Goal: Task Accomplishment & Management: Use online tool/utility

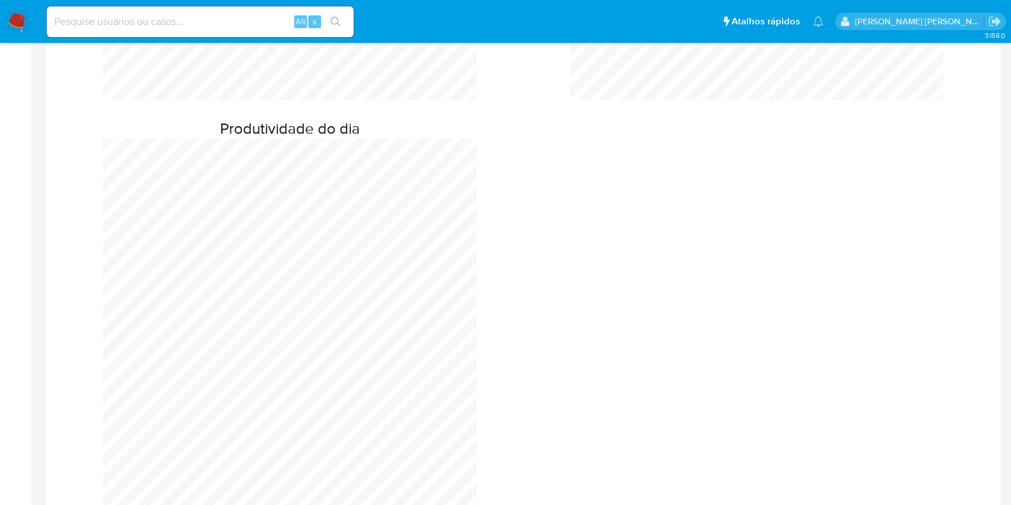
scroll to position [1279, 0]
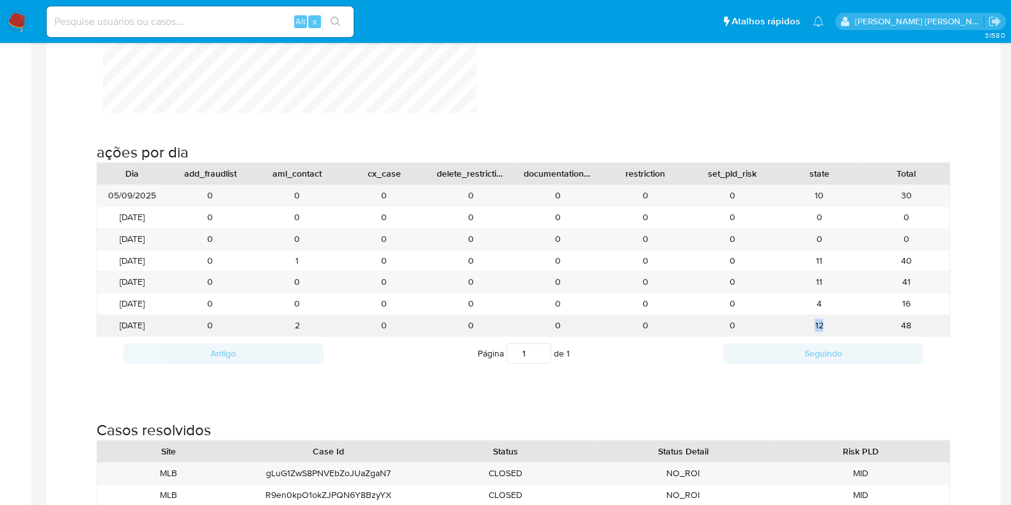
drag, startPoint x: 827, startPoint y: 323, endPoint x: 787, endPoint y: 321, distance: 39.7
click at [794, 321] on div "12" at bounding box center [819, 325] width 87 height 21
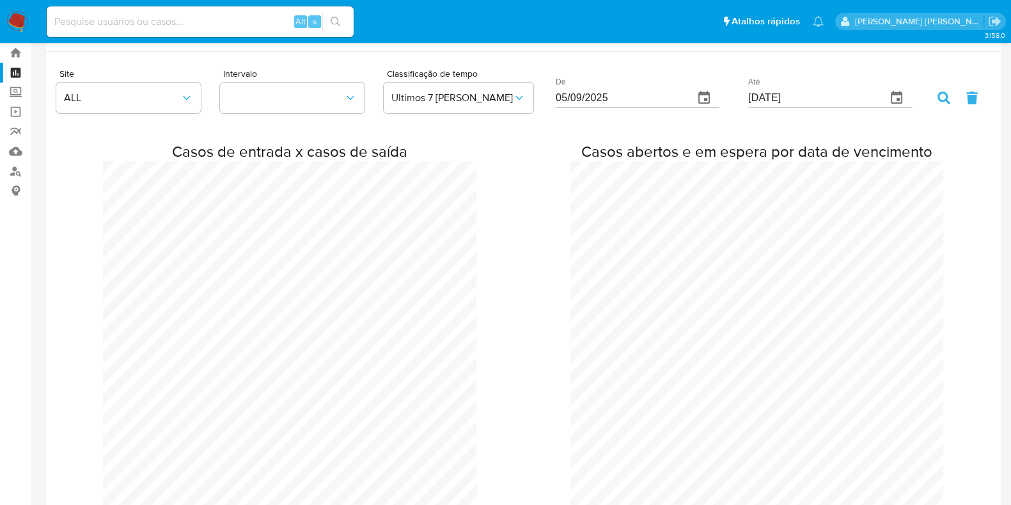
scroll to position [0, 0]
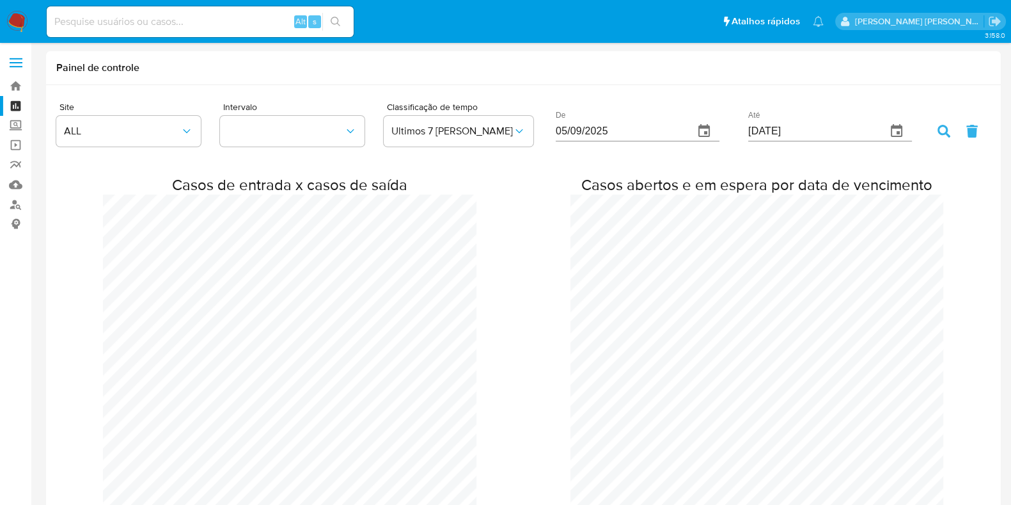
click at [19, 15] on img at bounding box center [17, 22] width 22 height 22
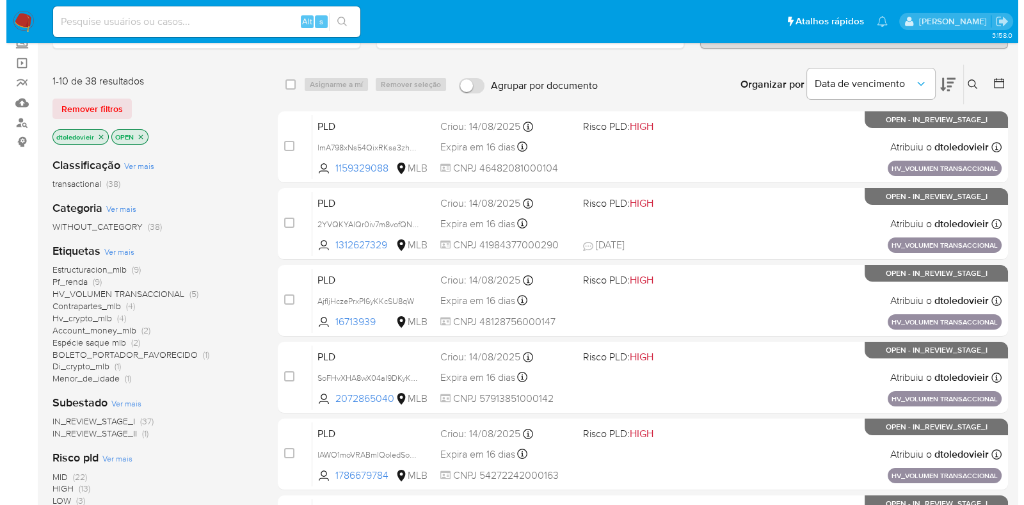
scroll to position [159, 0]
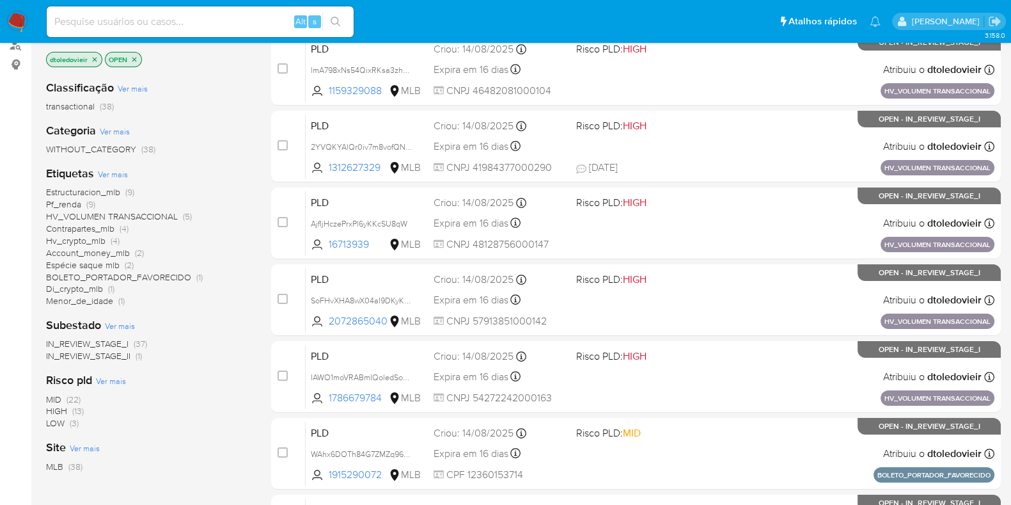
drag, startPoint x: 138, startPoint y: 301, endPoint x: 45, endPoint y: 267, distance: 99.1
click at [46, 267] on div "Estructuracion_mlb (9) Pf_renda (9) HV_VOLUMEN TRANSACCIONAL (5) Contrapartes_m…" at bounding box center [148, 246] width 205 height 121
click at [168, 297] on div "Estructuracion_mlb (9) Pf_renda (9) HV_VOLUMEN TRANSACCIONAL (5) Contrapartes_m…" at bounding box center [148, 246] width 205 height 121
click at [113, 169] on span "Ver mais" at bounding box center [113, 174] width 30 height 12
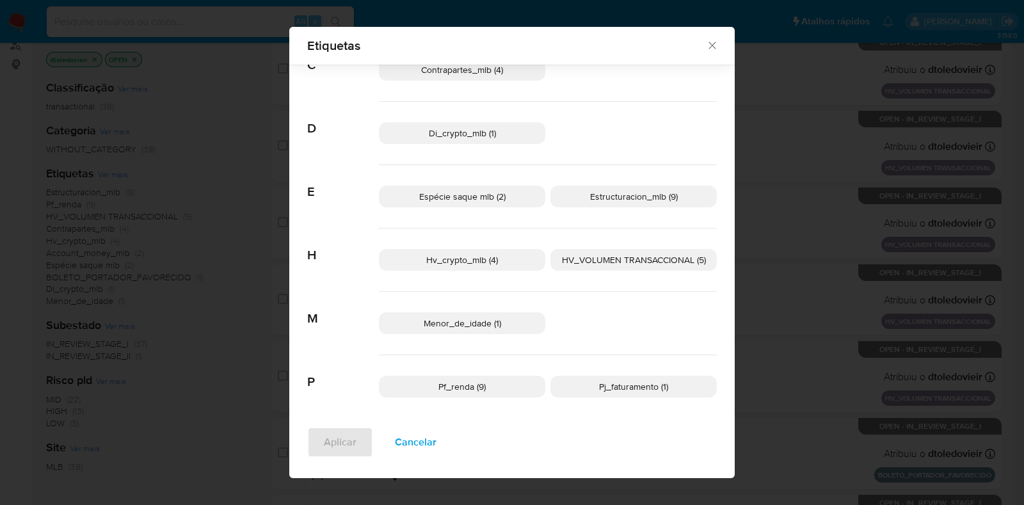
scroll to position [182, 0]
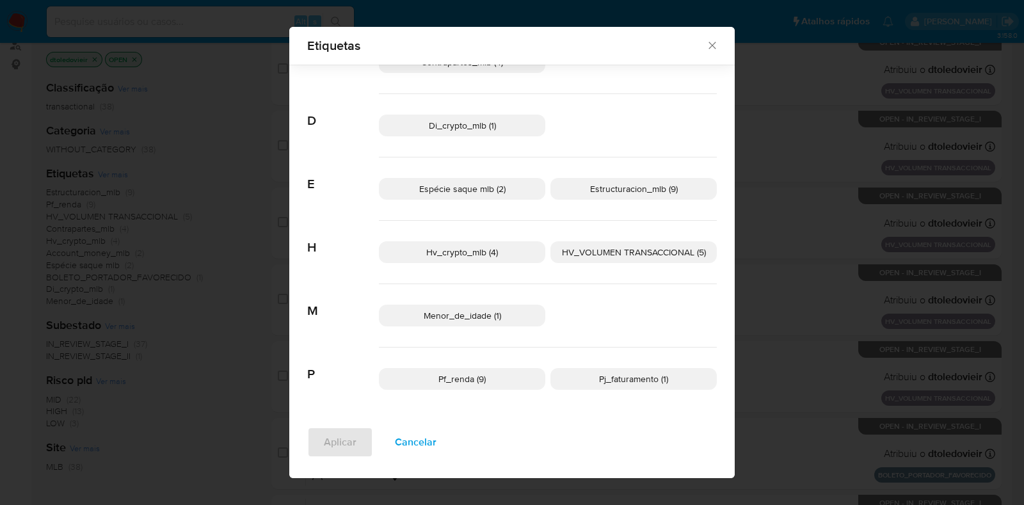
click at [496, 255] on p "Hv_crypto_mlb (4)" at bounding box center [462, 252] width 166 height 22
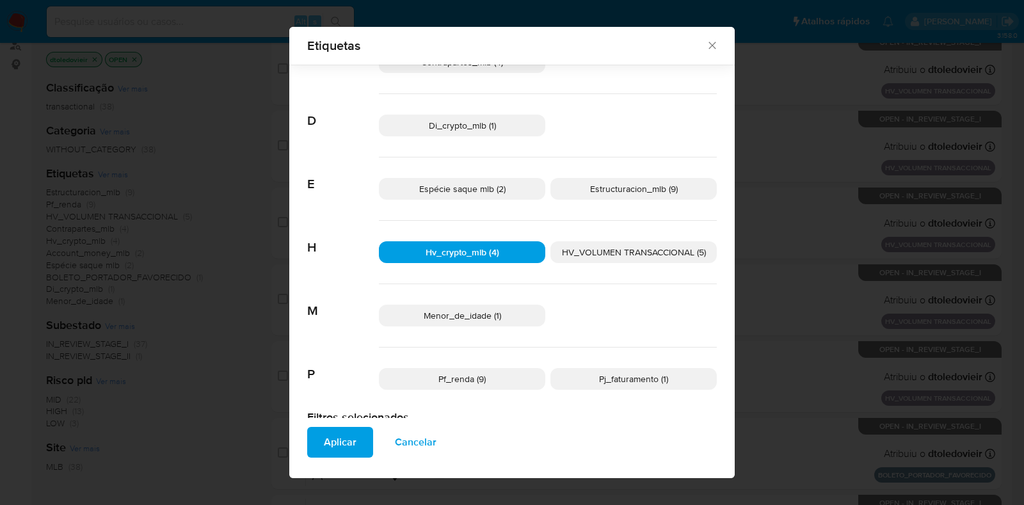
click at [512, 131] on p "Di_crypto_mlb (1)" at bounding box center [462, 126] width 166 height 22
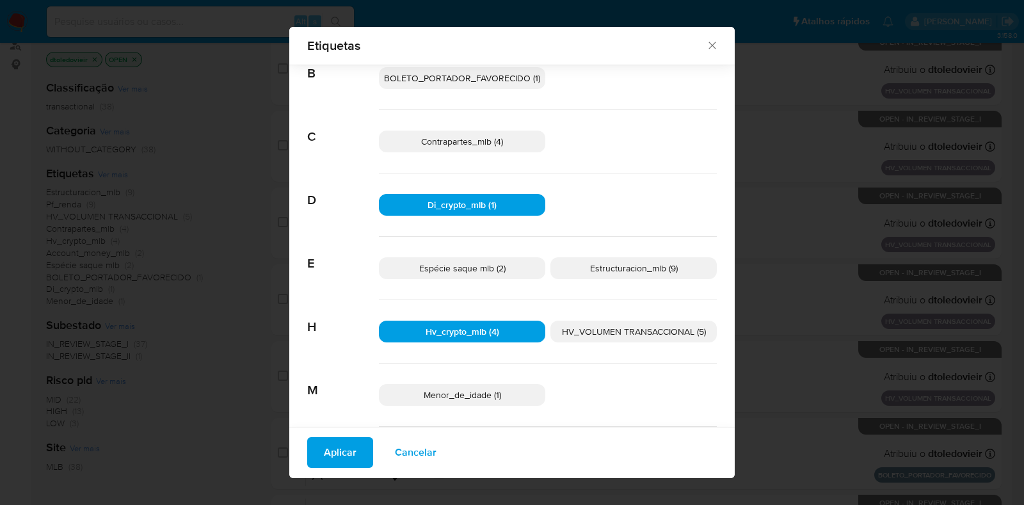
scroll to position [58, 0]
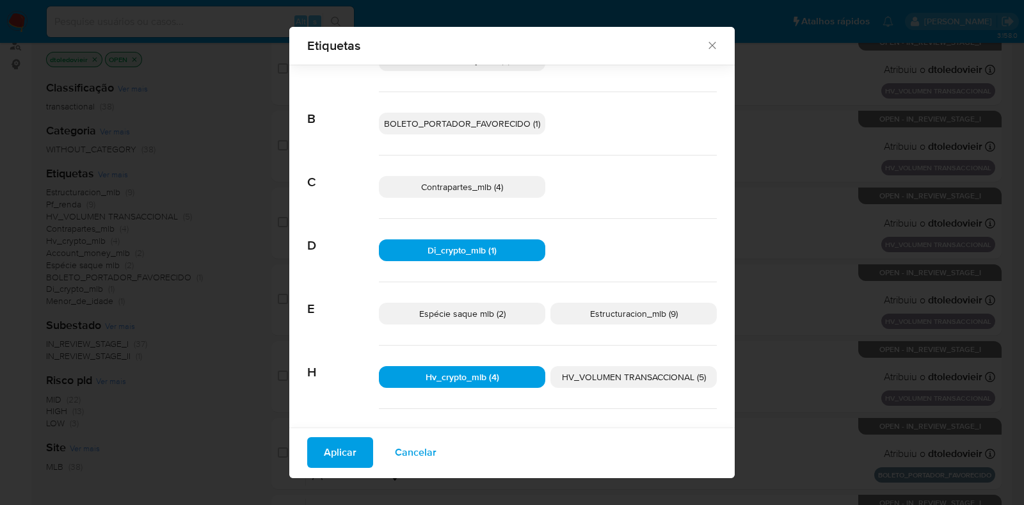
click at [452, 312] on span "Espécie saque mlb (2)" at bounding box center [462, 313] width 86 height 13
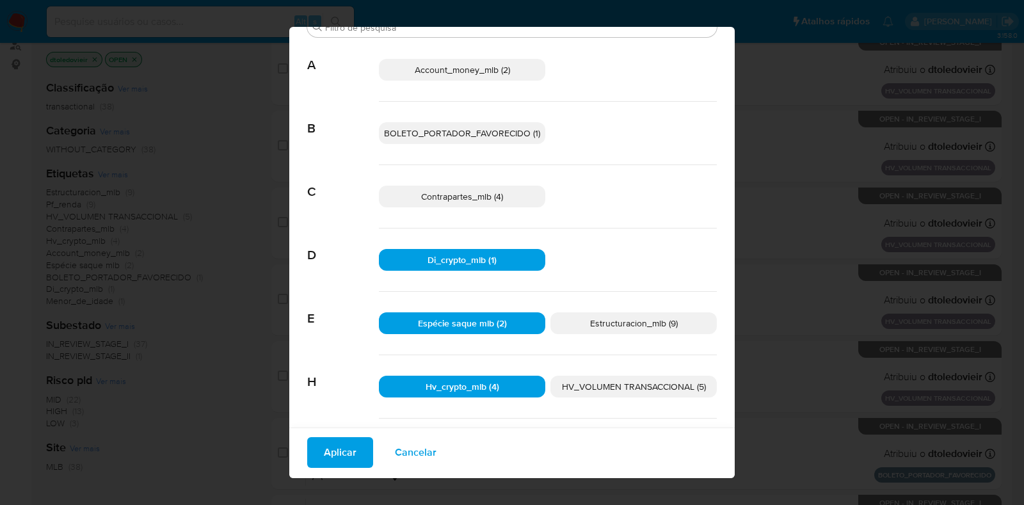
scroll to position [0, 0]
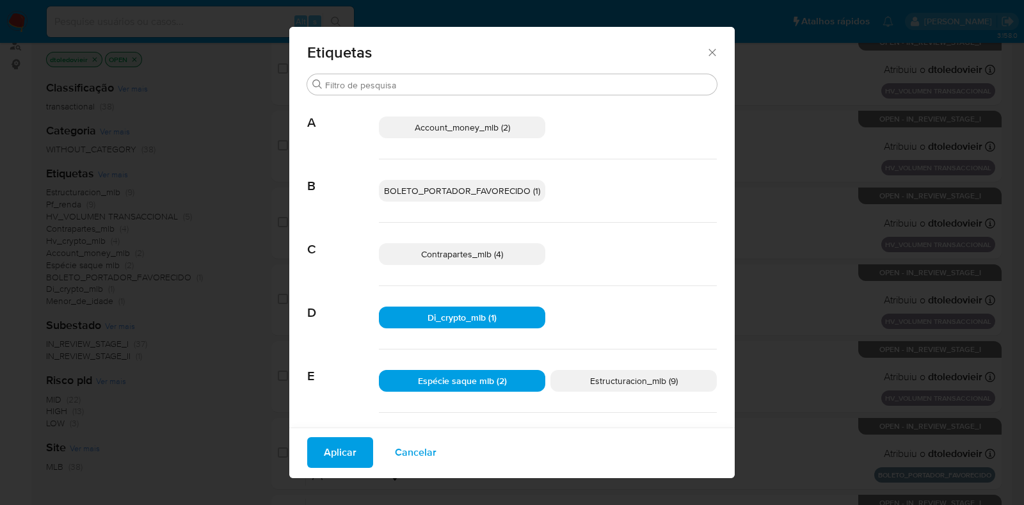
click at [497, 123] on span "Account_money_mlb (2)" at bounding box center [462, 127] width 95 height 13
click at [491, 193] on span "BOLETO_PORTADOR_FAVORECIDO (1)" at bounding box center [462, 190] width 156 height 13
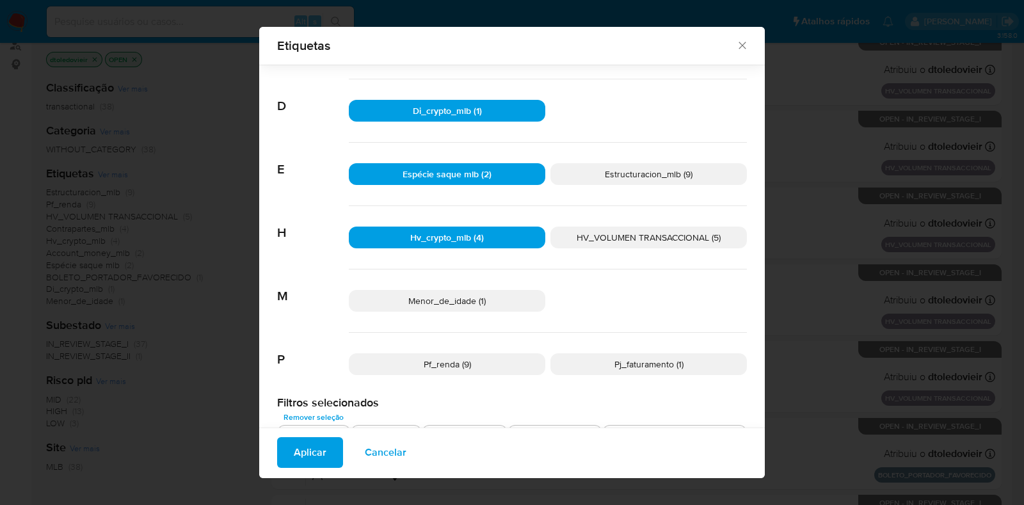
scroll to position [218, 0]
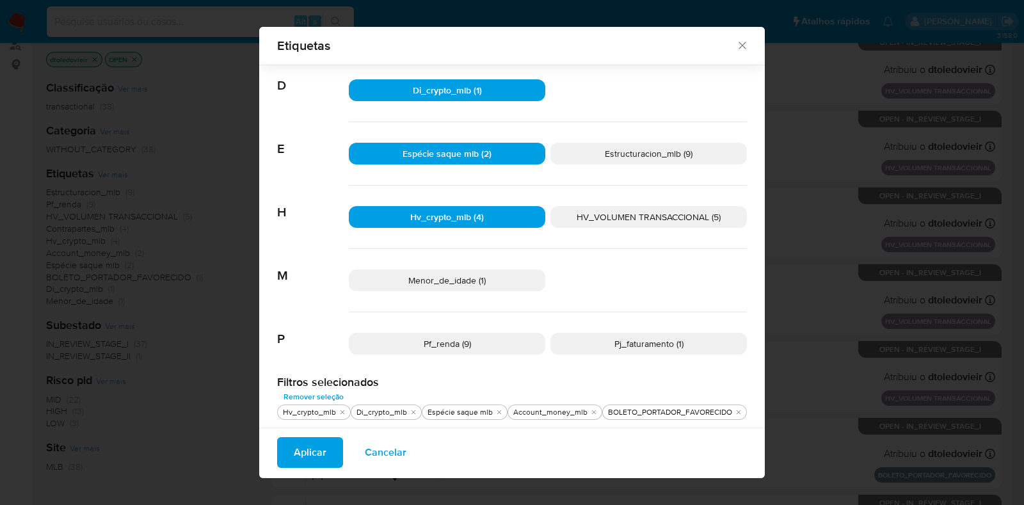
click at [313, 451] on span "Aplicar" at bounding box center [310, 452] width 33 height 28
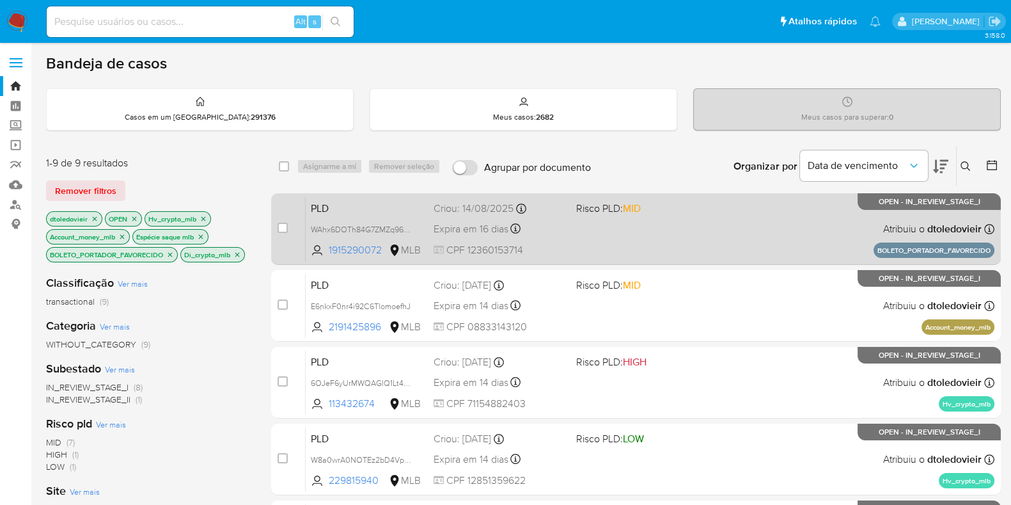
click at [752, 234] on div "PLD WAhx6DOTh84G7ZMZq96CHWef 1915290072 MLB Risco PLD: MID Criou: 14/08/2025 Cr…" at bounding box center [650, 228] width 689 height 65
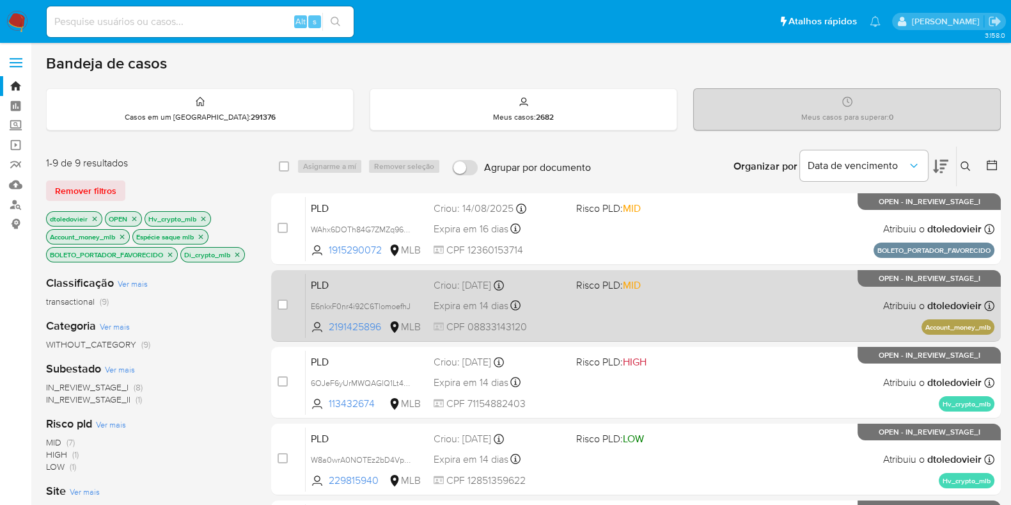
click at [723, 306] on div "PLD E6nkxF0nr4i92C6TlomoefhJ 2191425896 MLB Risco PLD: MID Criou: 12/08/2025 Cr…" at bounding box center [650, 305] width 689 height 65
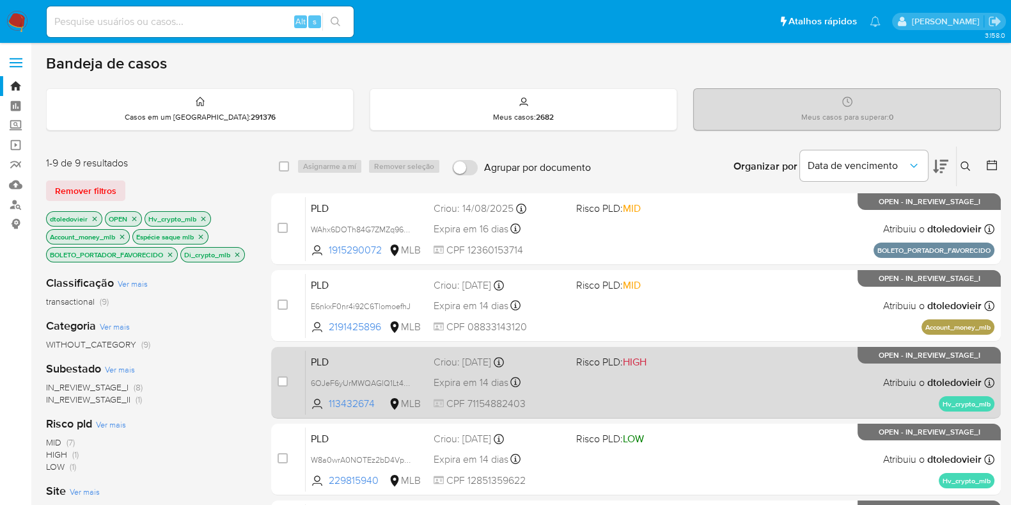
click at [701, 377] on div "PLD 6OJeF6yUrMWQAGlQ1Lt4cvvP 113432674 MLB Risco PLD: HIGH Criou: 12/08/2025 Cr…" at bounding box center [650, 382] width 689 height 65
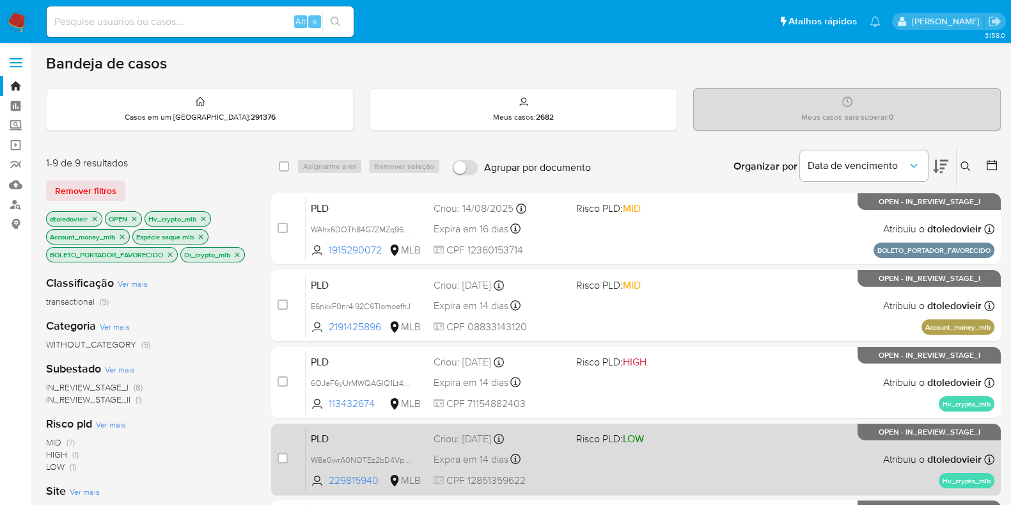
click at [699, 450] on div "PLD W8a0wrA0NOTEz2bD4Vp9sO3y 229815940 MLB Risco PLD: LOW Criou: 12/08/2025 Cri…" at bounding box center [650, 459] width 689 height 65
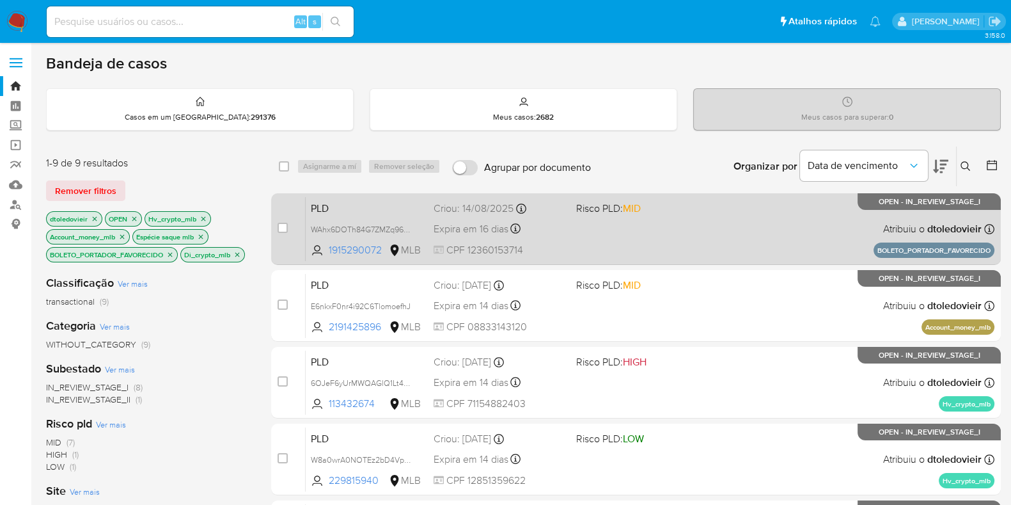
click at [722, 234] on div "PLD WAhx6DOTh84G7ZMZq96CHWef 1915290072 MLB Risco PLD: MID Criou: 14/08/2025 Cr…" at bounding box center [650, 228] width 689 height 65
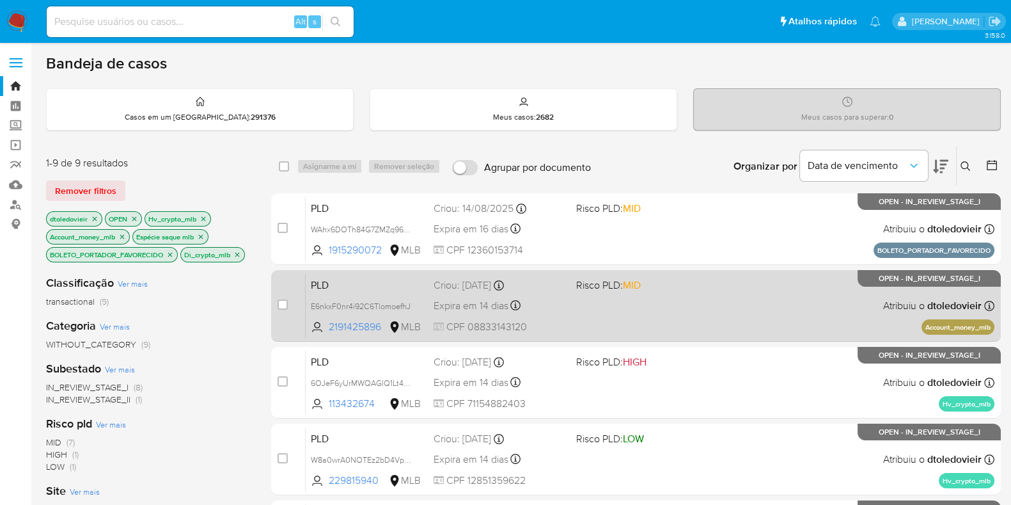
click at [721, 319] on div "PLD E6nkxF0nr4i92C6TlomoefhJ 2191425896 MLB Risco PLD: MID Criou: 12/08/2025 Cr…" at bounding box center [650, 305] width 689 height 65
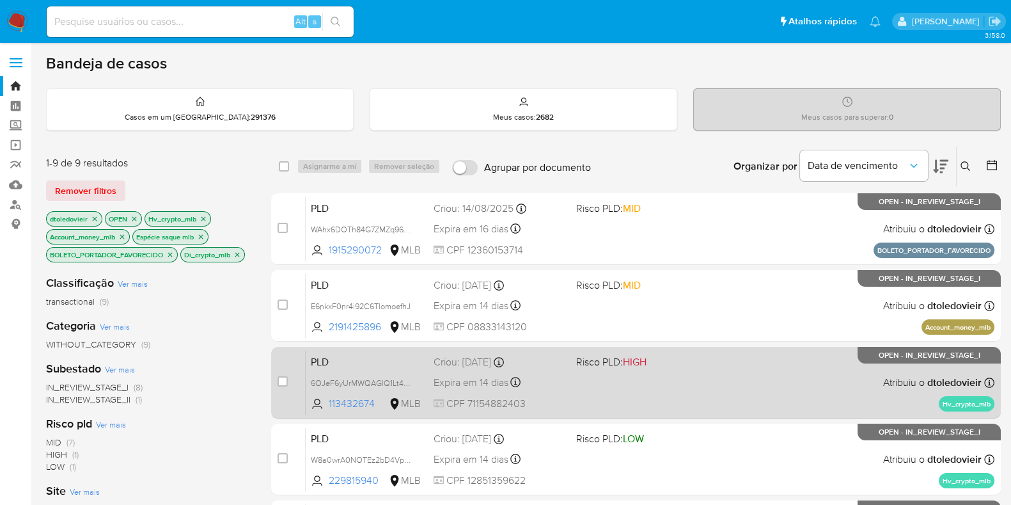
click at [712, 392] on div "PLD 6OJeF6yUrMWQAGlQ1Lt4cvvP 113432674 MLB Risco PLD: HIGH Criou: 12/08/2025 Cr…" at bounding box center [650, 382] width 689 height 65
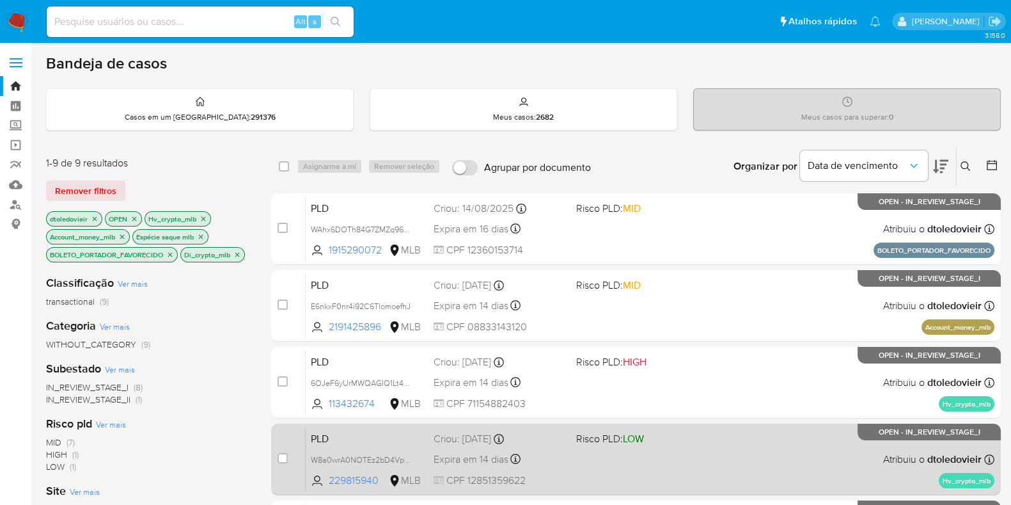
click at [715, 466] on div "PLD W8a0wrA0NOTEz2bD4Vp9sO3y 229815940 MLB Risco PLD: LOW Criou: 12/08/2025 Cri…" at bounding box center [650, 459] width 689 height 65
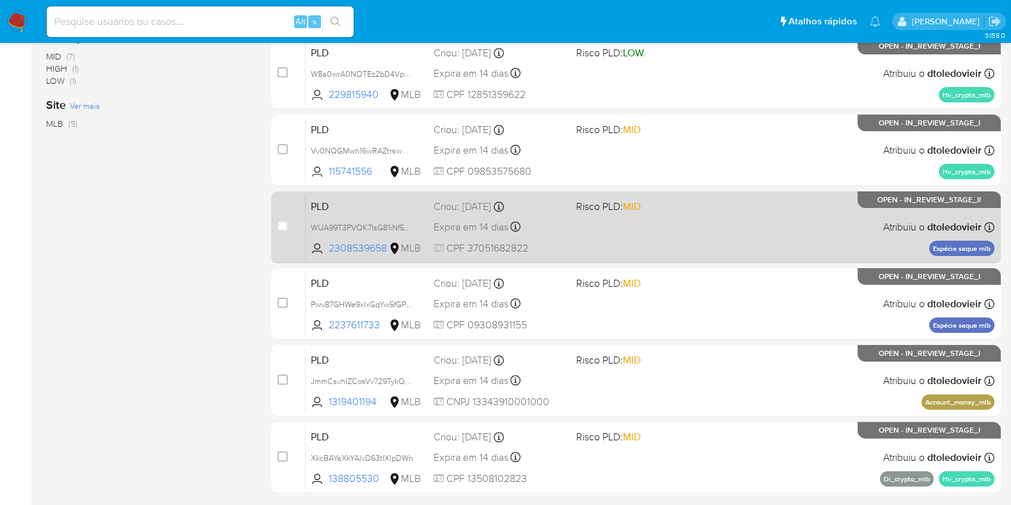
scroll to position [400, 0]
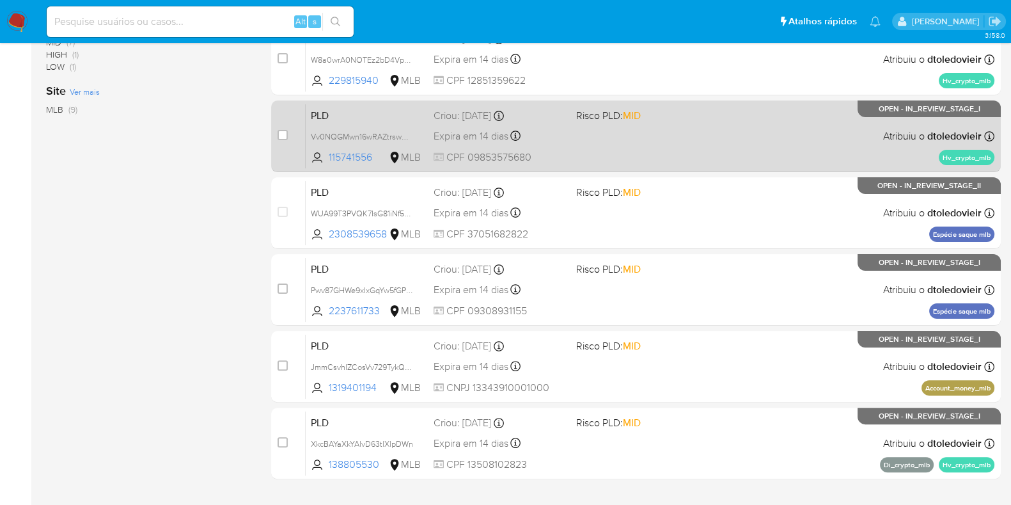
click at [732, 151] on div "PLD Vv0NQGMwn16wRAZtrswRSqEM 115741556 MLB Risco PLD: MID Criou: 12/08/2025 Cri…" at bounding box center [650, 136] width 689 height 65
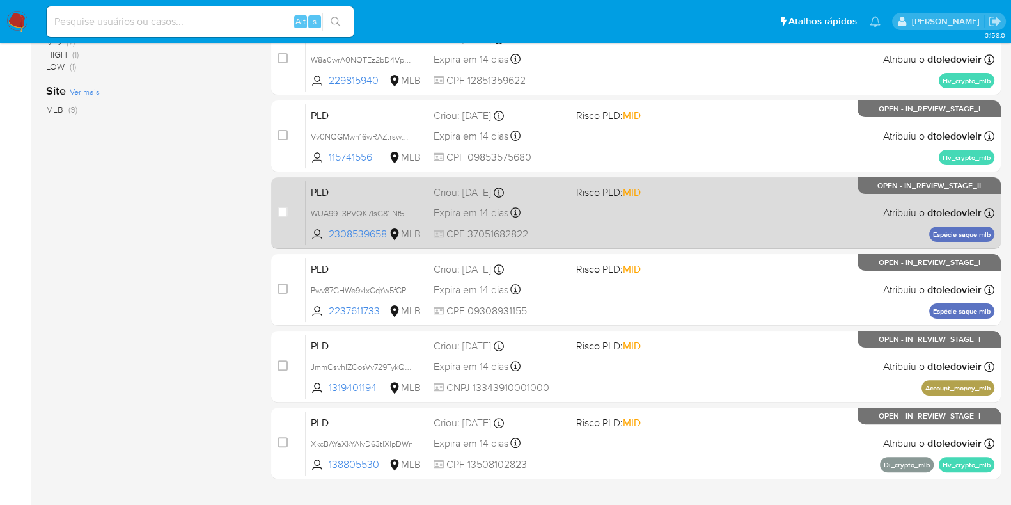
click at [720, 218] on div "PLD WUA99T3PVQK7IsG81iNf5nJl 2308539658 MLB Risco PLD: MID Criou: 12/08/2025 Cr…" at bounding box center [650, 212] width 689 height 65
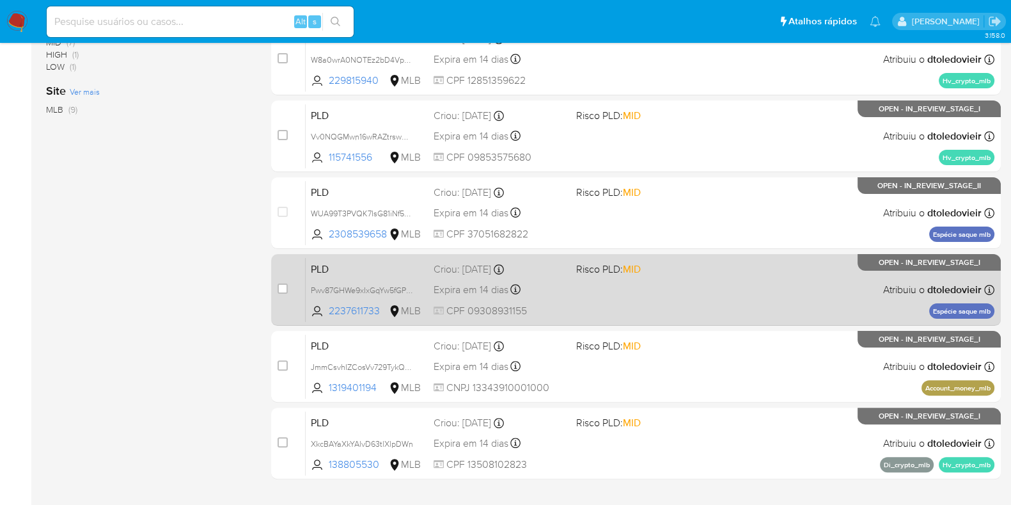
click at [712, 305] on div "PLD Pwv87GHWe9xIxGqYw5fGPH57 2237611733 MLB Risco PLD: MID Criou: 12/08/2025 Cr…" at bounding box center [650, 289] width 689 height 65
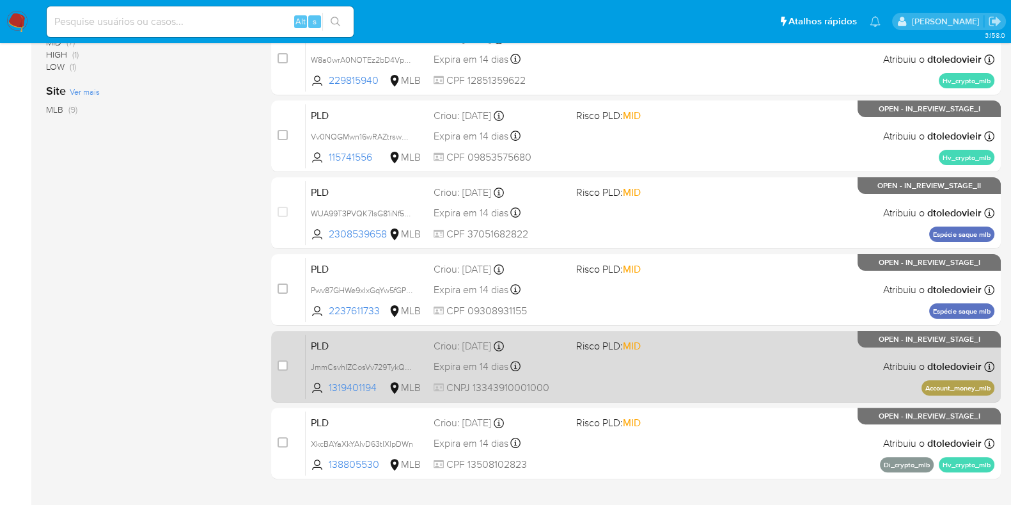
click at [708, 369] on div "PLD JmmCsvhIZCosVv729TykQpq6 1319401194 MLB Risco PLD: MID Criou: 12/08/2025 Cr…" at bounding box center [650, 366] width 689 height 65
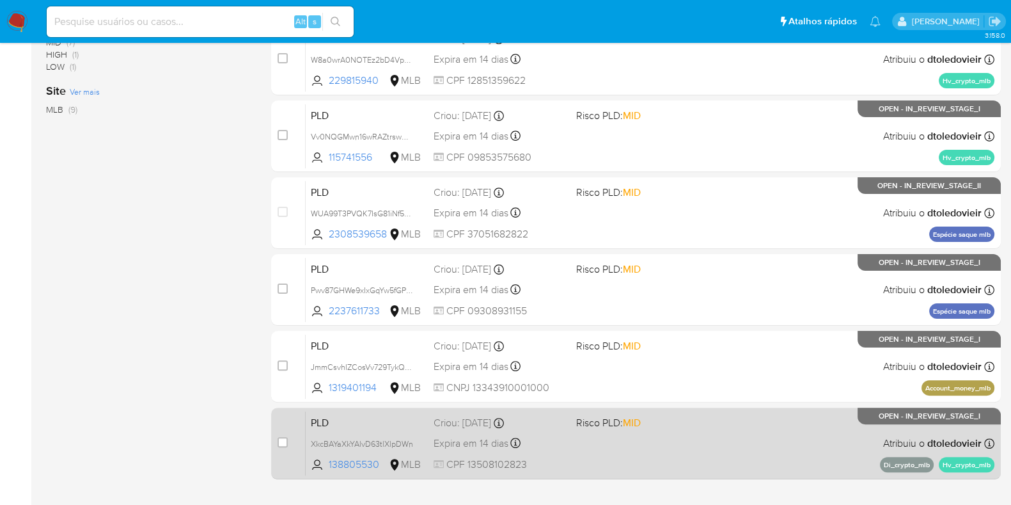
click at [701, 429] on div "PLD XkcBAYaXkYAlvD63tlXlpDWn 138805530 MLB Risco PLD: MID Criou: 12/08/2025 Cri…" at bounding box center [650, 443] width 689 height 65
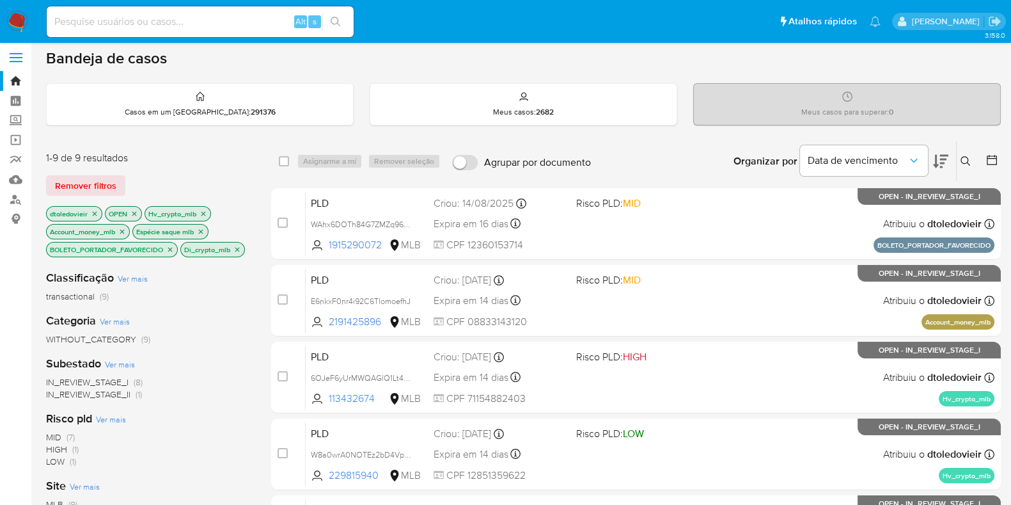
scroll to position [0, 0]
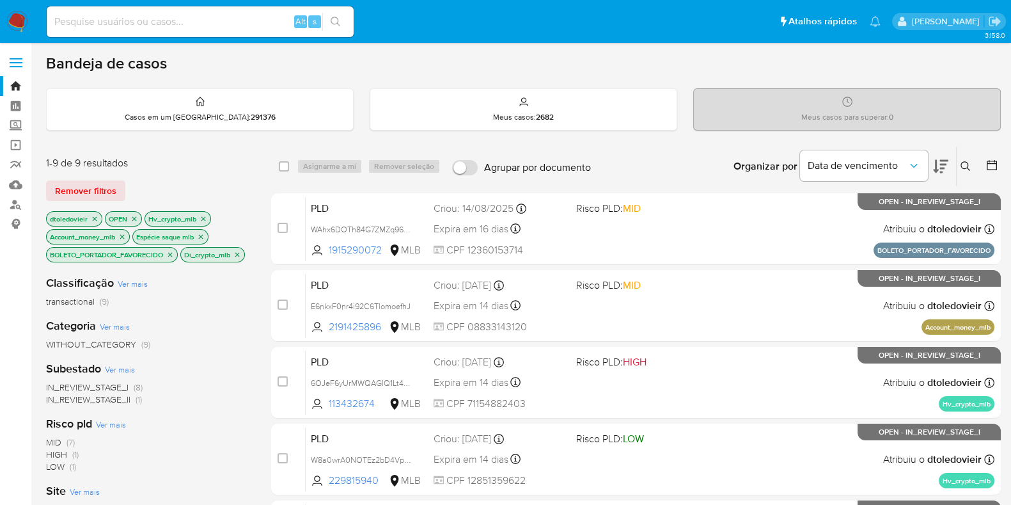
click at [16, 17] on img at bounding box center [17, 22] width 22 height 22
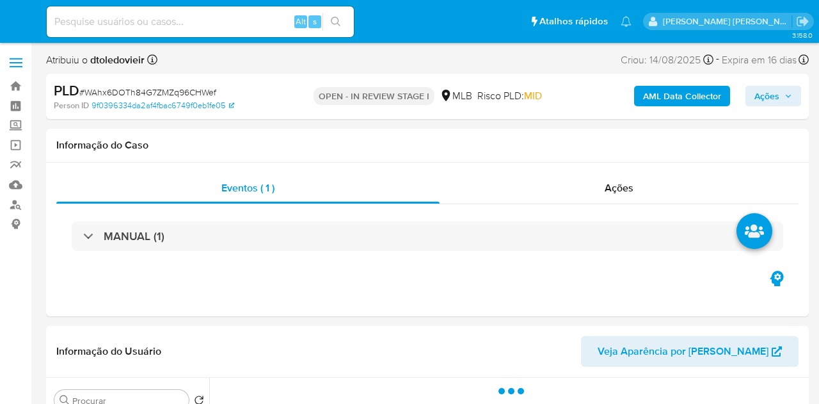
select select "10"
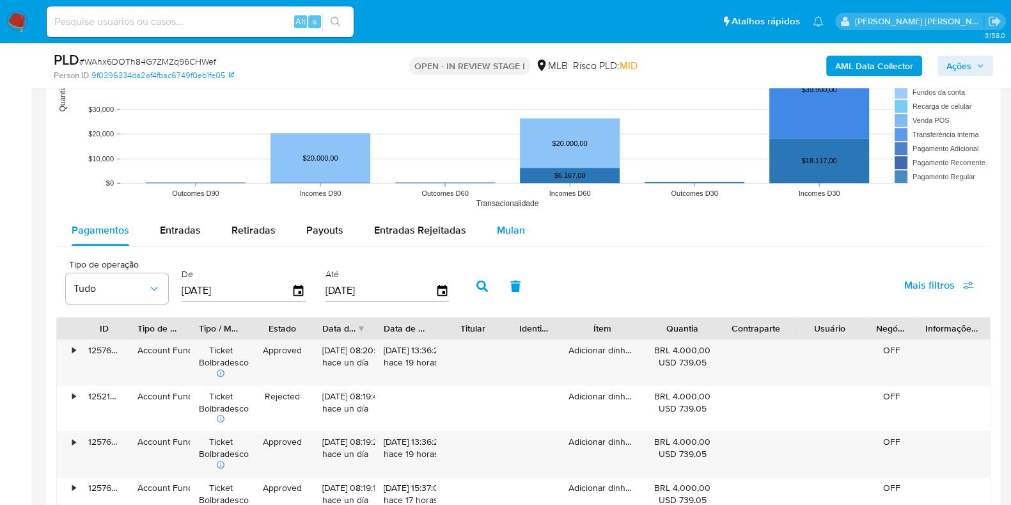
click at [509, 223] on span "Mulan" at bounding box center [511, 230] width 28 height 15
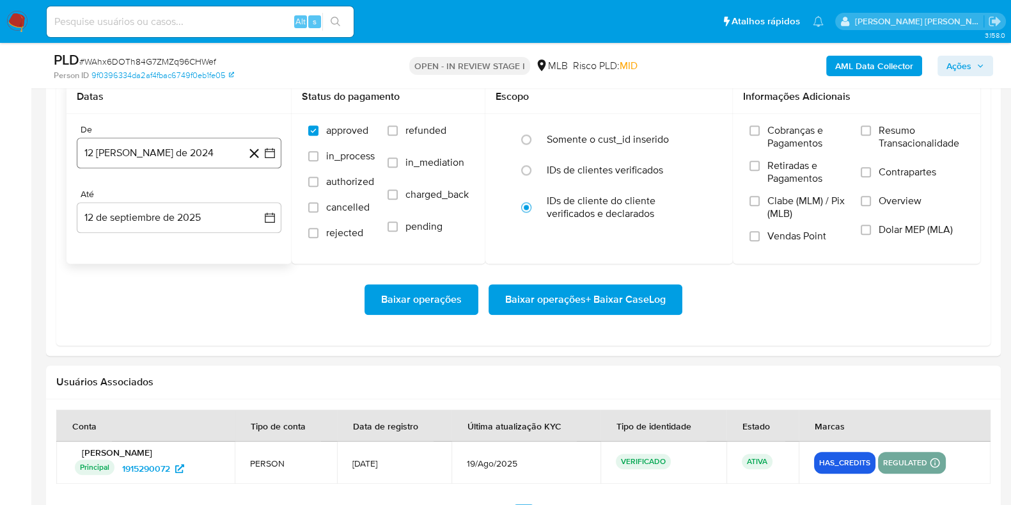
scroll to position [1439, 0]
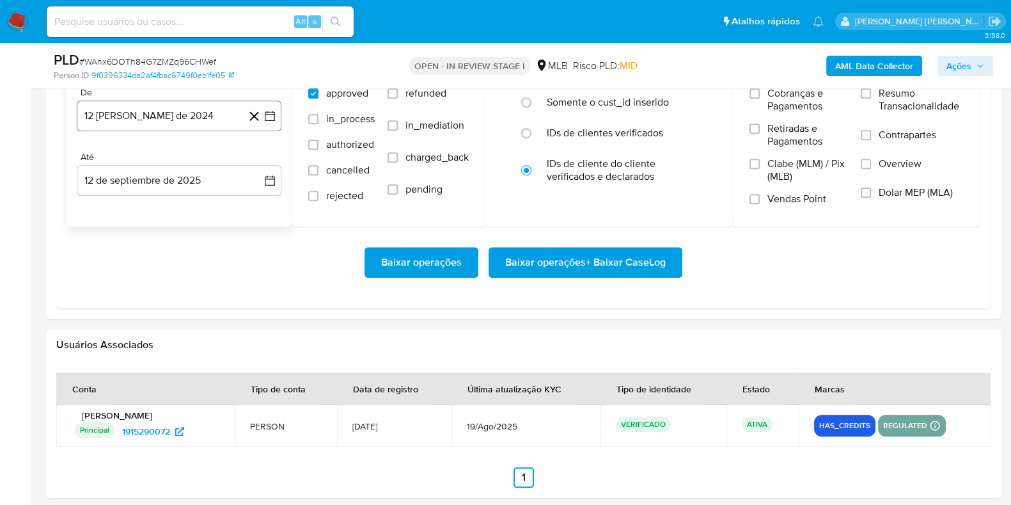
click at [184, 118] on button "12 [PERSON_NAME] de 2024" at bounding box center [179, 115] width 205 height 31
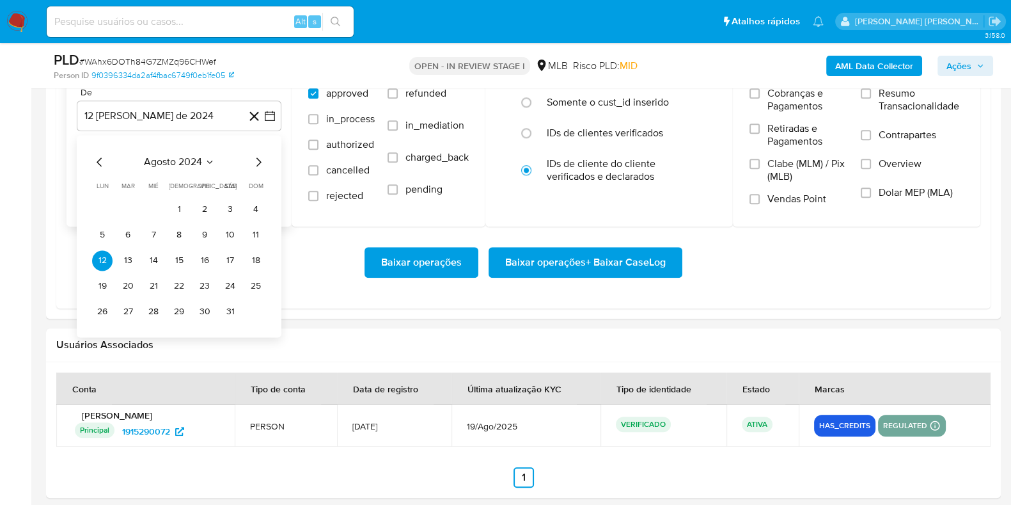
click at [259, 161] on icon "Mes siguiente" at bounding box center [259, 161] width 5 height 9
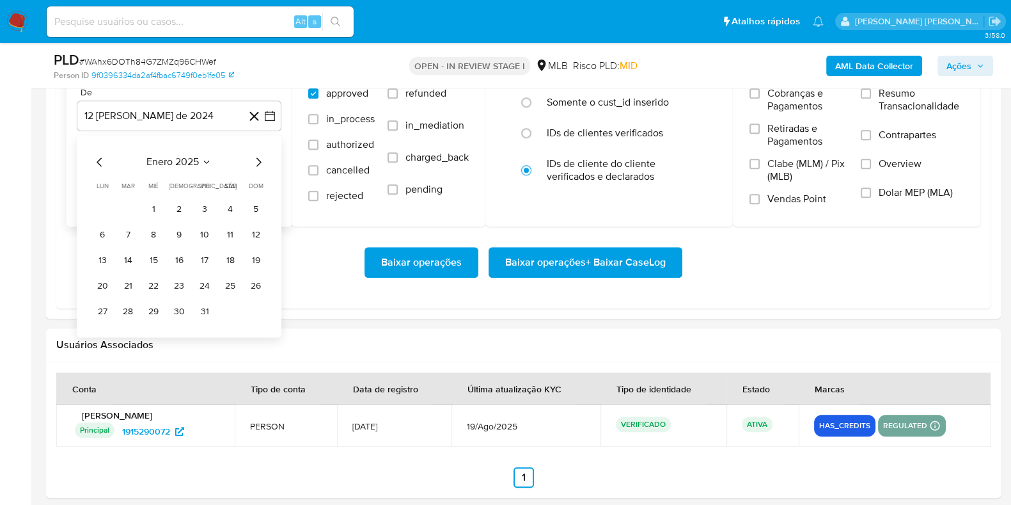
click at [259, 161] on icon "Mes siguiente" at bounding box center [259, 161] width 5 height 9
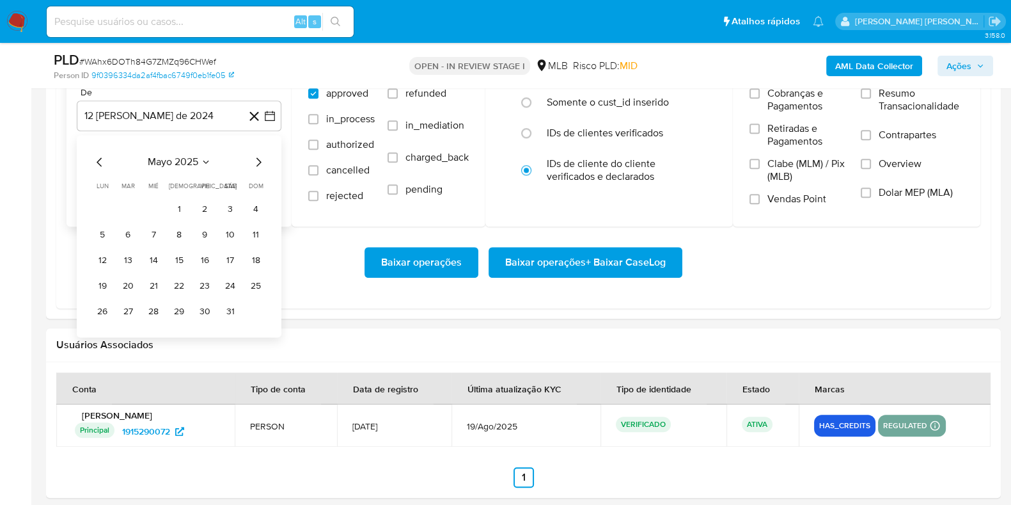
click at [259, 161] on icon "Mes siguiente" at bounding box center [259, 161] width 5 height 9
click at [131, 205] on button "1" at bounding box center [128, 209] width 20 height 20
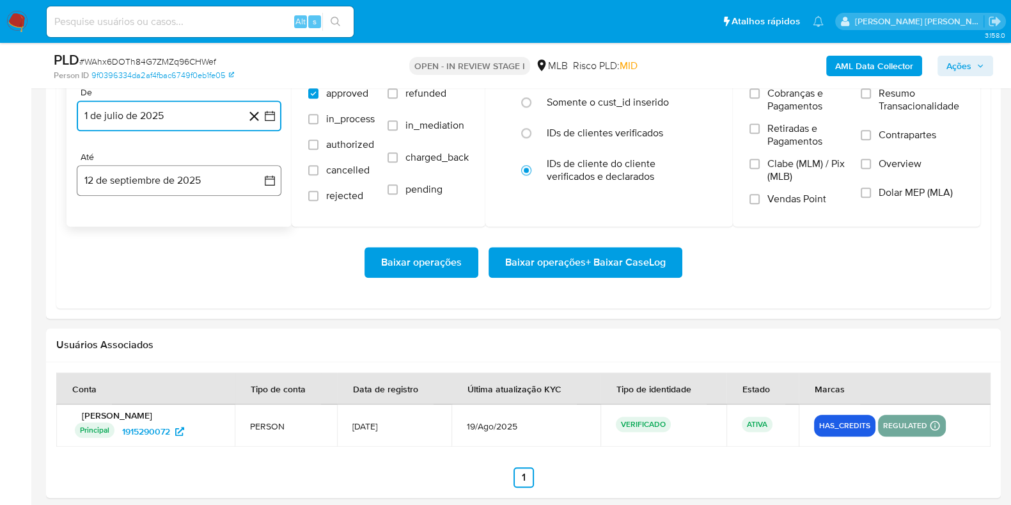
click at [146, 177] on button "12 de septiembre de 2025" at bounding box center [179, 180] width 205 height 31
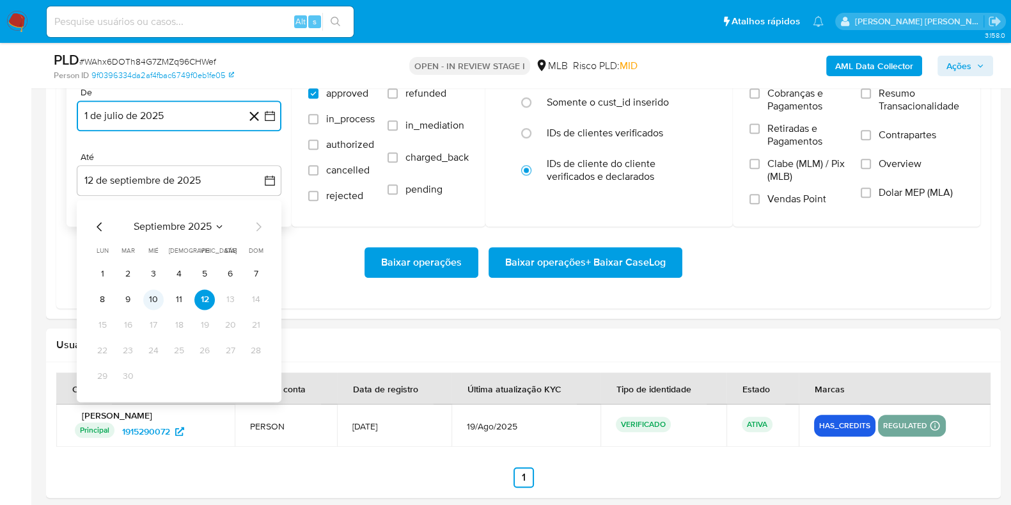
click at [159, 299] on button "10" at bounding box center [153, 299] width 20 height 20
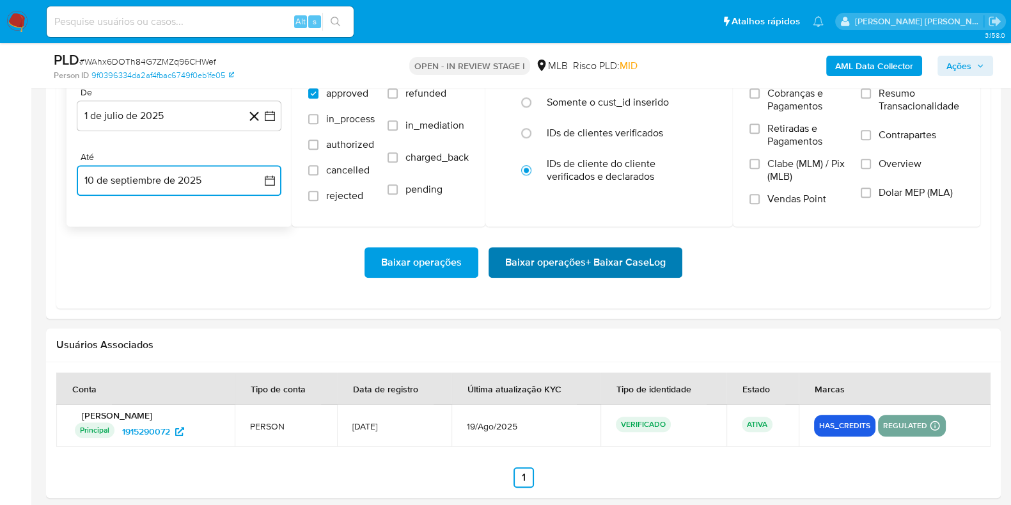
click at [534, 267] on span "Baixar operações + Baixar CaseLog" at bounding box center [585, 262] width 161 height 28
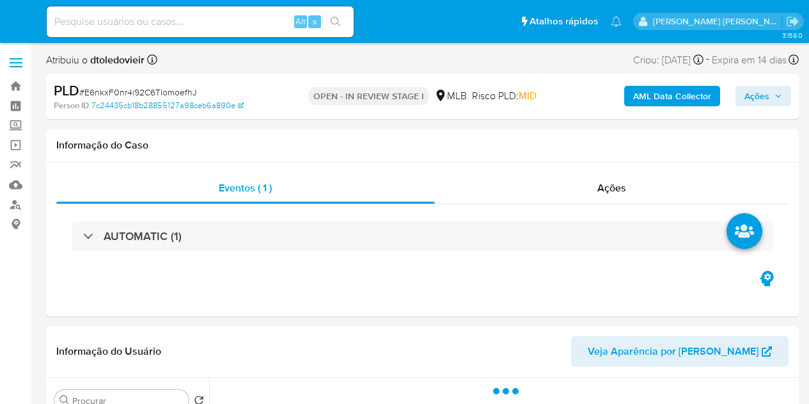
select select "10"
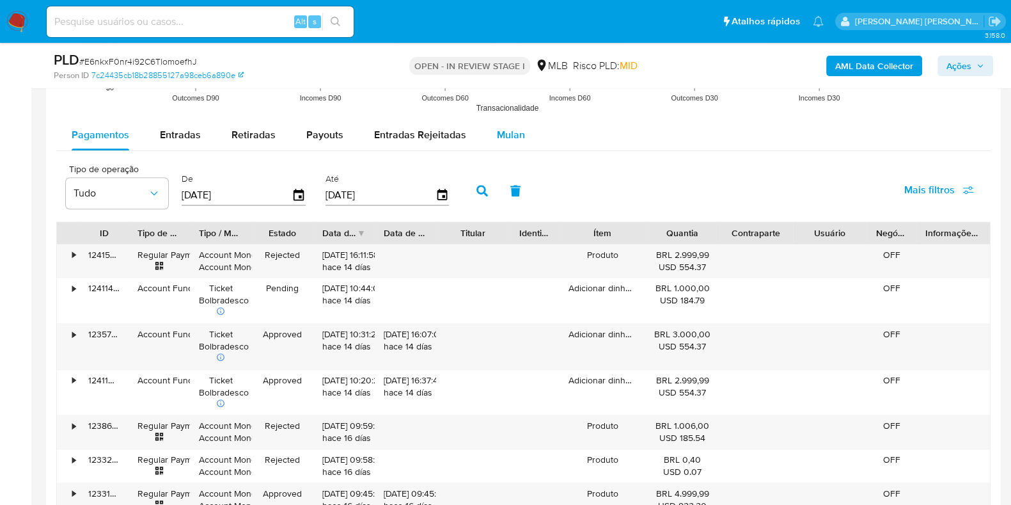
click at [497, 127] on span "Mulan" at bounding box center [511, 134] width 28 height 15
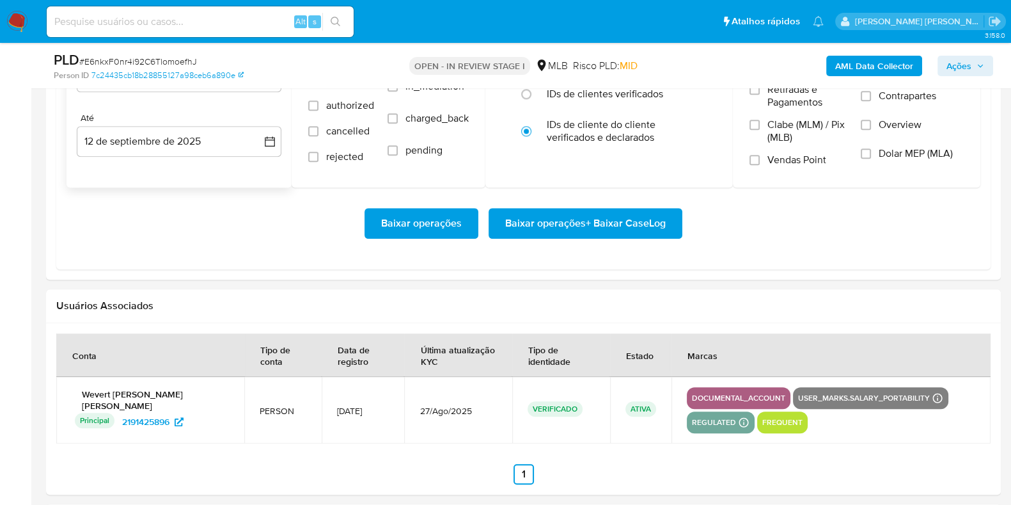
scroll to position [1519, 0]
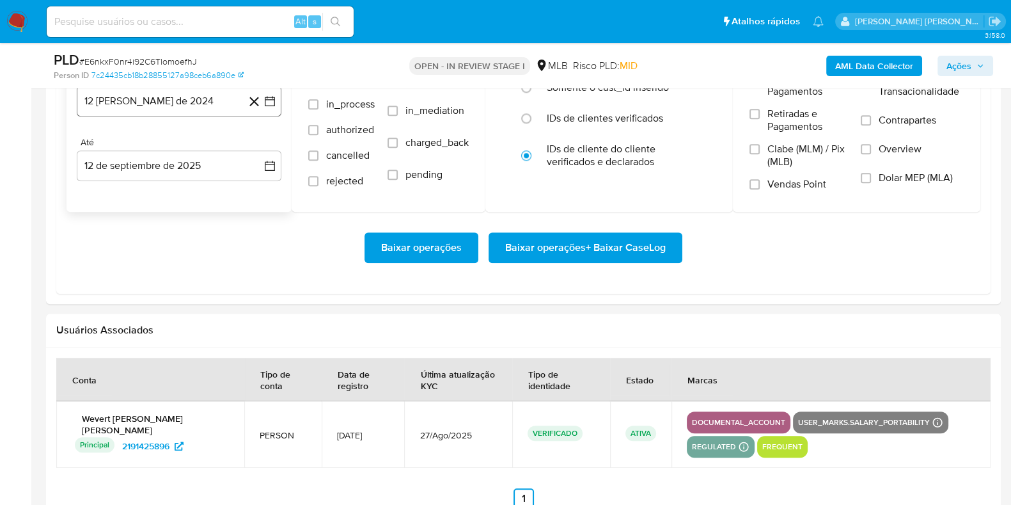
click at [169, 113] on button "12 [PERSON_NAME] de 2024" at bounding box center [179, 101] width 205 height 31
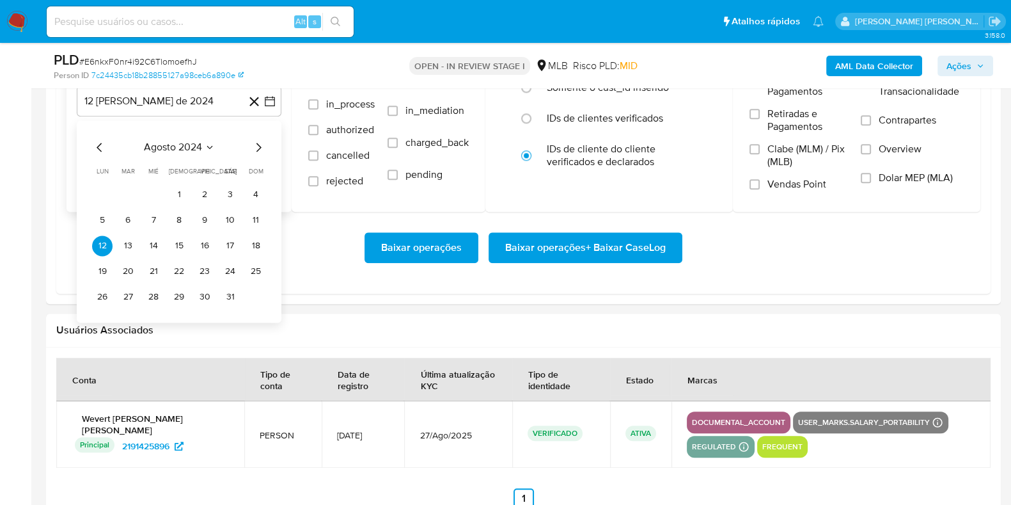
click at [262, 152] on icon "Mes siguiente" at bounding box center [258, 146] width 15 height 15
click at [256, 146] on icon "Mes siguiente" at bounding box center [258, 146] width 15 height 15
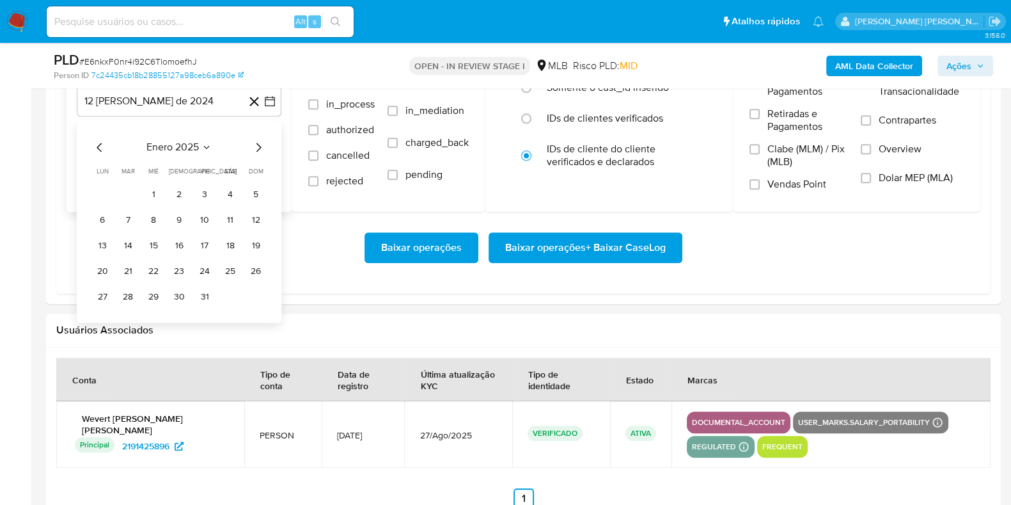
click at [256, 146] on icon "Mes siguiente" at bounding box center [258, 146] width 15 height 15
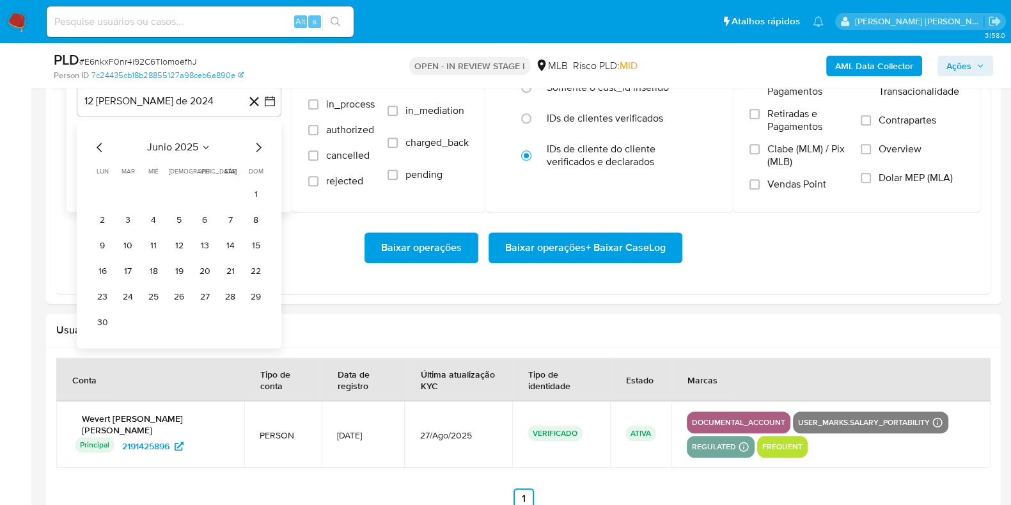
click at [256, 146] on icon "Mes siguiente" at bounding box center [258, 146] width 15 height 15
click at [120, 190] on button "1" at bounding box center [128, 194] width 20 height 20
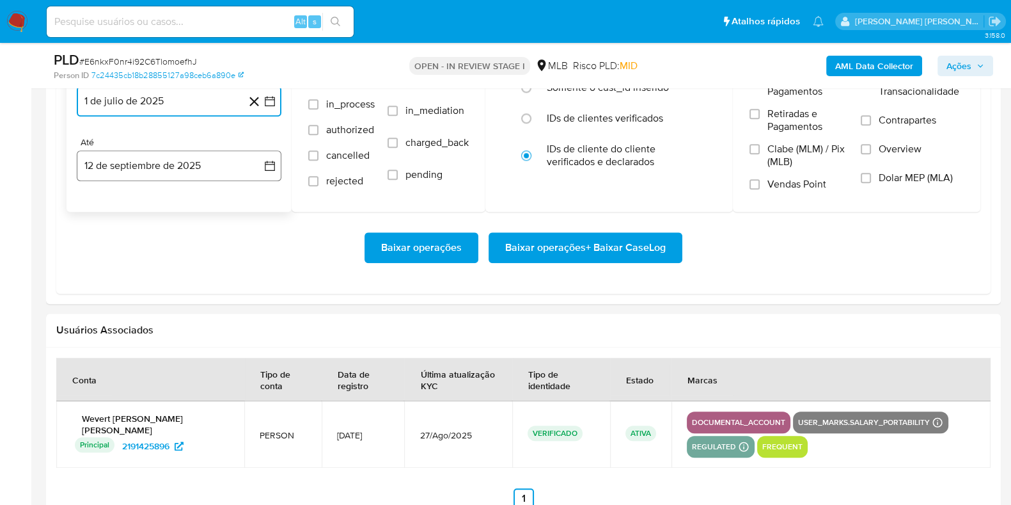
click at [154, 166] on button "12 de septiembre de 2025" at bounding box center [179, 165] width 205 height 31
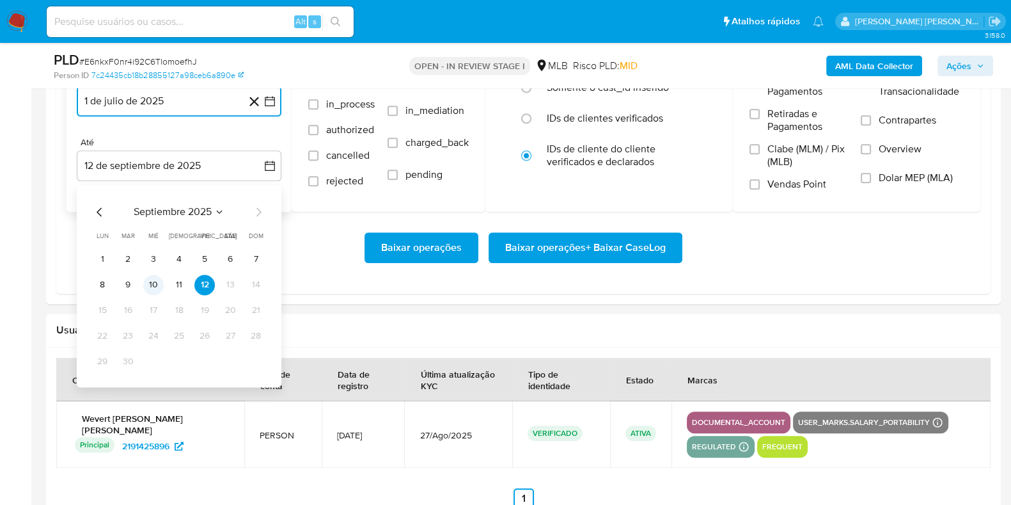
click at [149, 279] on button "10" at bounding box center [153, 284] width 20 height 20
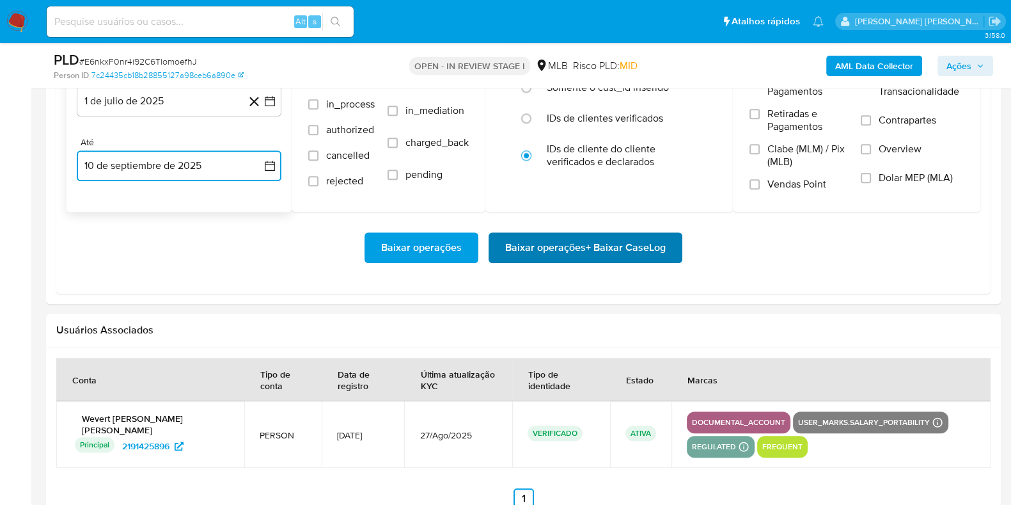
click at [533, 251] on span "Baixar operações + Baixar CaseLog" at bounding box center [585, 248] width 161 height 28
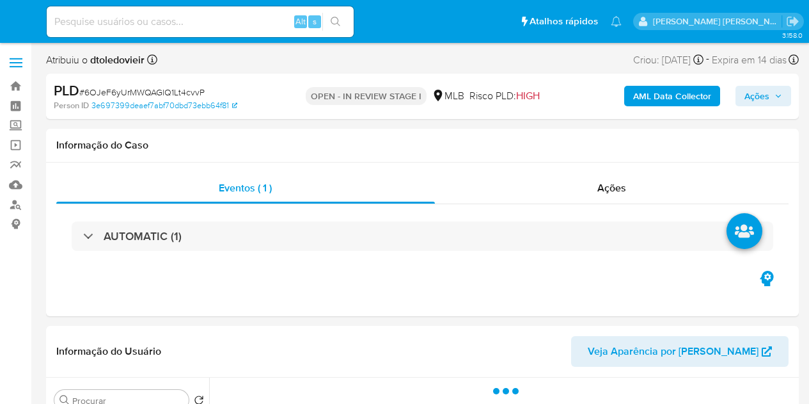
select select "10"
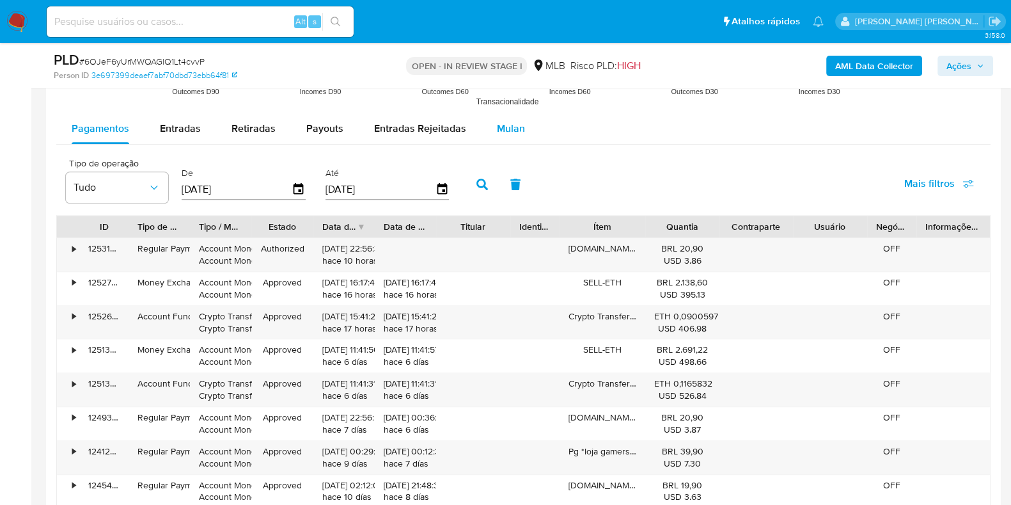
click at [505, 125] on span "Mulan" at bounding box center [511, 128] width 28 height 15
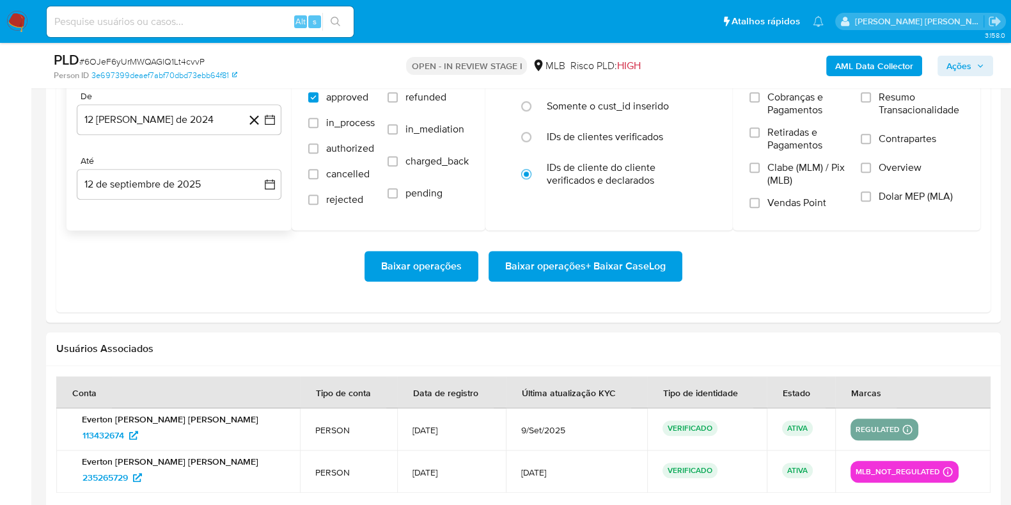
scroll to position [1439, 0]
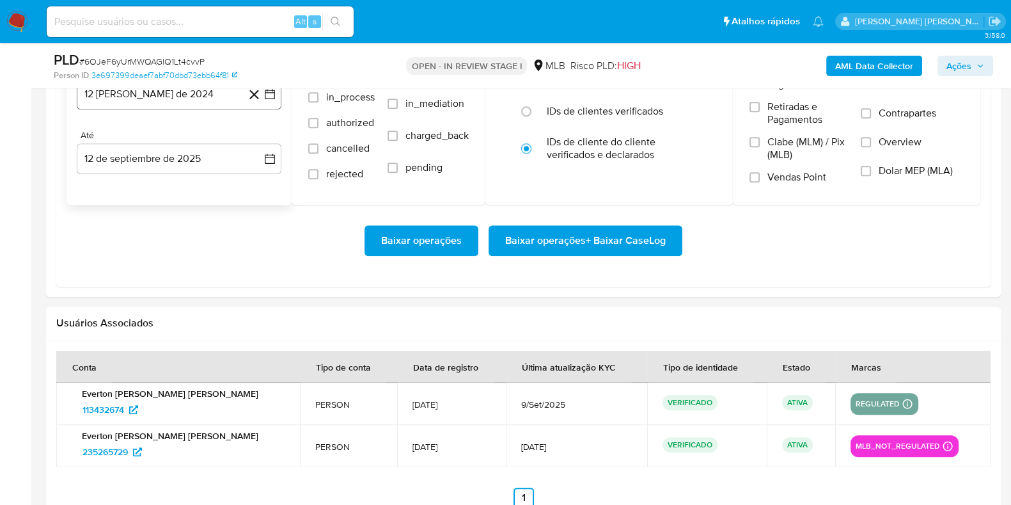
click at [178, 100] on button "12 [PERSON_NAME] de 2024" at bounding box center [179, 94] width 205 height 31
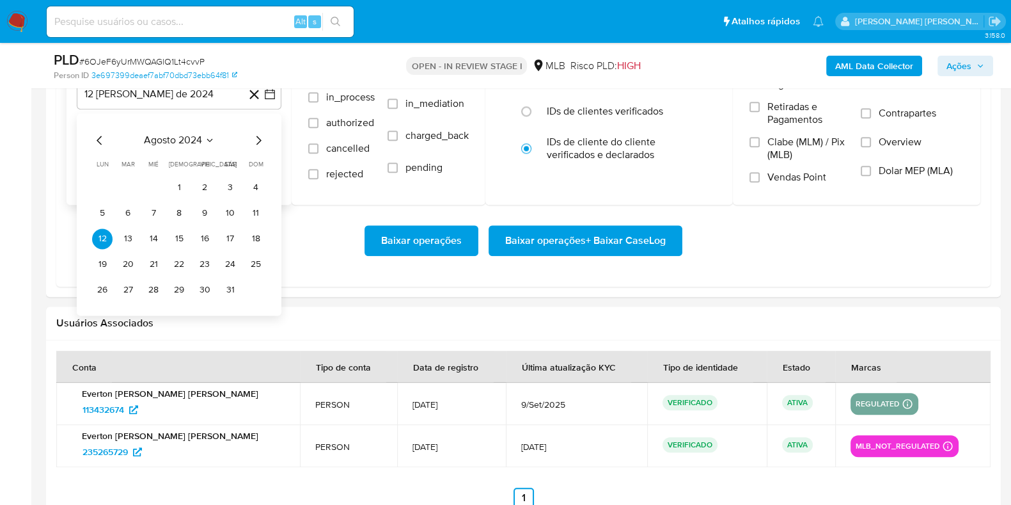
click at [259, 139] on icon "Mes siguiente" at bounding box center [258, 139] width 15 height 15
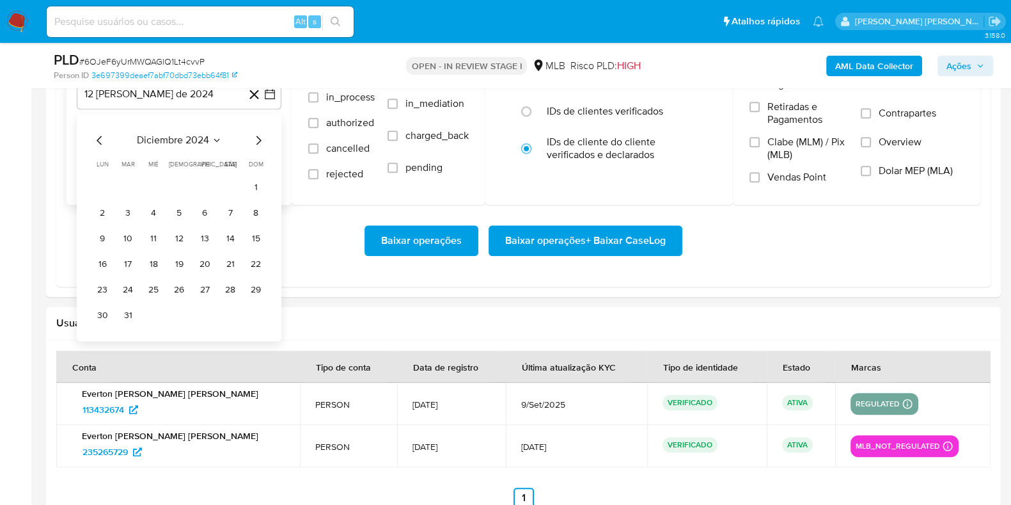
click at [258, 138] on icon "Mes siguiente" at bounding box center [258, 139] width 15 height 15
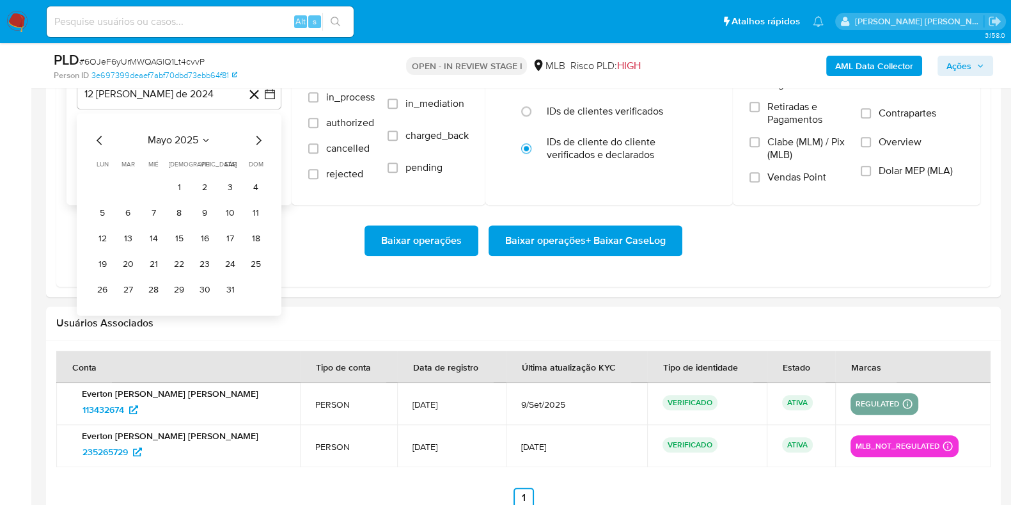
click at [257, 138] on icon "Mes siguiente" at bounding box center [258, 139] width 15 height 15
click at [126, 183] on button "1" at bounding box center [128, 187] width 20 height 20
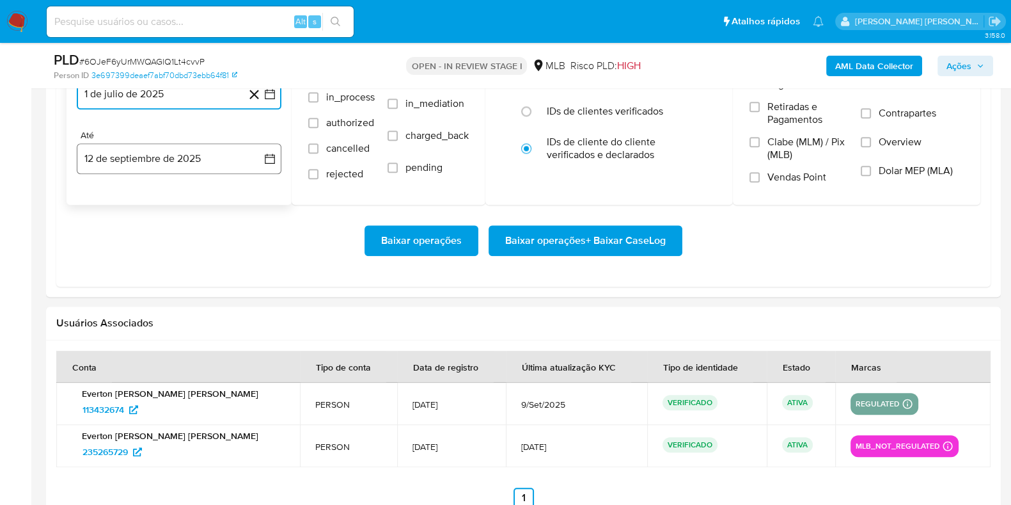
click at [145, 148] on button "12 de septiembre de 2025" at bounding box center [179, 158] width 205 height 31
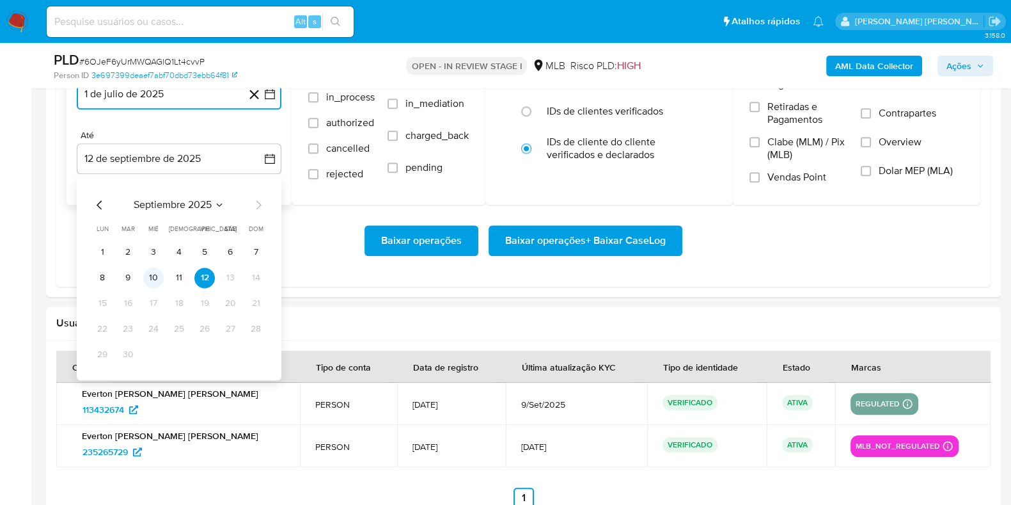
click at [150, 280] on button "10" at bounding box center [153, 277] width 20 height 20
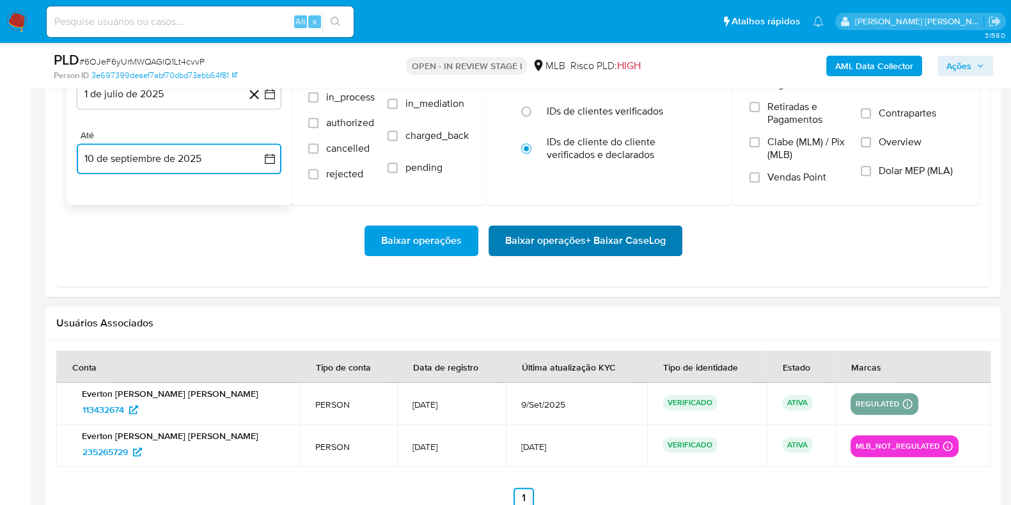
click at [581, 248] on span "Baixar operações + Baixar CaseLog" at bounding box center [585, 240] width 161 height 28
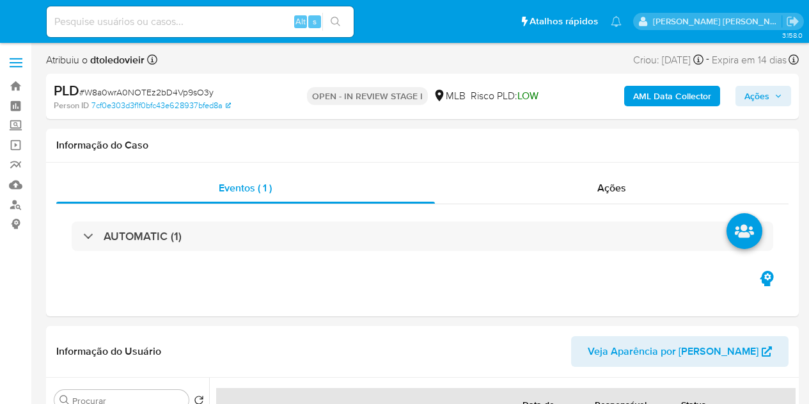
select select "10"
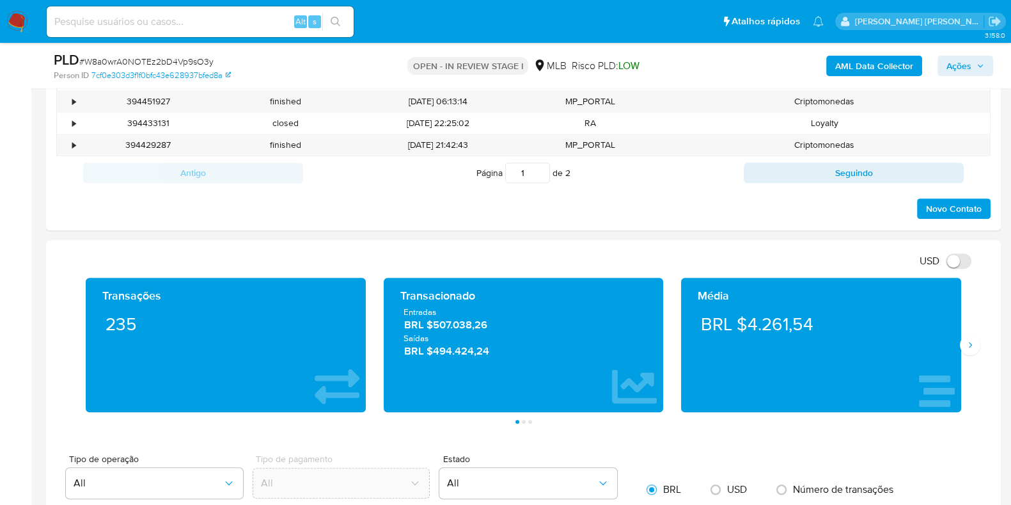
scroll to position [1199, 0]
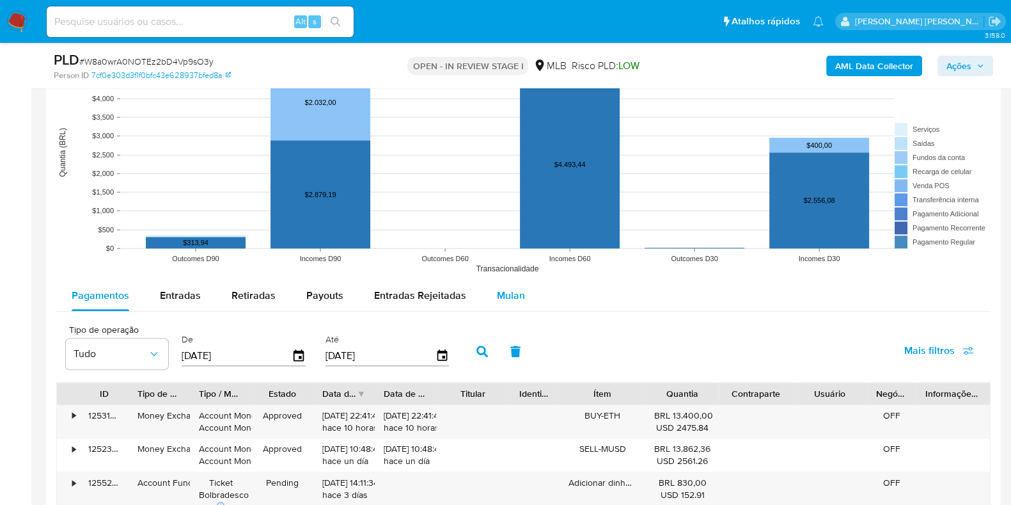
click at [505, 288] on span "Mulan" at bounding box center [511, 295] width 28 height 15
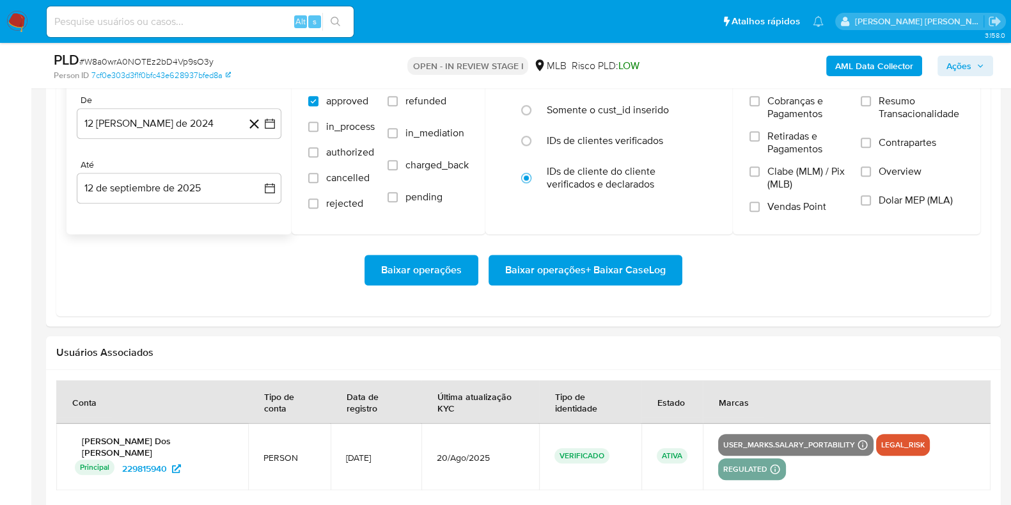
scroll to position [1519, 0]
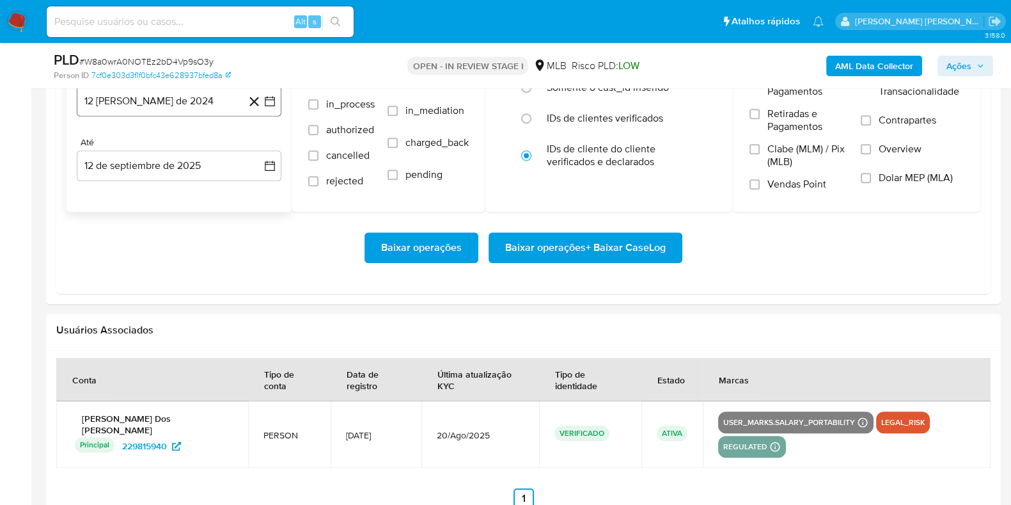
click at [182, 109] on button "12 [PERSON_NAME] de 2024" at bounding box center [179, 101] width 205 height 31
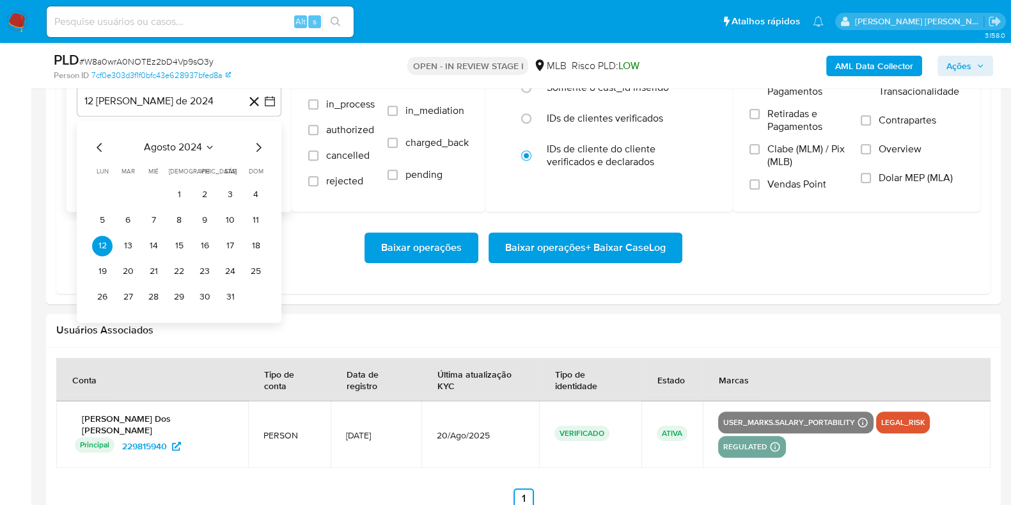
click at [255, 145] on icon "Mes siguiente" at bounding box center [258, 146] width 15 height 15
click at [256, 145] on icon "Mes siguiente" at bounding box center [258, 146] width 15 height 15
click at [257, 145] on icon "Mes siguiente" at bounding box center [258, 146] width 15 height 15
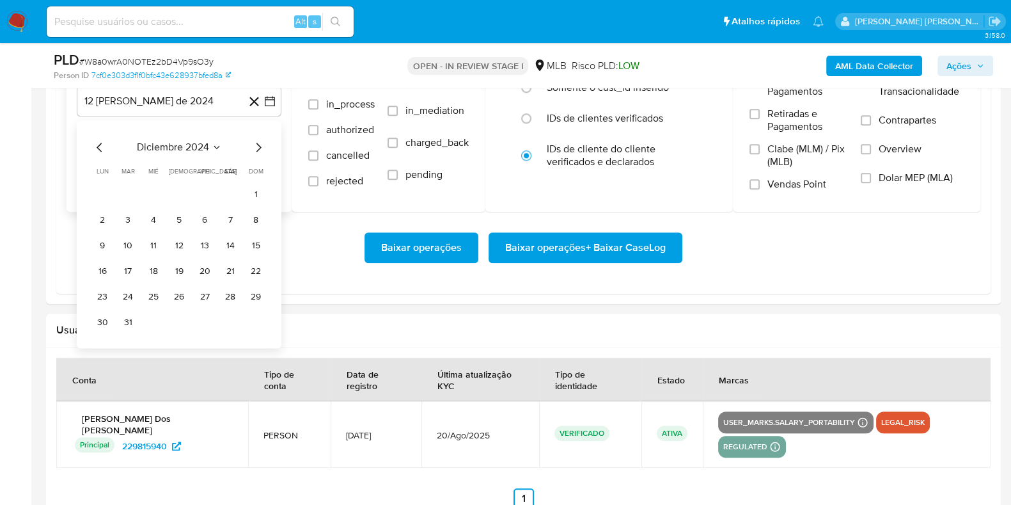
click at [257, 145] on icon "Mes siguiente" at bounding box center [258, 146] width 15 height 15
click at [258, 145] on icon "Mes siguiente" at bounding box center [258, 146] width 15 height 15
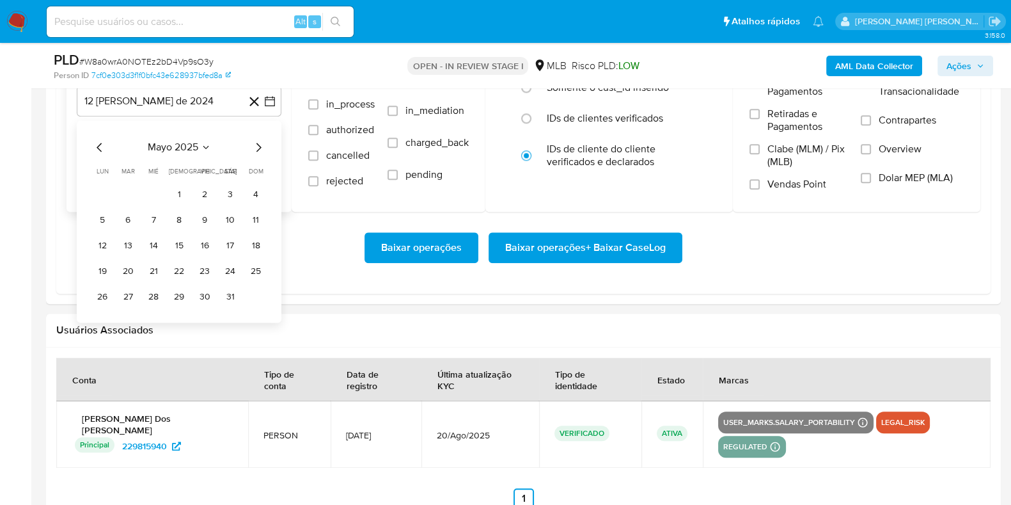
click at [258, 145] on icon "Mes siguiente" at bounding box center [258, 146] width 15 height 15
click at [98, 145] on icon "Mes anterior" at bounding box center [99, 147] width 5 height 9
click at [129, 187] on button "1" at bounding box center [128, 194] width 20 height 20
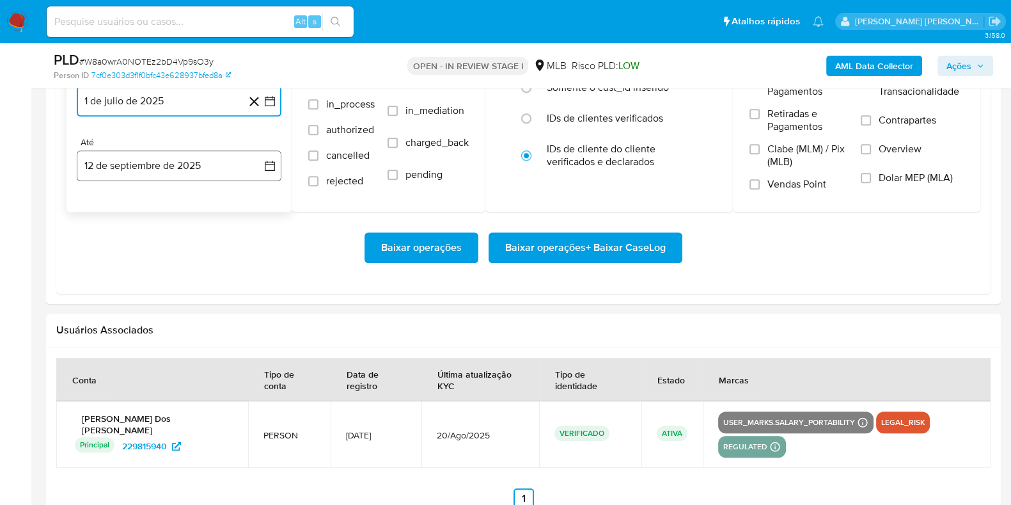
click at [149, 174] on button "12 de septiembre de 2025" at bounding box center [179, 165] width 205 height 31
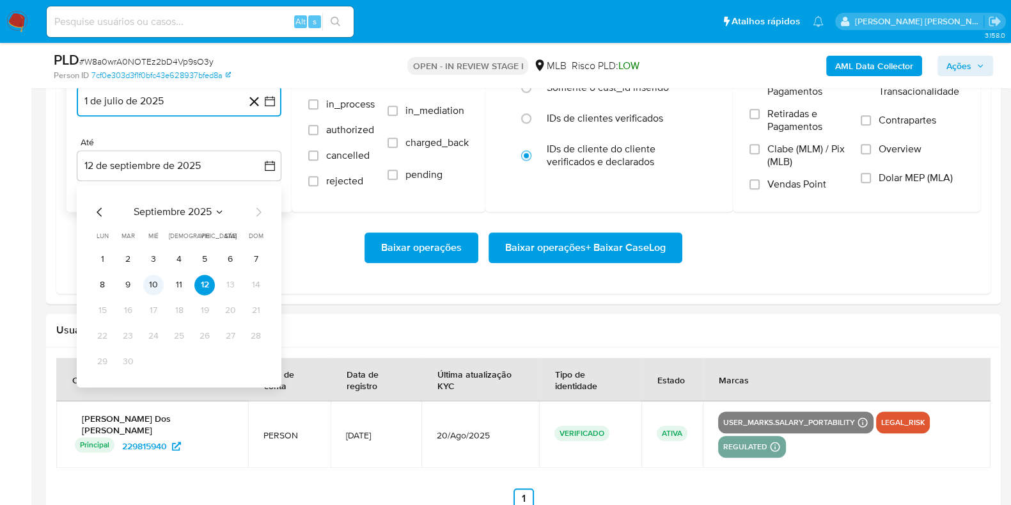
click at [151, 279] on button "10" at bounding box center [153, 284] width 20 height 20
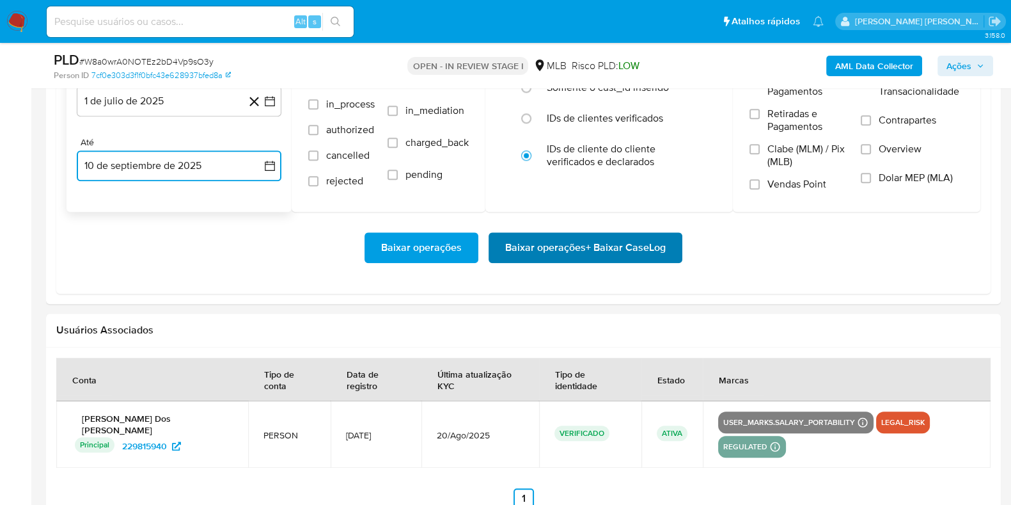
click at [560, 251] on span "Baixar operações + Baixar CaseLog" at bounding box center [585, 248] width 161 height 28
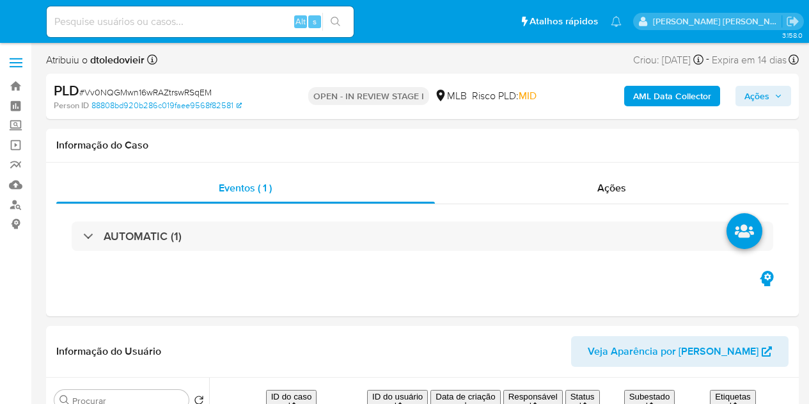
select select "10"
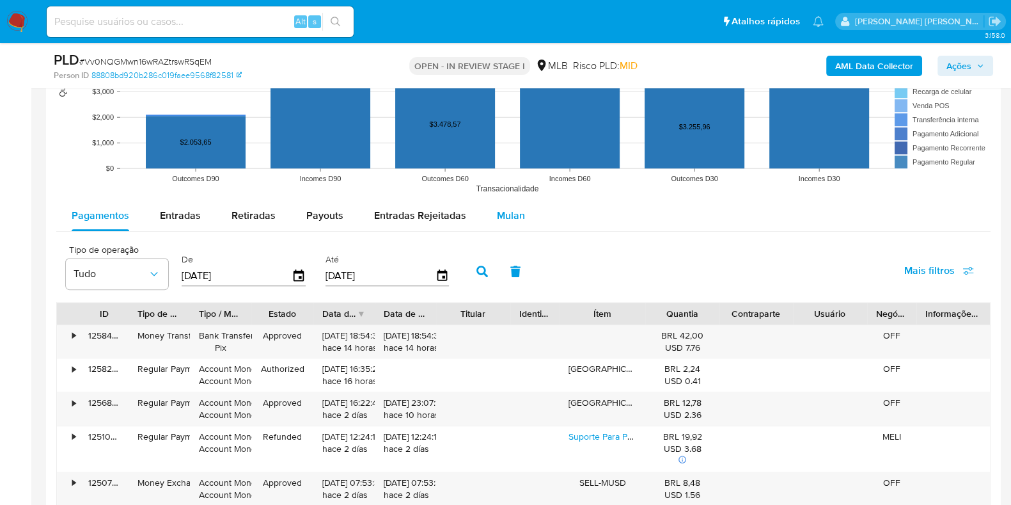
drag, startPoint x: 518, startPoint y: 212, endPoint x: 511, endPoint y: 218, distance: 8.7
click at [517, 212] on span "Mulan" at bounding box center [511, 215] width 28 height 15
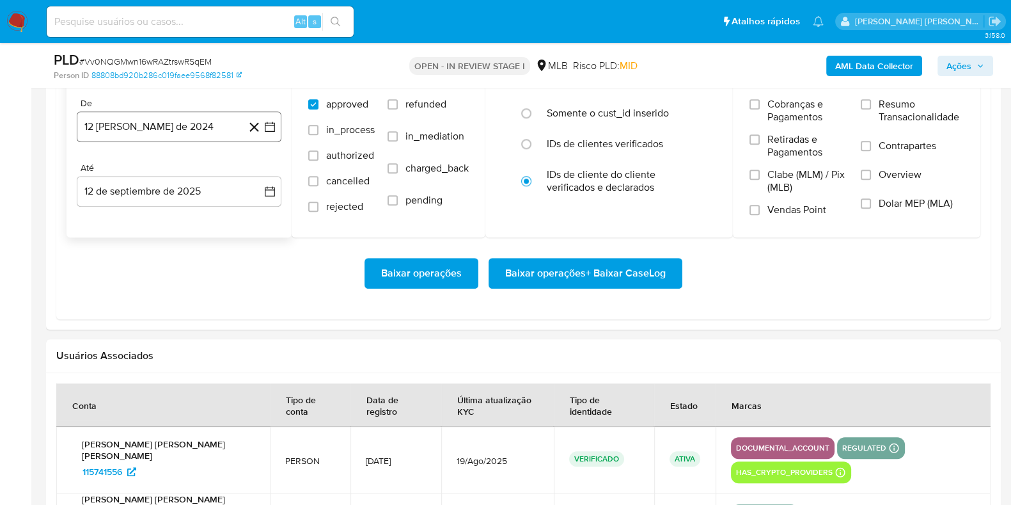
scroll to position [1519, 0]
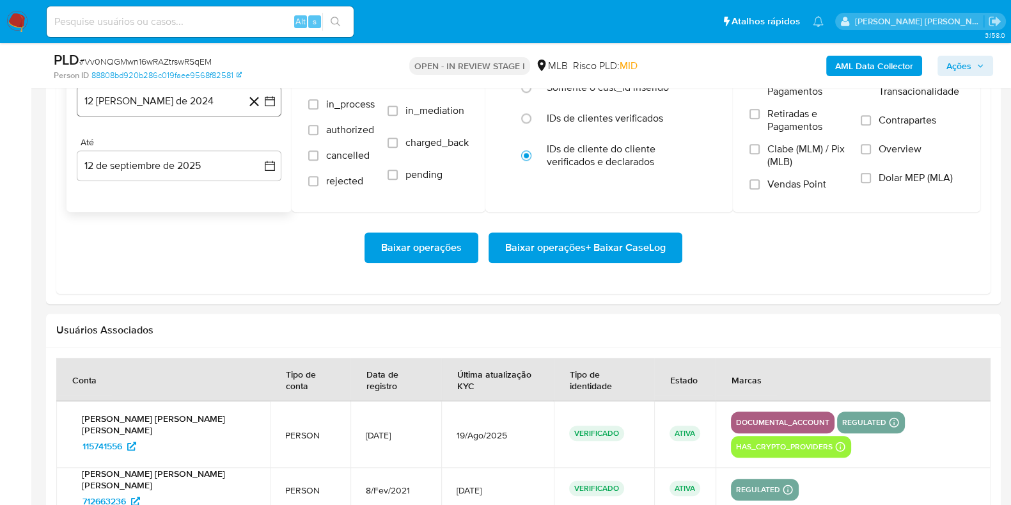
click at [211, 111] on button "12 [PERSON_NAME] de 2024" at bounding box center [179, 101] width 205 height 31
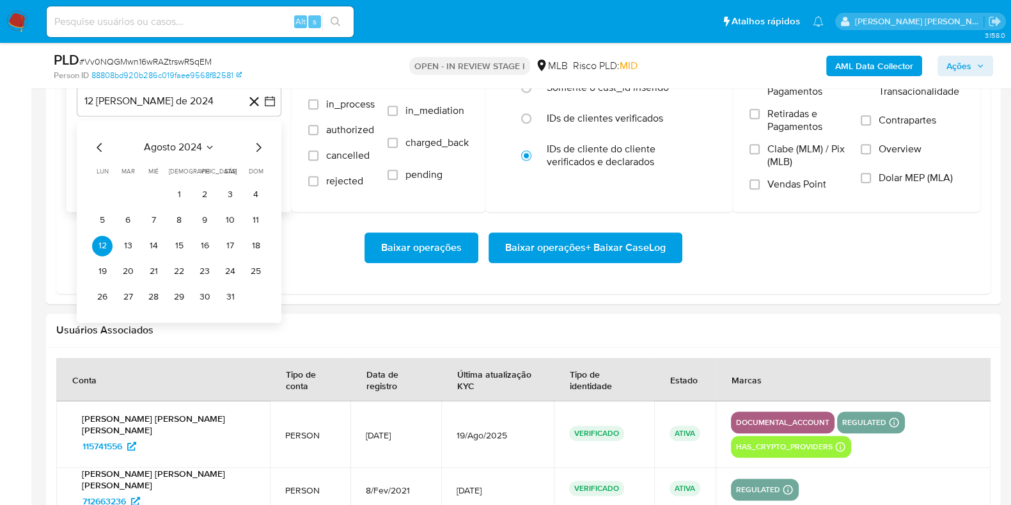
click at [259, 146] on icon "Mes siguiente" at bounding box center [258, 146] width 15 height 15
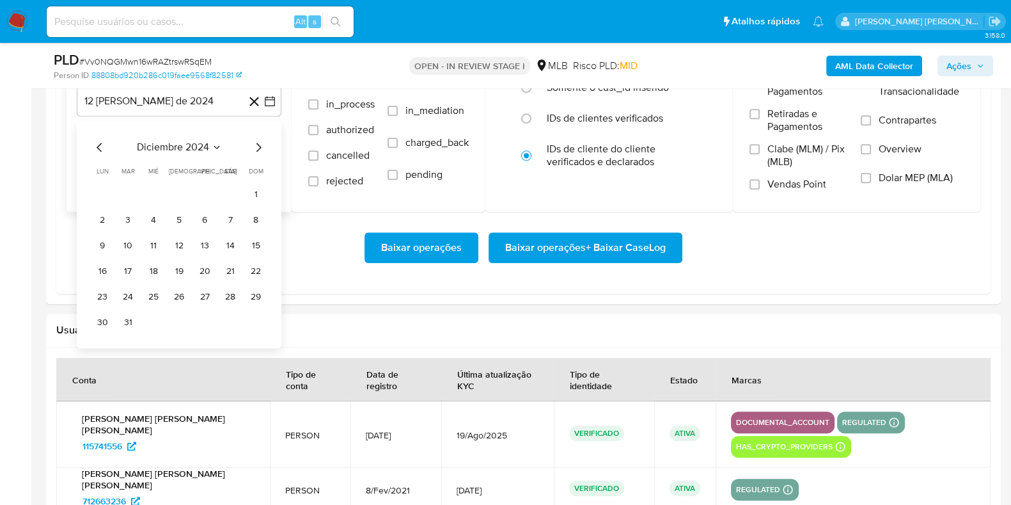
click at [259, 146] on icon "Mes siguiente" at bounding box center [258, 146] width 15 height 15
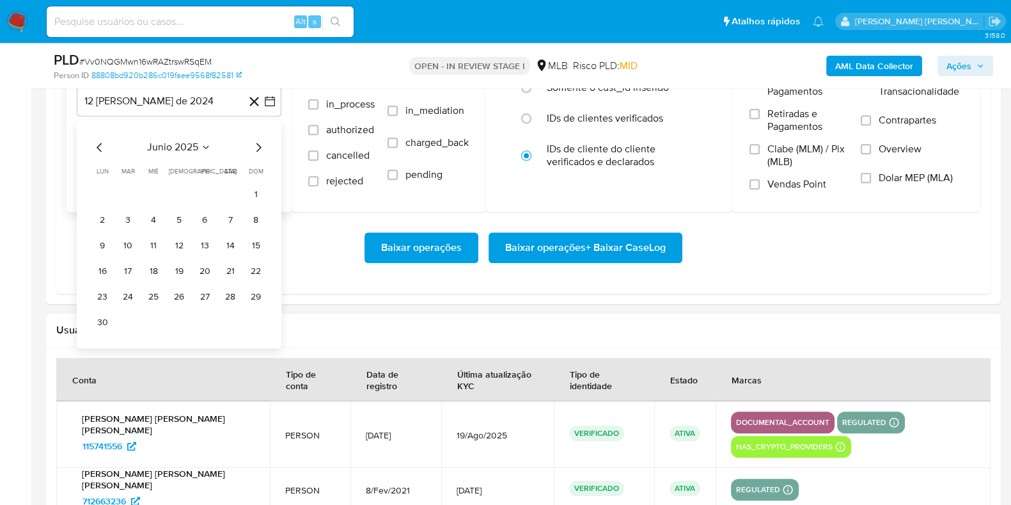
click at [259, 146] on icon "Mes siguiente" at bounding box center [258, 146] width 15 height 15
click at [126, 196] on button "1" at bounding box center [128, 194] width 20 height 20
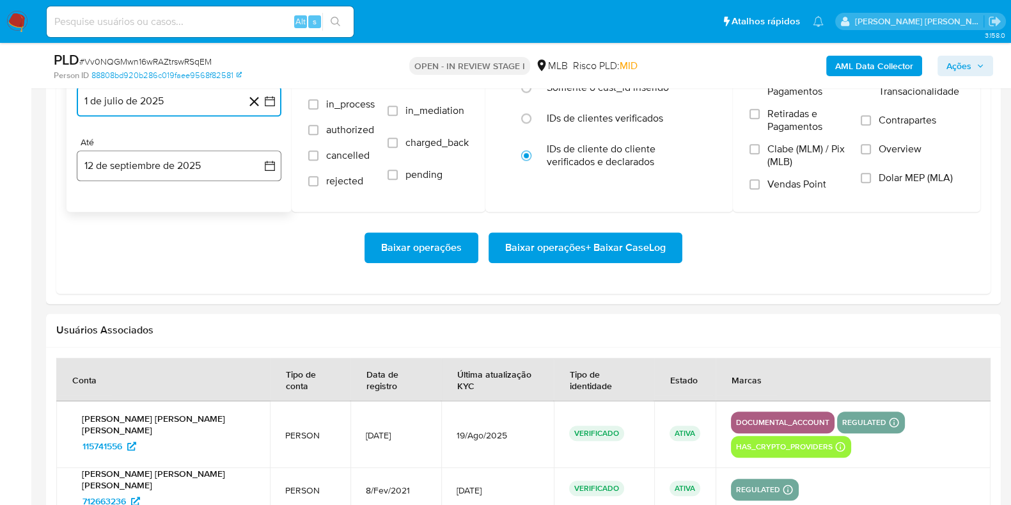
click at [141, 175] on button "12 de septiembre de 2025" at bounding box center [179, 165] width 205 height 31
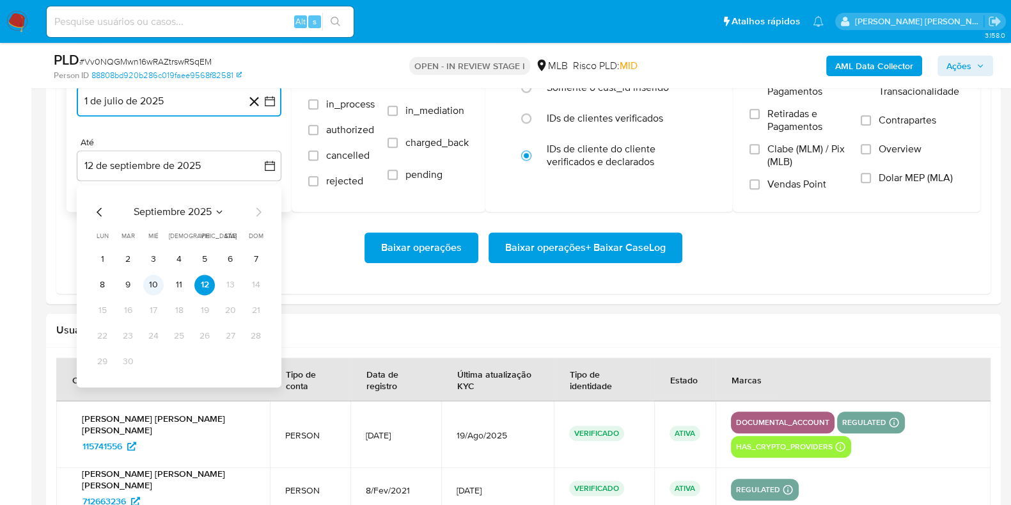
click at [150, 280] on button "10" at bounding box center [153, 284] width 20 height 20
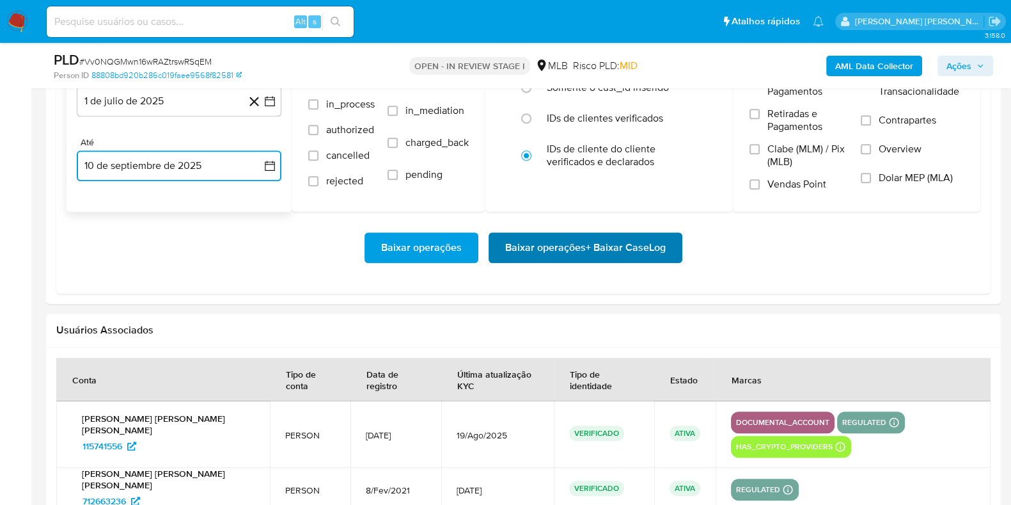
click at [540, 249] on span "Baixar operações + Baixar CaseLog" at bounding box center [585, 248] width 161 height 28
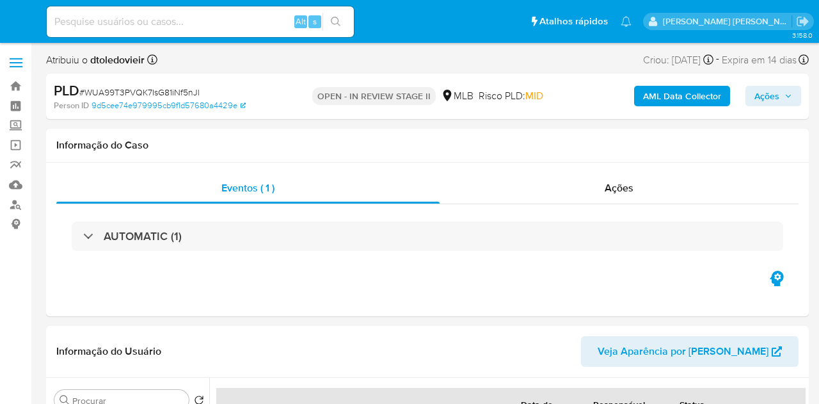
select select "10"
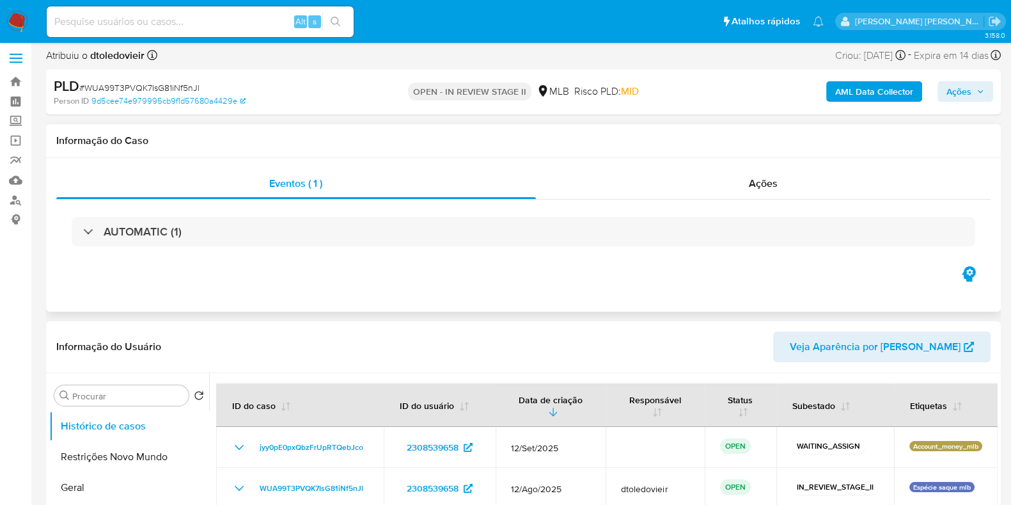
scroll to position [159, 0]
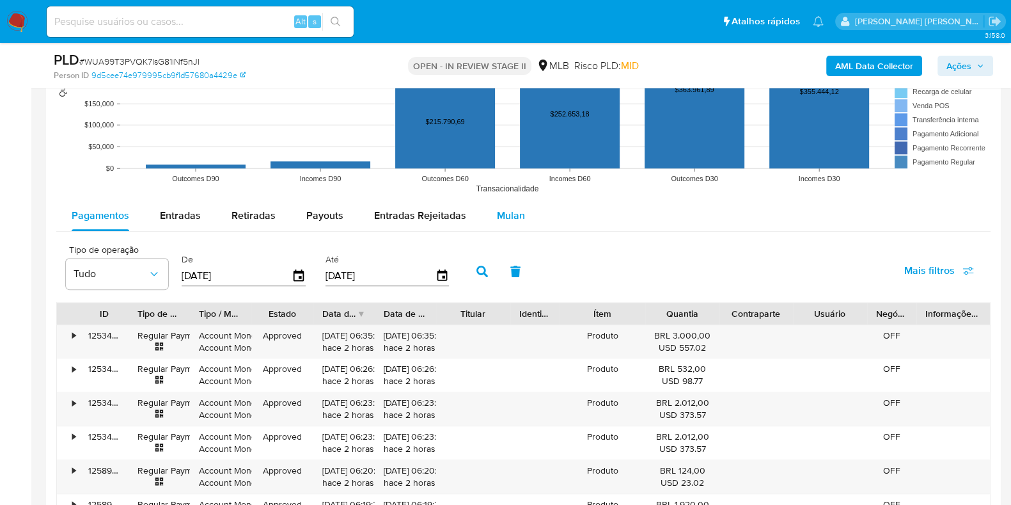
drag, startPoint x: 515, startPoint y: 219, endPoint x: 507, endPoint y: 219, distance: 8.3
click at [515, 219] on span "Mulan" at bounding box center [511, 215] width 28 height 15
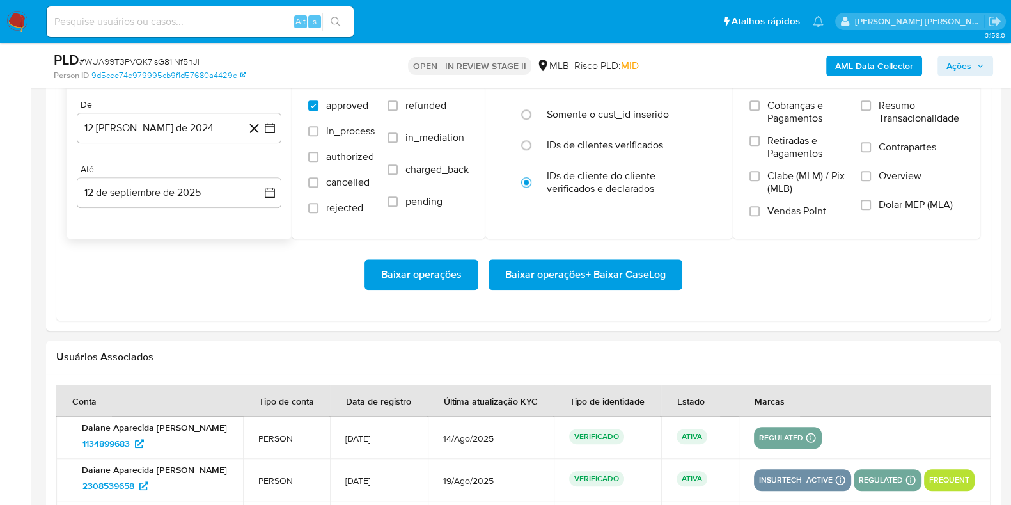
scroll to position [1519, 0]
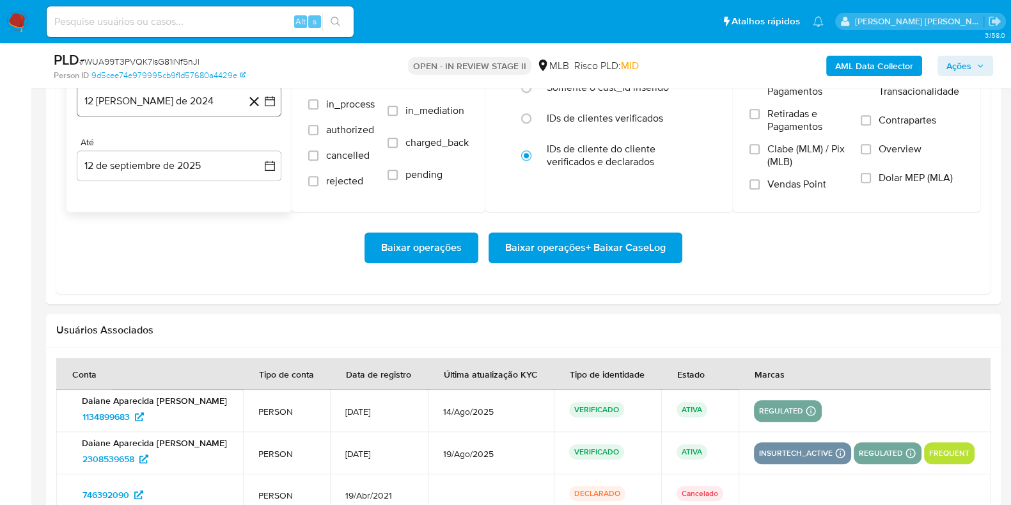
click at [182, 104] on button "12 [PERSON_NAME] de 2024" at bounding box center [179, 101] width 205 height 31
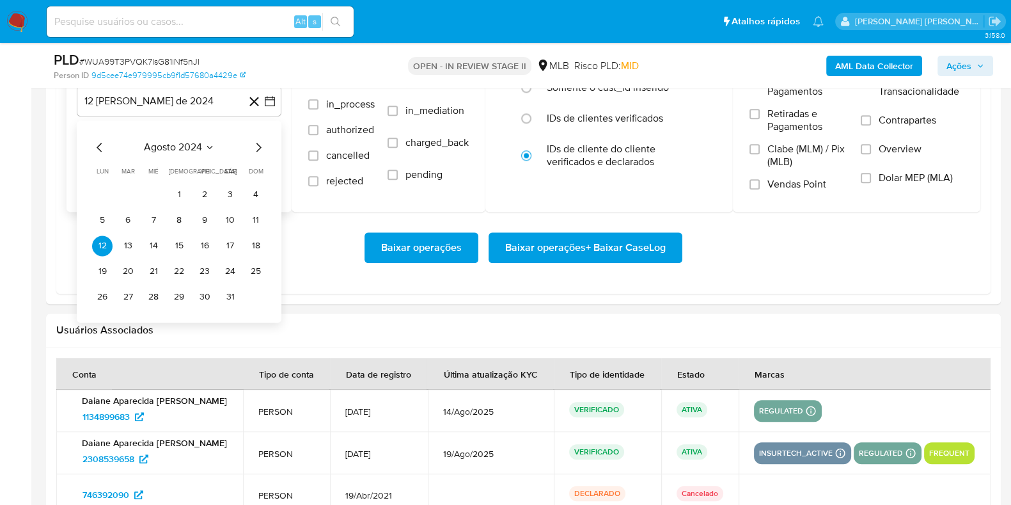
click at [261, 147] on icon "Mes siguiente" at bounding box center [258, 146] width 15 height 15
click at [260, 147] on icon "Mes siguiente" at bounding box center [258, 146] width 15 height 15
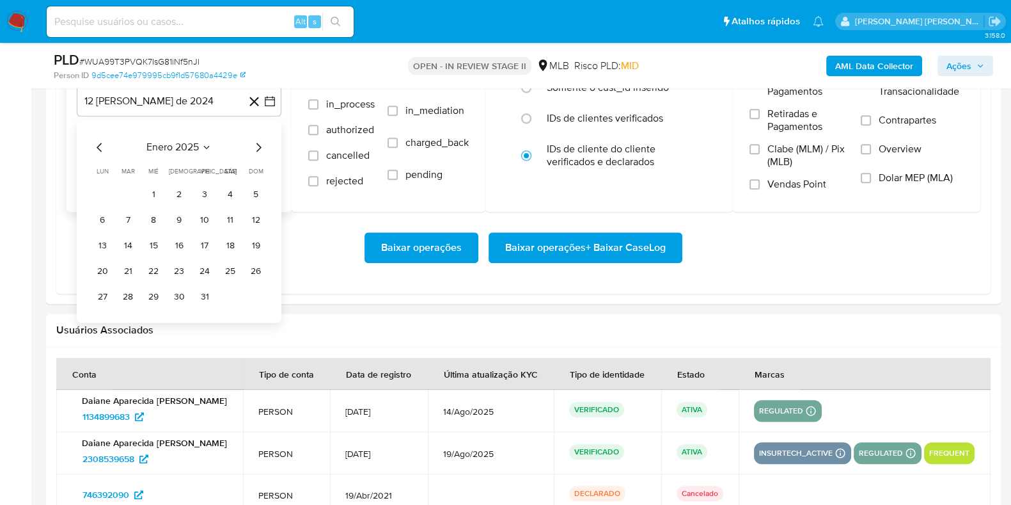
click at [260, 147] on icon "Mes siguiente" at bounding box center [258, 146] width 15 height 15
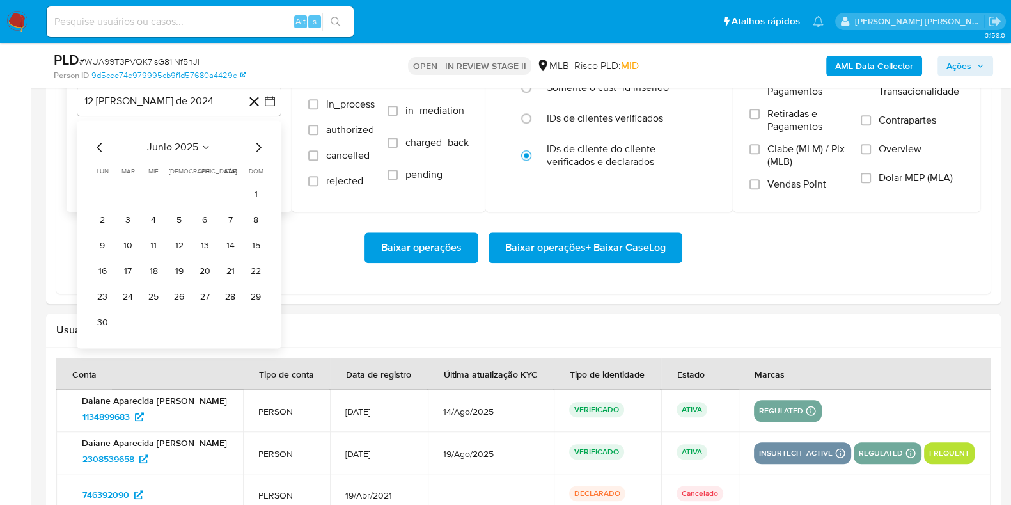
click at [260, 147] on icon "Mes siguiente" at bounding box center [258, 146] width 15 height 15
click at [131, 186] on button "1" at bounding box center [128, 194] width 20 height 20
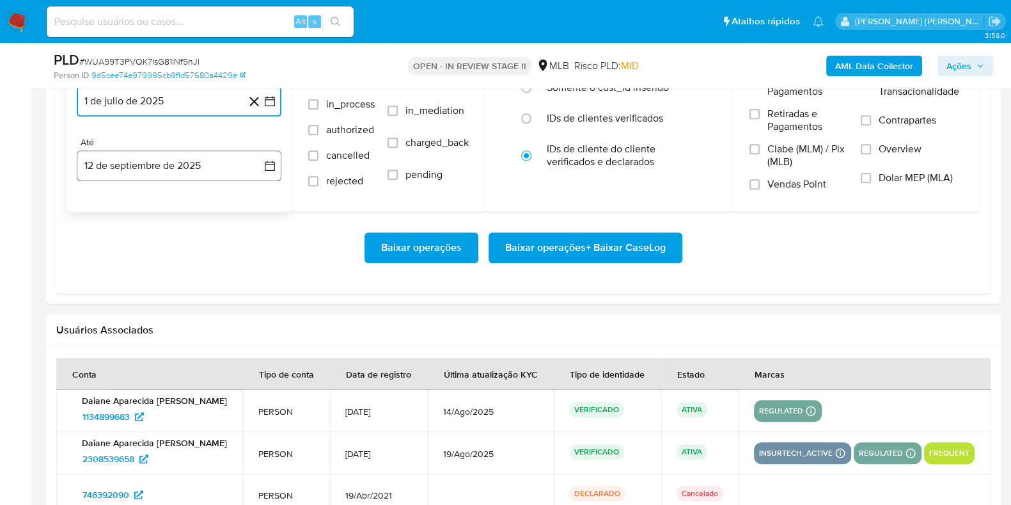
click at [145, 161] on button "12 de septiembre de 2025" at bounding box center [179, 165] width 205 height 31
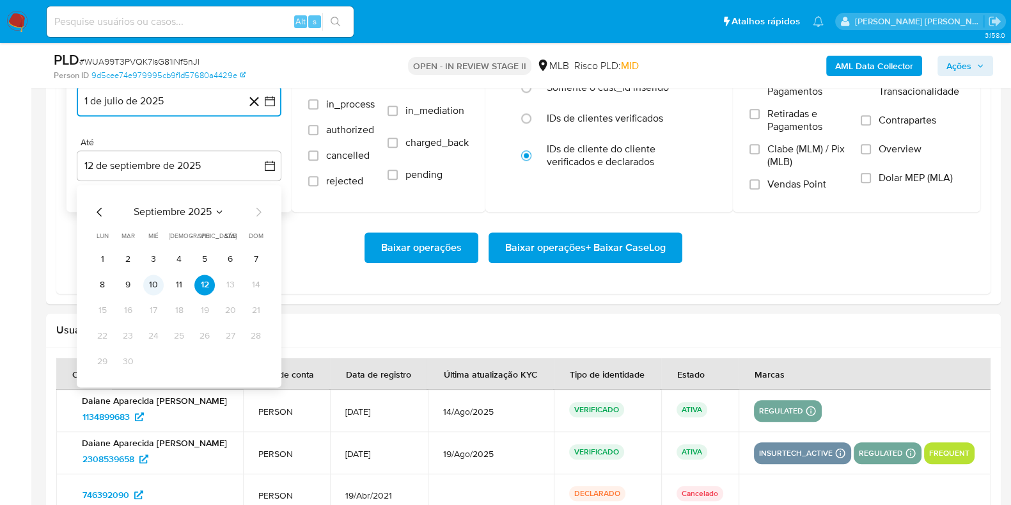
click at [153, 280] on button "10" at bounding box center [153, 284] width 20 height 20
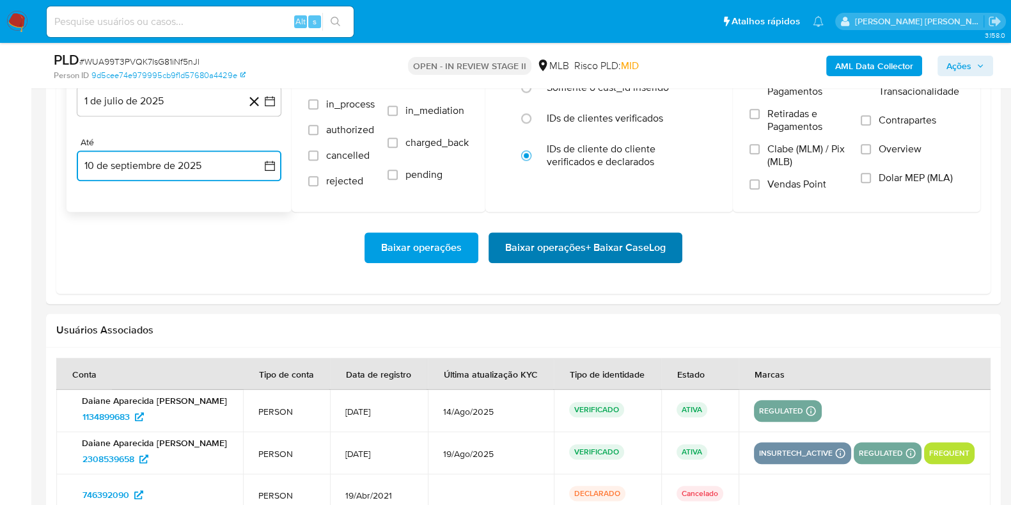
click at [555, 245] on span "Baixar operações + Baixar CaseLog" at bounding box center [585, 248] width 161 height 28
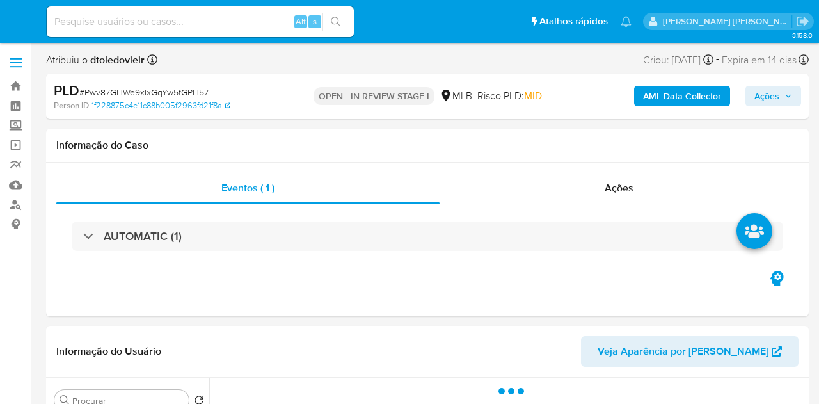
select select "10"
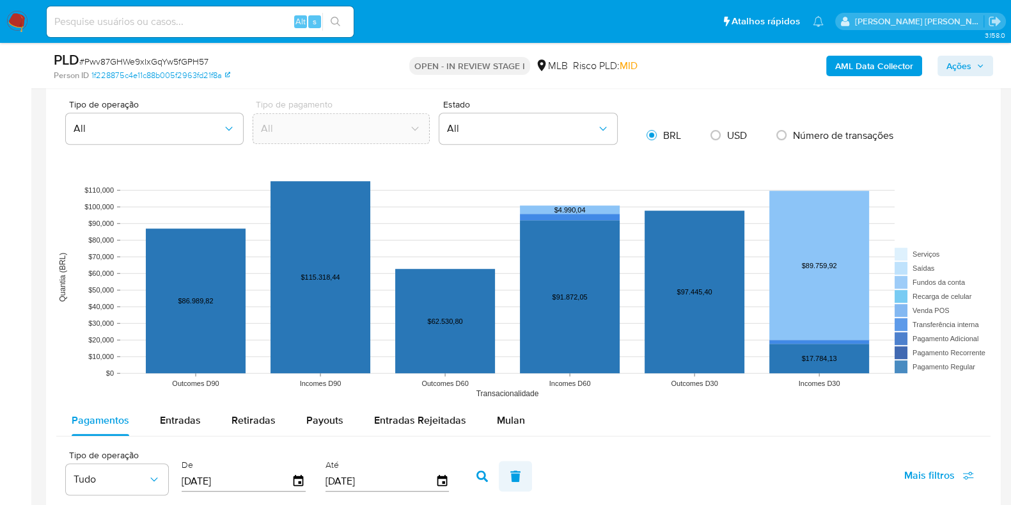
scroll to position [1279, 0]
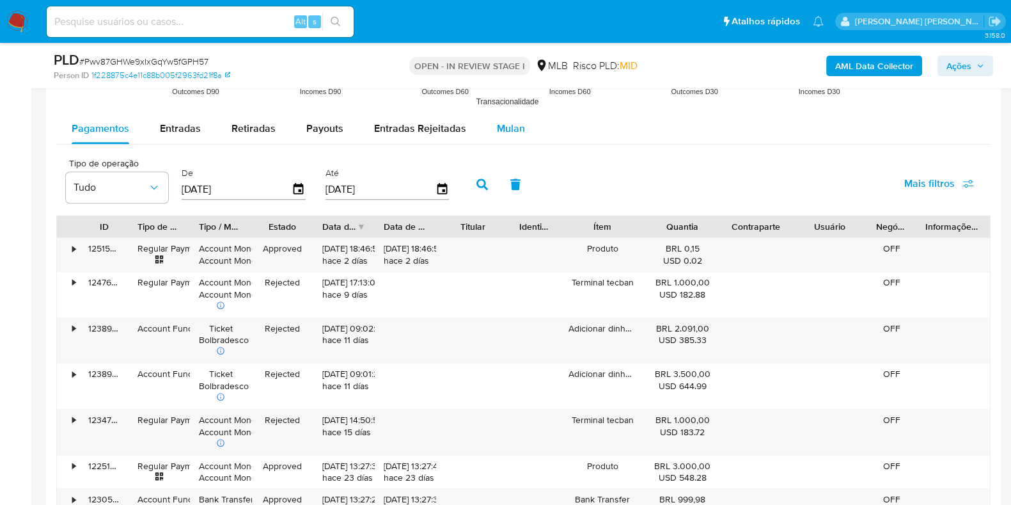
click at [505, 129] on span "Mulan" at bounding box center [511, 128] width 28 height 15
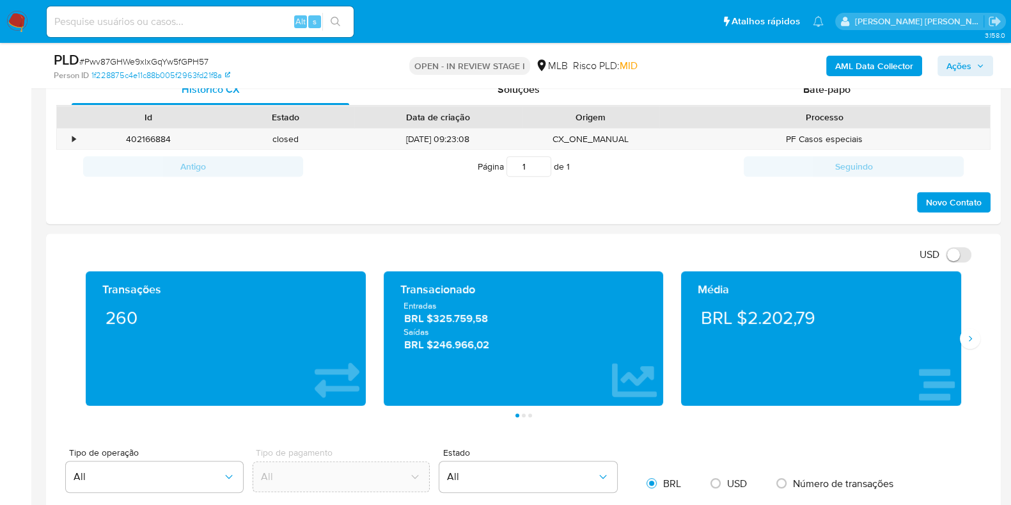
scroll to position [159, 0]
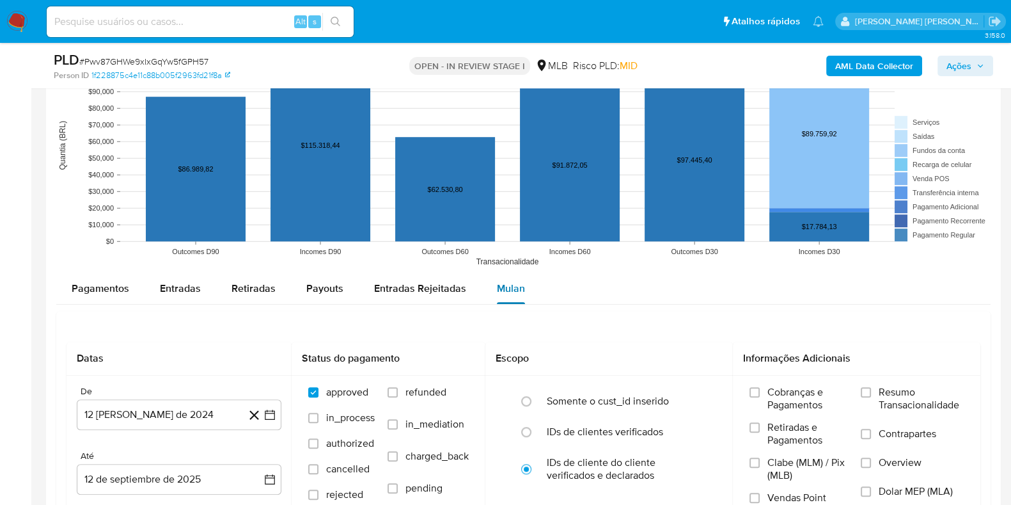
click at [505, 285] on span "Mulan" at bounding box center [511, 288] width 28 height 15
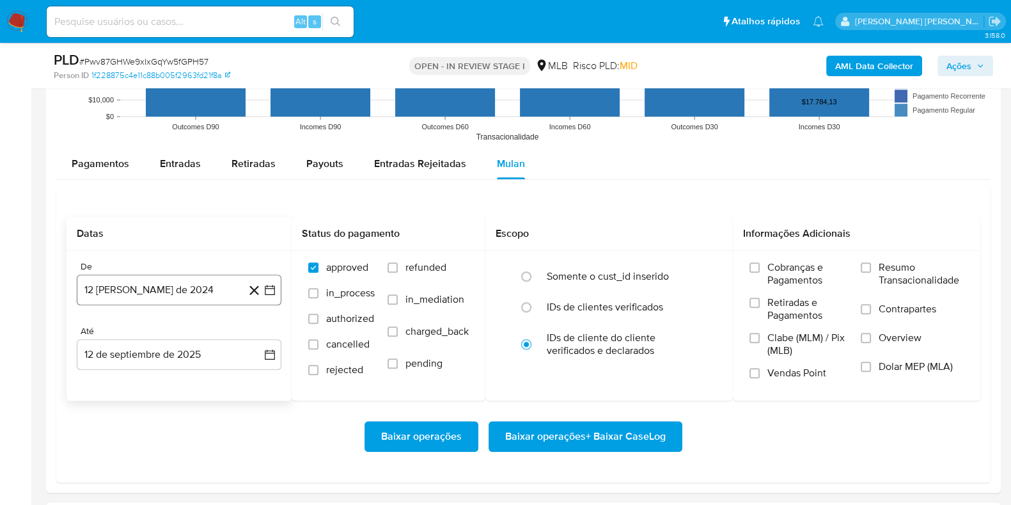
scroll to position [1359, 0]
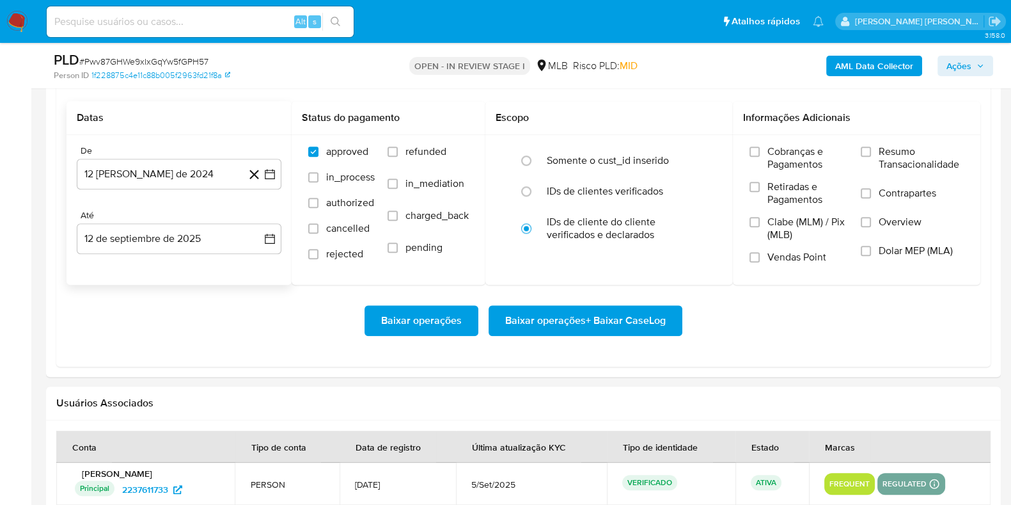
drag, startPoint x: 146, startPoint y: 155, endPoint x: 182, endPoint y: 154, distance: 36.5
click at [146, 155] on div "De" at bounding box center [179, 151] width 205 height 12
click at [193, 180] on button "12 [PERSON_NAME] de 2024" at bounding box center [179, 174] width 205 height 31
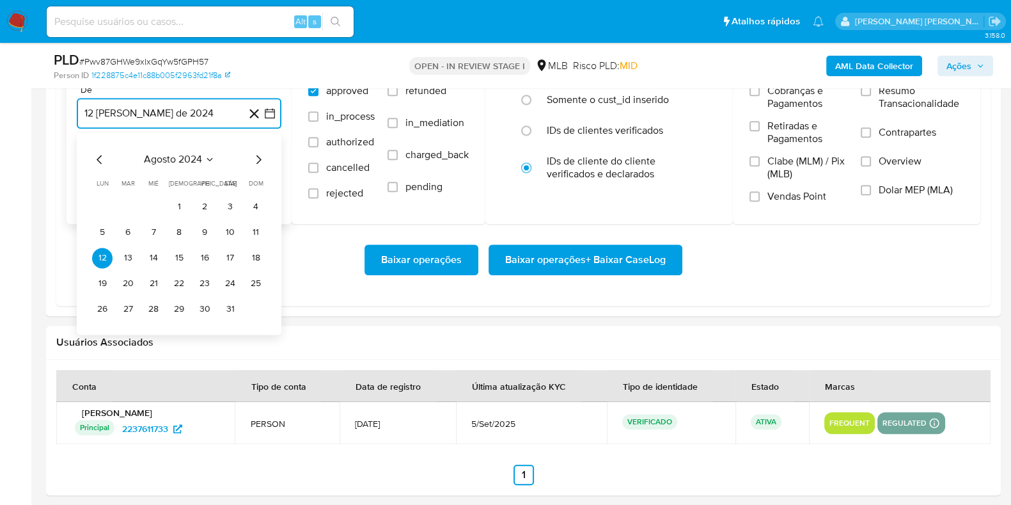
scroll to position [1439, 0]
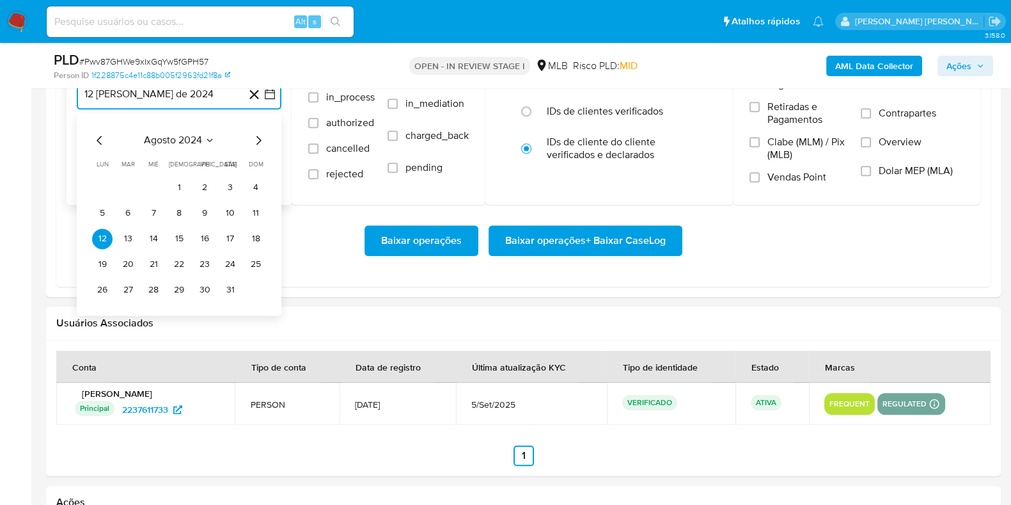
click at [257, 141] on icon "Mes siguiente" at bounding box center [258, 139] width 15 height 15
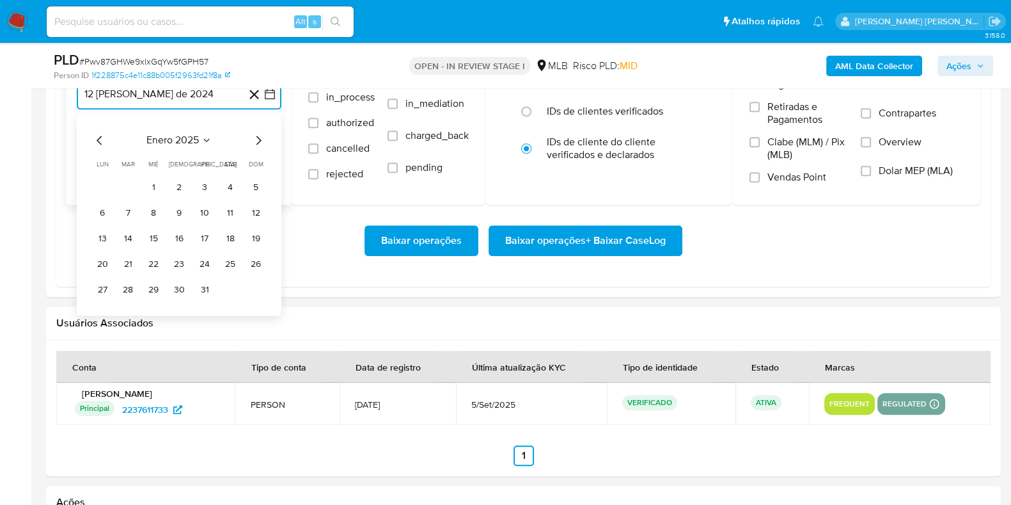
click at [257, 141] on icon "Mes siguiente" at bounding box center [258, 139] width 15 height 15
click at [258, 141] on icon "Mes siguiente" at bounding box center [258, 139] width 15 height 15
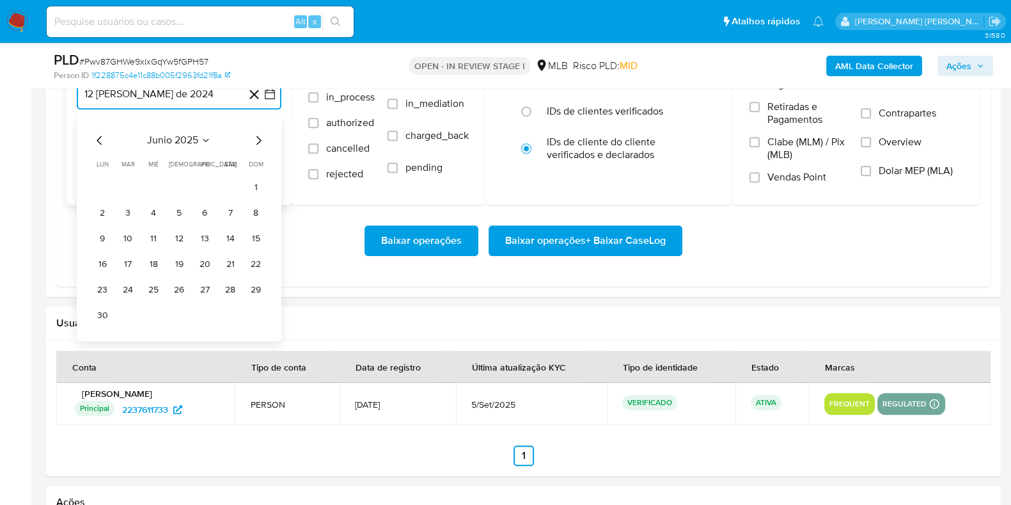
click at [258, 141] on icon "Mes siguiente" at bounding box center [258, 139] width 15 height 15
click at [125, 186] on button "1" at bounding box center [128, 187] width 20 height 20
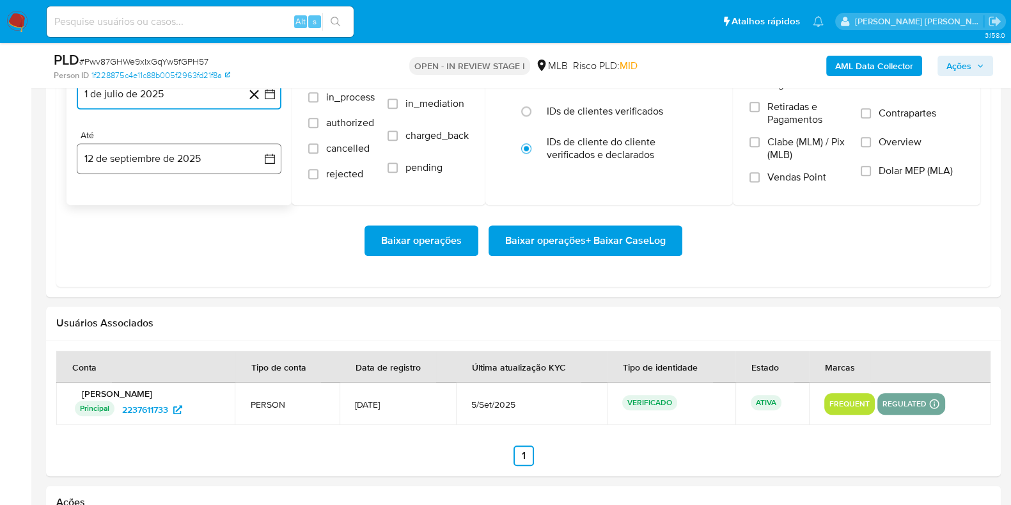
click at [147, 163] on button "12 de septiembre de 2025" at bounding box center [179, 158] width 205 height 31
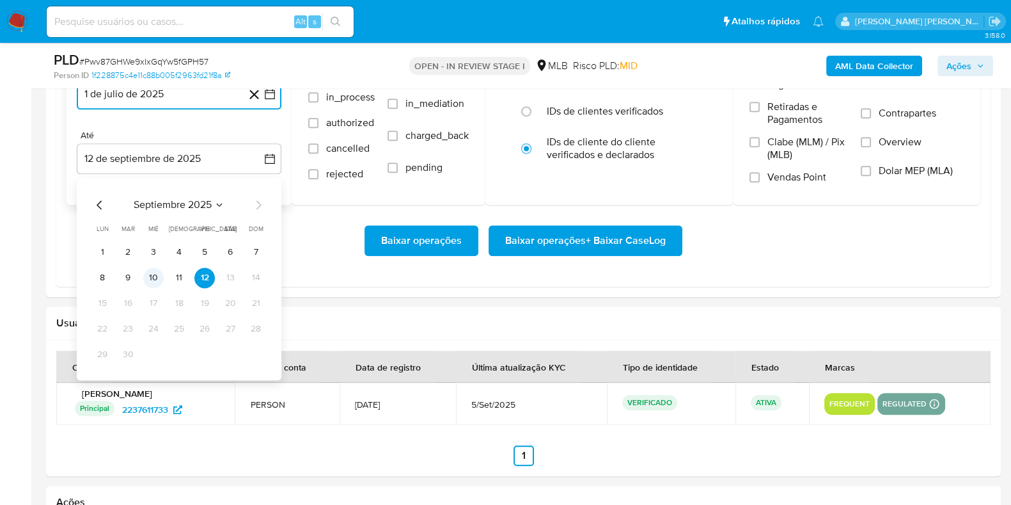
click at [149, 271] on button "10" at bounding box center [153, 277] width 20 height 20
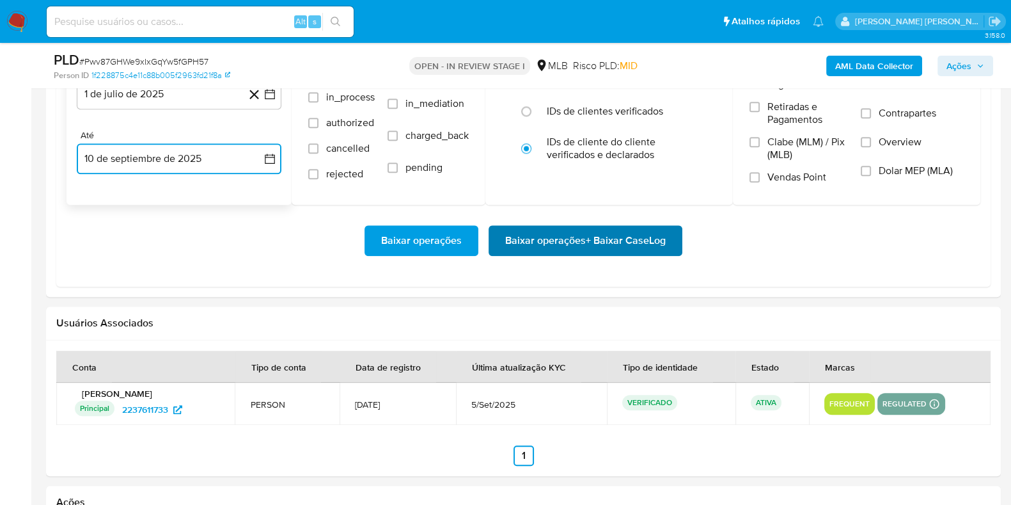
click at [532, 229] on span "Baixar operações + Baixar CaseLog" at bounding box center [585, 240] width 161 height 28
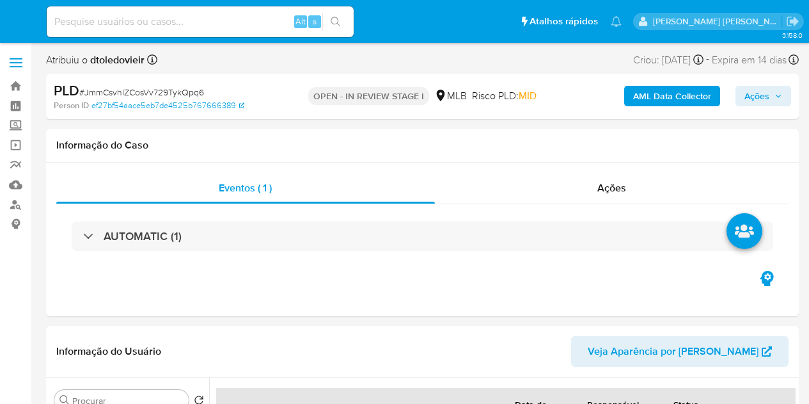
select select "10"
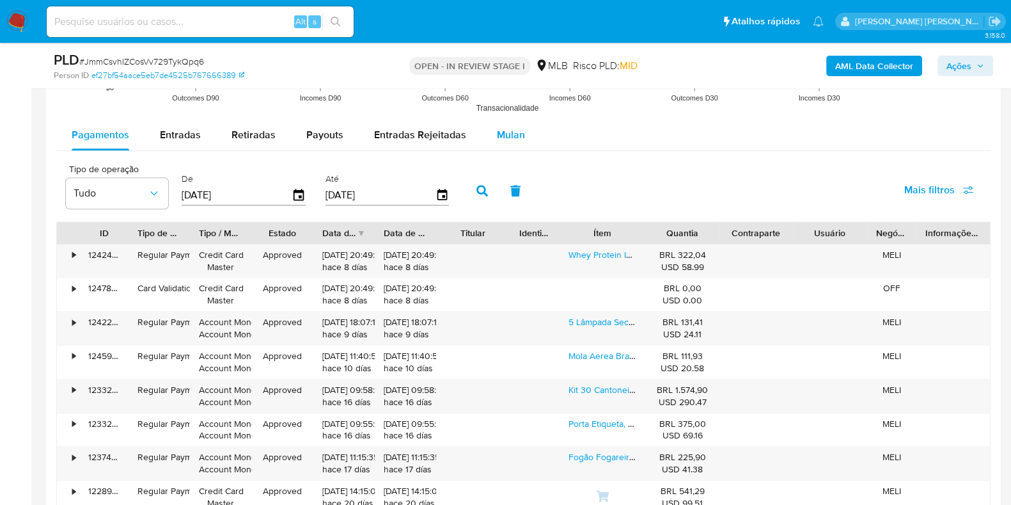
click at [506, 136] on span "Mulan" at bounding box center [511, 134] width 28 height 15
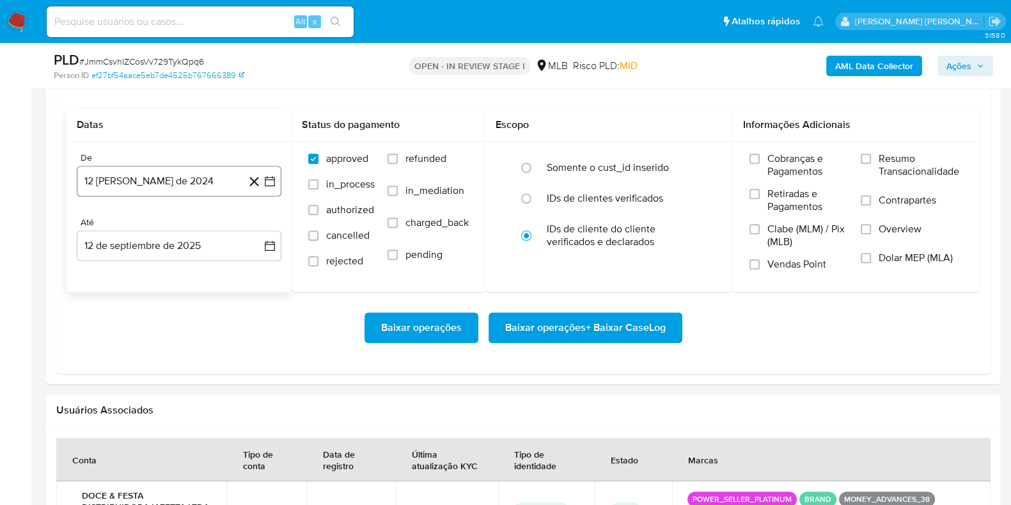
scroll to position [1519, 0]
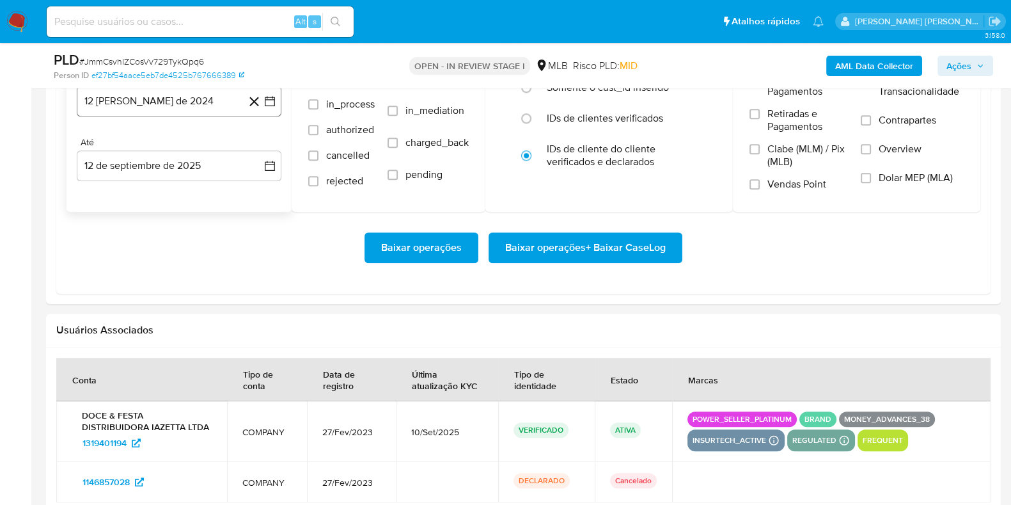
click at [179, 104] on button "12 [PERSON_NAME] de 2024" at bounding box center [179, 101] width 205 height 31
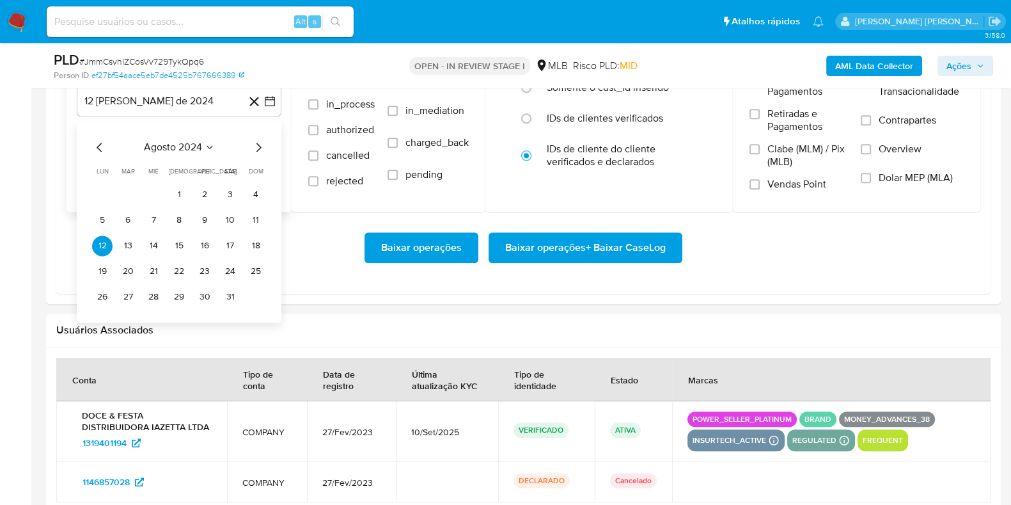
click at [262, 144] on icon "Mes siguiente" at bounding box center [258, 146] width 15 height 15
click at [260, 144] on icon "Mes siguiente" at bounding box center [258, 146] width 15 height 15
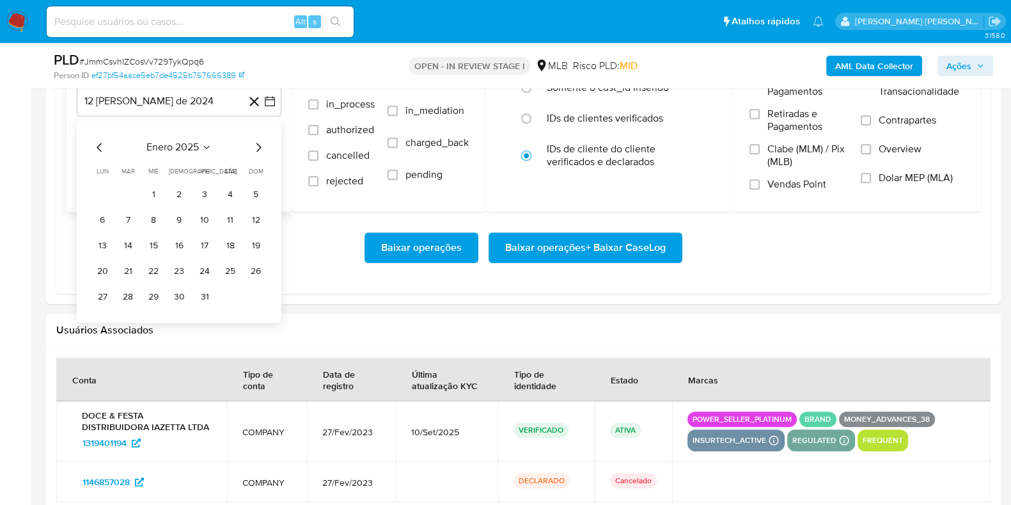
click at [259, 144] on icon "Mes siguiente" at bounding box center [258, 146] width 15 height 15
click at [259, 144] on icon "Mes siguiente" at bounding box center [259, 147] width 5 height 9
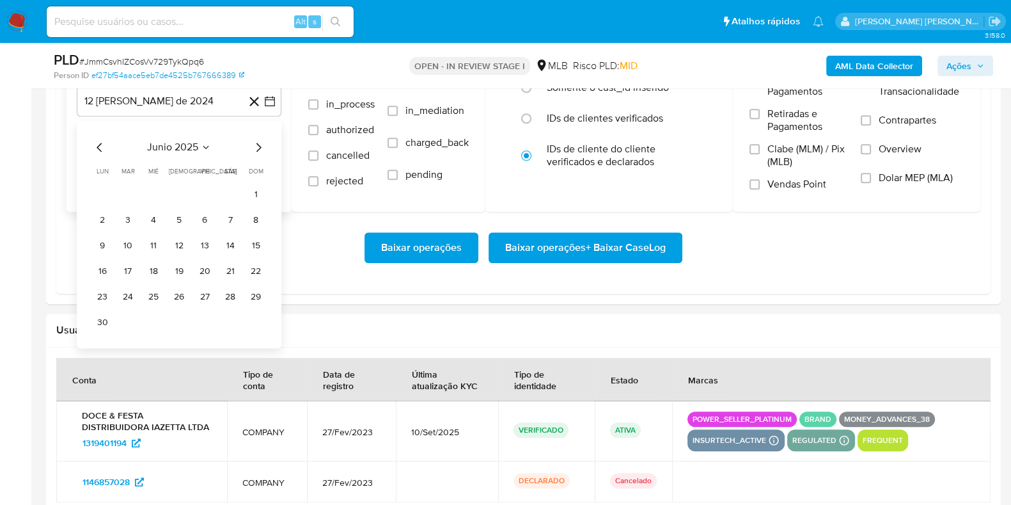
click at [259, 144] on icon "Mes siguiente" at bounding box center [259, 147] width 5 height 9
click at [124, 190] on button "1" at bounding box center [128, 194] width 20 height 20
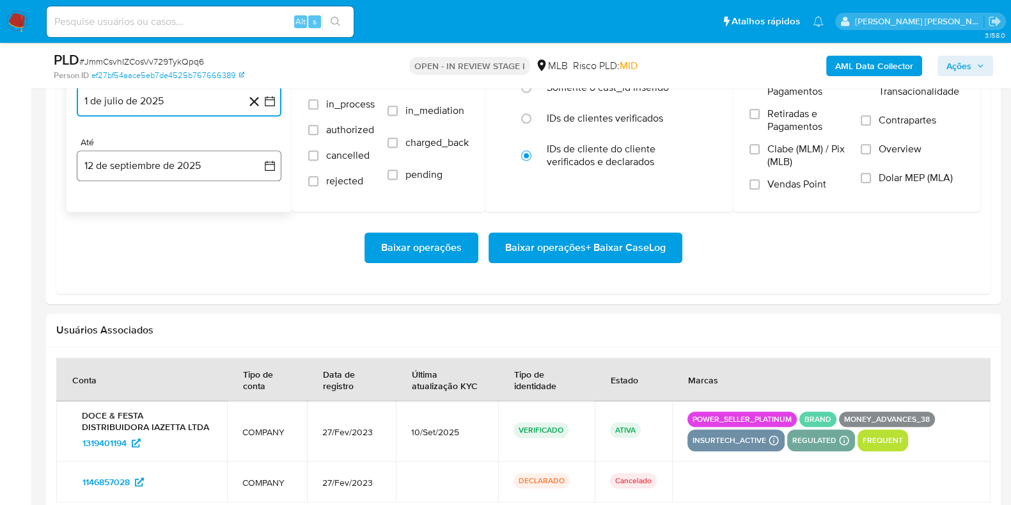
click at [130, 162] on button "12 de septiembre de 2025" at bounding box center [179, 165] width 205 height 31
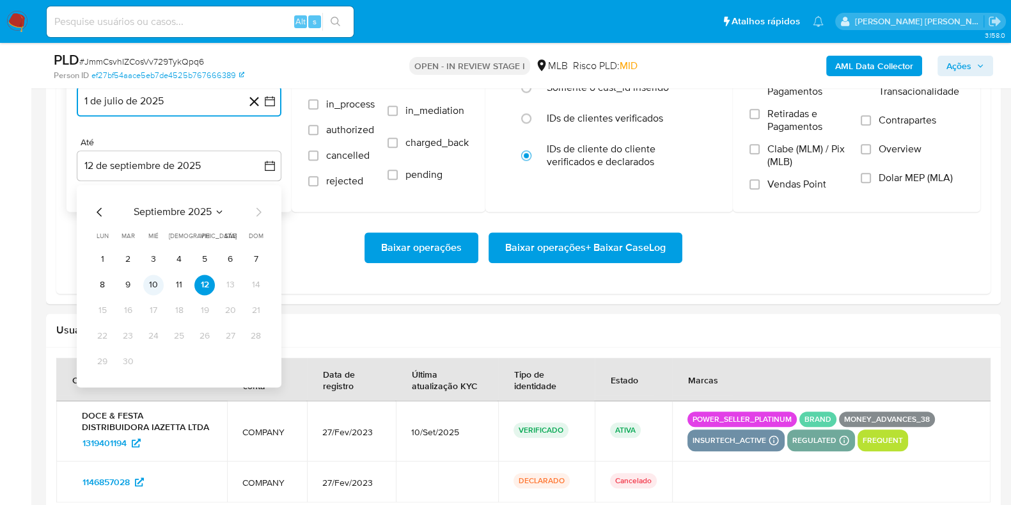
click at [152, 283] on button "10" at bounding box center [153, 284] width 20 height 20
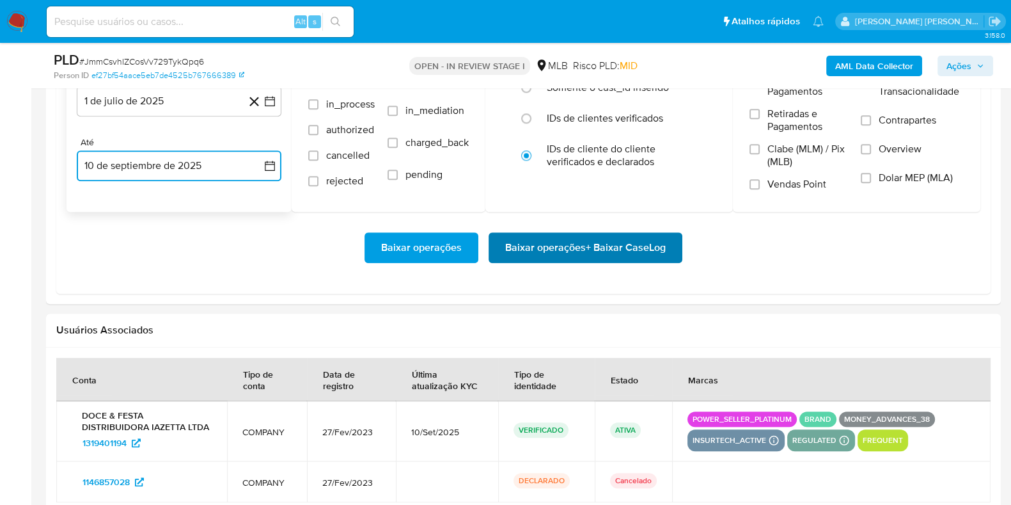
click at [534, 253] on span "Baixar operações + Baixar CaseLog" at bounding box center [585, 248] width 161 height 28
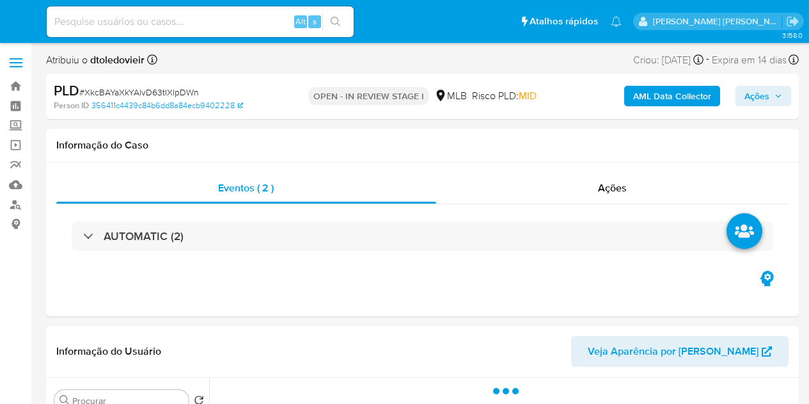
select select "10"
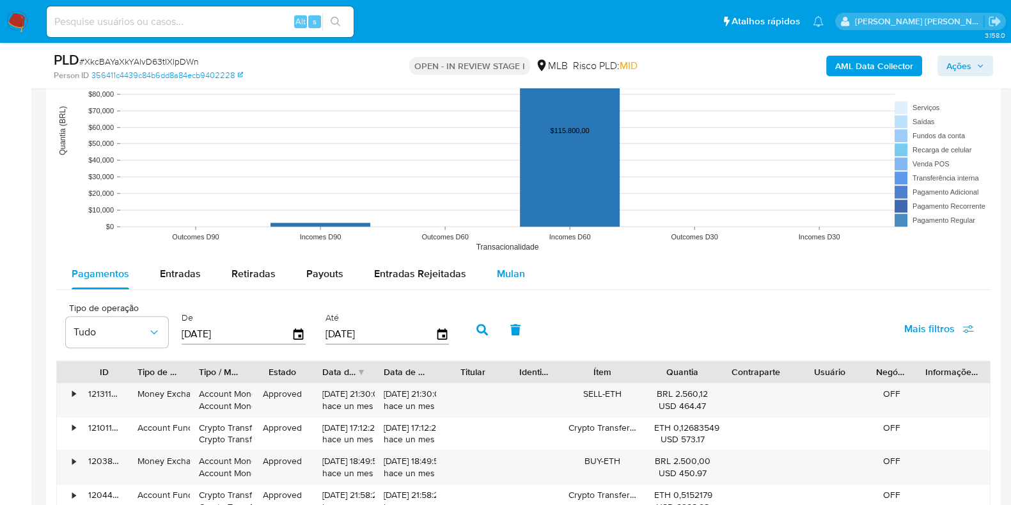
click at [502, 271] on span "Mulan" at bounding box center [511, 273] width 28 height 15
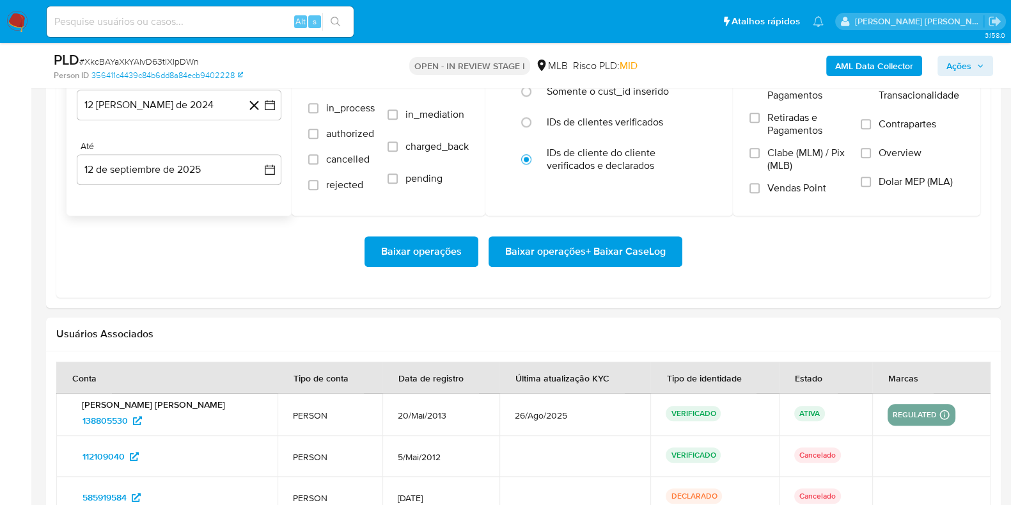
scroll to position [1519, 0]
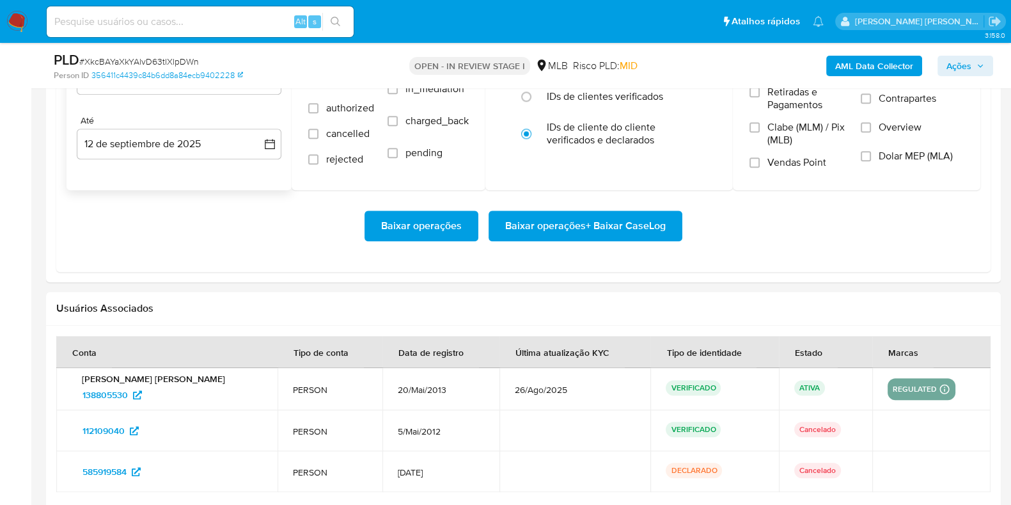
click at [198, 95] on div "De 12 de agosto de 2024 12-08-2024 Até 12 de septiembre de 2025 12-09-2025" at bounding box center [179, 115] width 225 height 150
click at [202, 94] on div "De 12 de agosto de 2024 12-08-2024 Até 12 de septiembre de 2025 12-09-2025" at bounding box center [179, 115] width 225 height 150
click at [209, 93] on button "12 [PERSON_NAME] de 2024" at bounding box center [179, 79] width 205 height 31
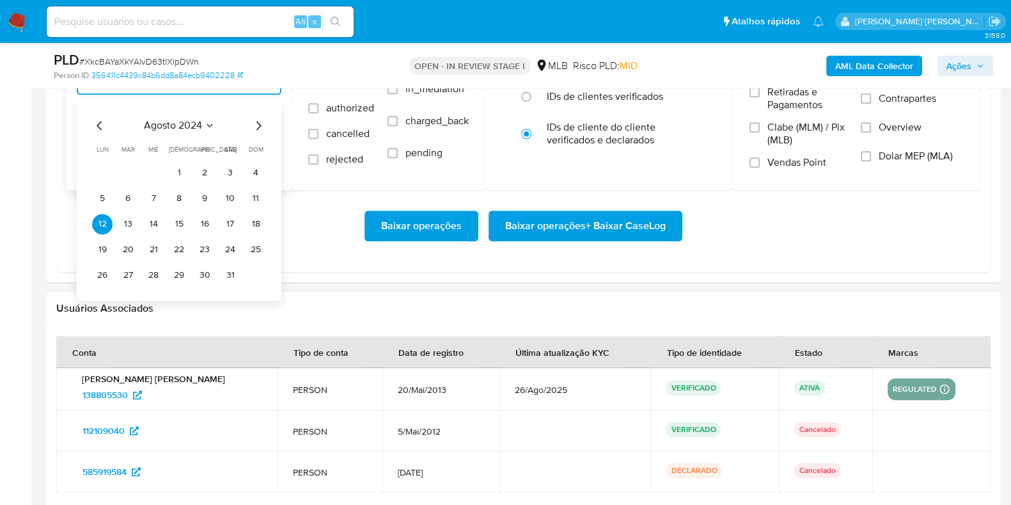
click at [255, 129] on icon "Mes siguiente" at bounding box center [258, 125] width 15 height 15
click at [255, 128] on icon "Mes siguiente" at bounding box center [258, 125] width 15 height 15
click at [257, 127] on icon "Mes siguiente" at bounding box center [258, 125] width 15 height 15
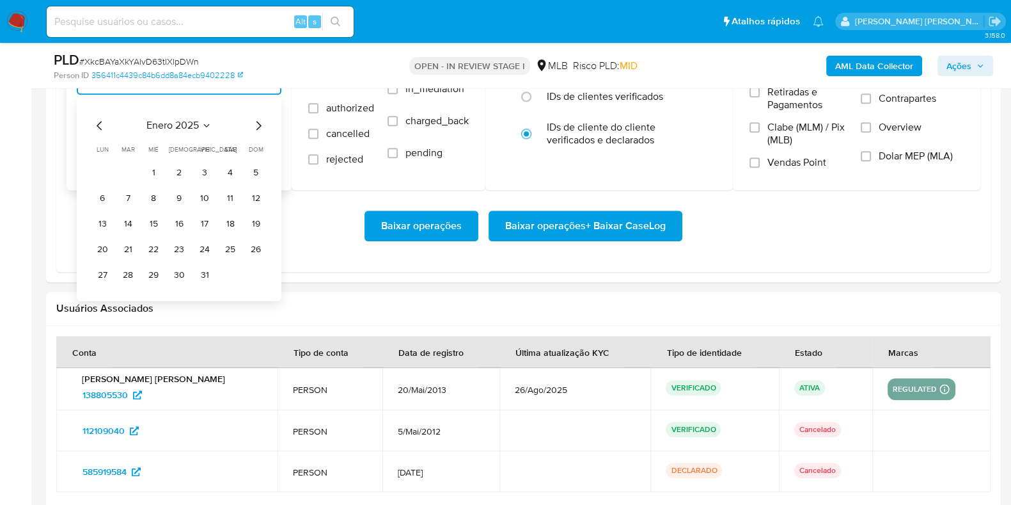
click at [257, 127] on icon "Mes siguiente" at bounding box center [259, 125] width 5 height 9
click at [258, 127] on icon "Mes siguiente" at bounding box center [259, 125] width 5 height 9
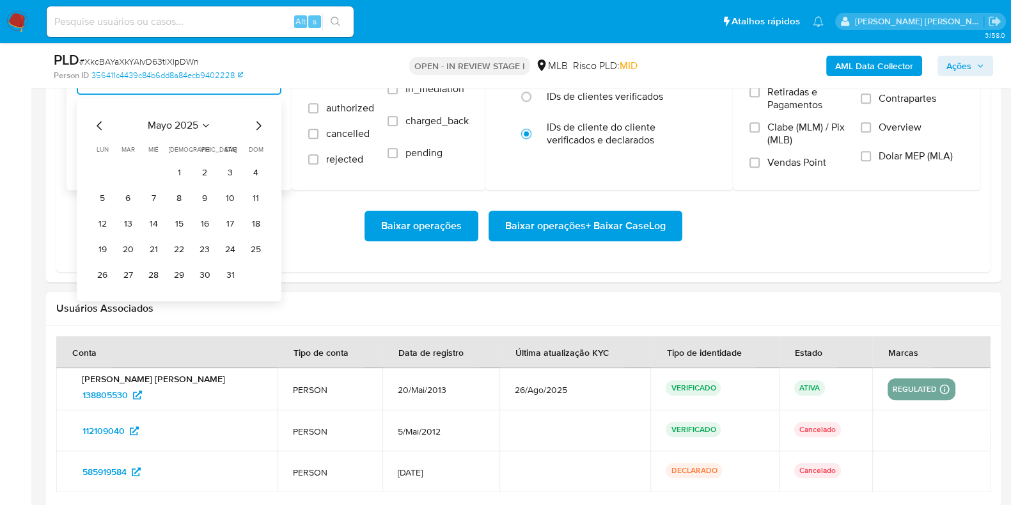
click at [259, 127] on icon "Mes siguiente" at bounding box center [258, 125] width 15 height 15
click at [129, 170] on button "1" at bounding box center [128, 172] width 20 height 20
click at [145, 145] on button "12 de septiembre de 2025" at bounding box center [179, 144] width 205 height 31
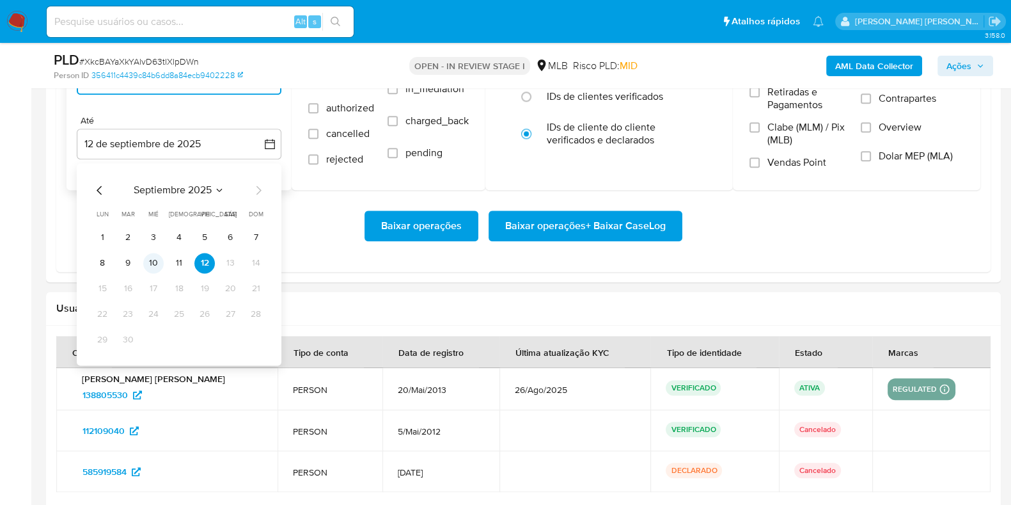
click at [151, 261] on button "10" at bounding box center [153, 263] width 20 height 20
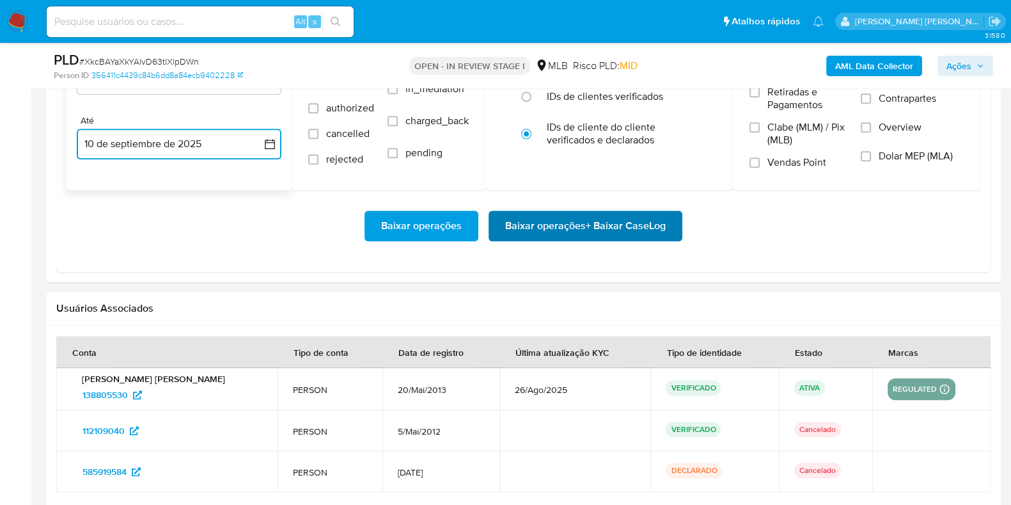
click at [532, 223] on span "Baixar operações + Baixar CaseLog" at bounding box center [585, 226] width 161 height 28
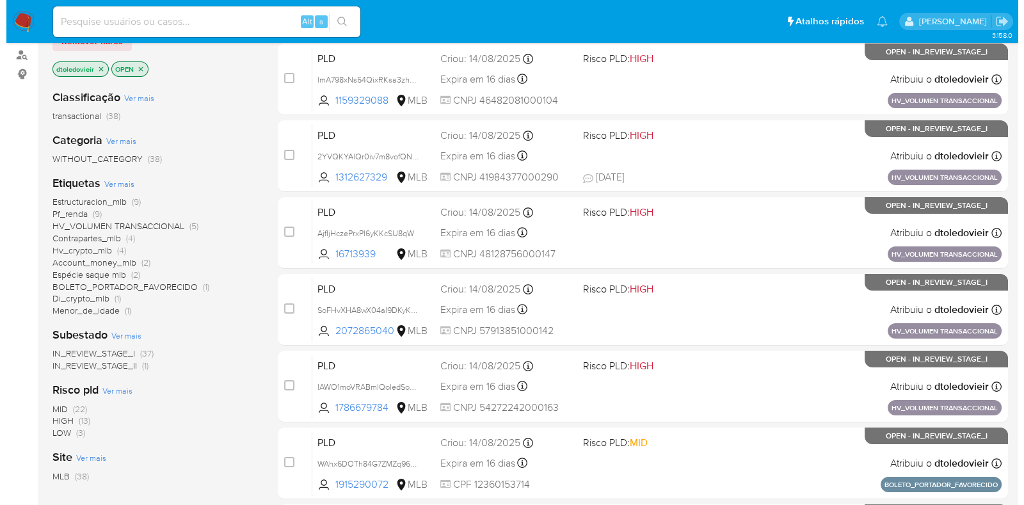
scroll to position [240, 0]
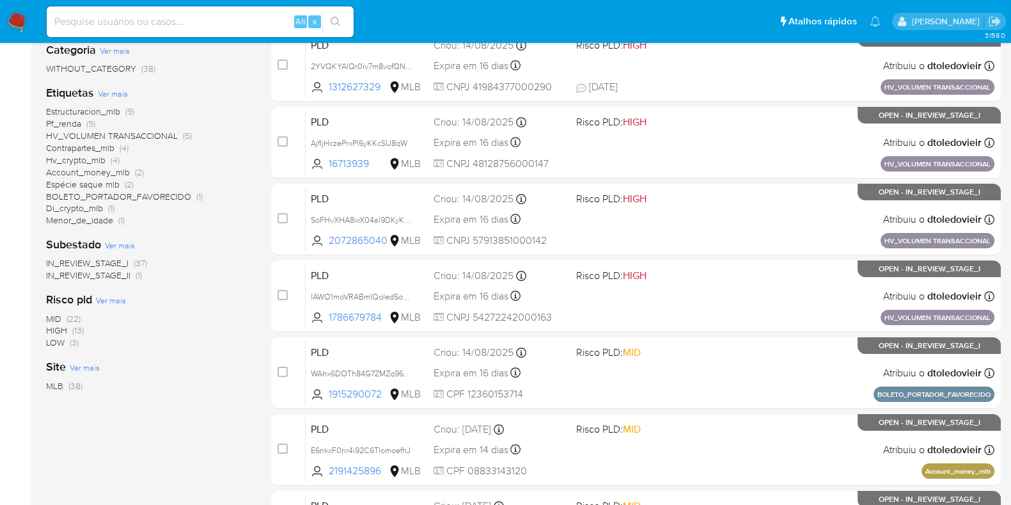
click at [112, 90] on span "Ver mais" at bounding box center [113, 94] width 30 height 12
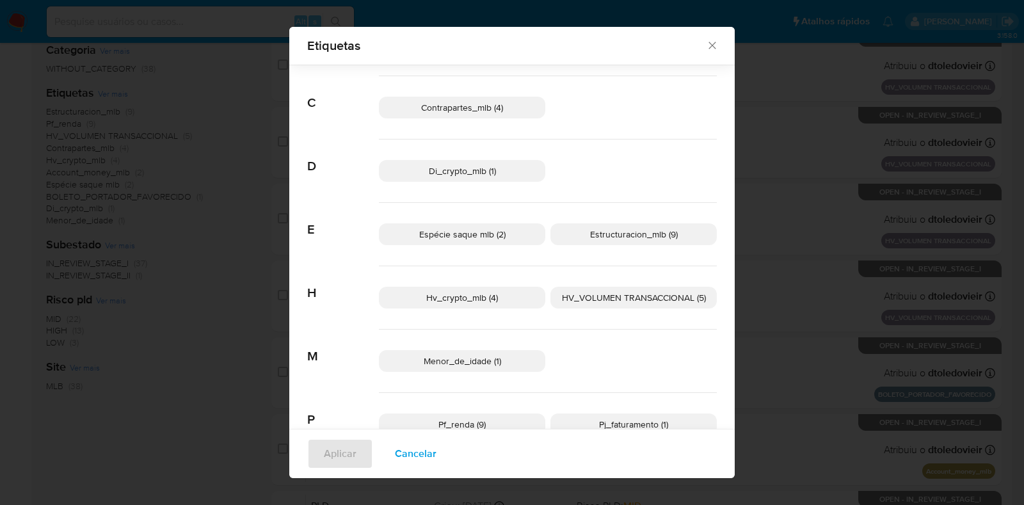
scroll to position [150, 0]
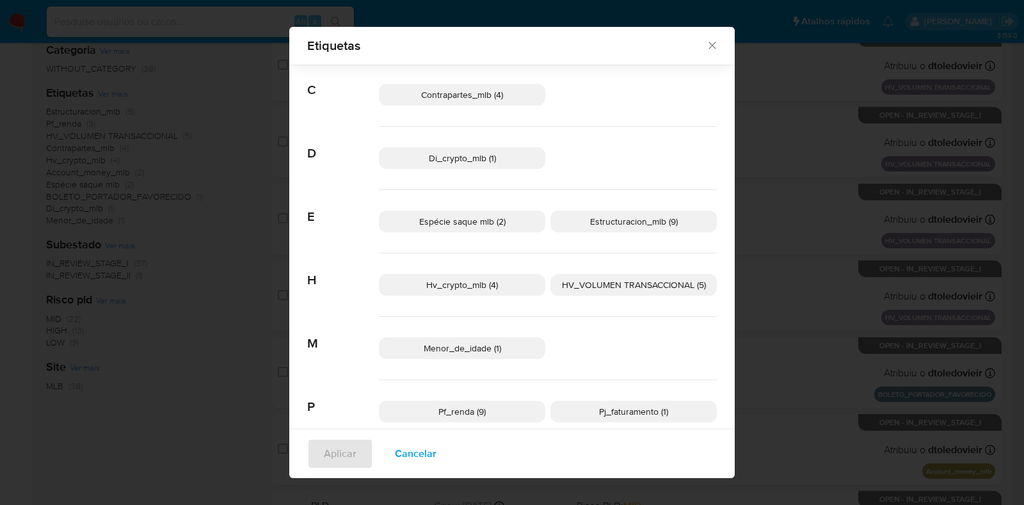
click at [649, 278] on span "HV_VOLUMEN TRANSACCIONAL (5)" at bounding box center [634, 284] width 144 height 13
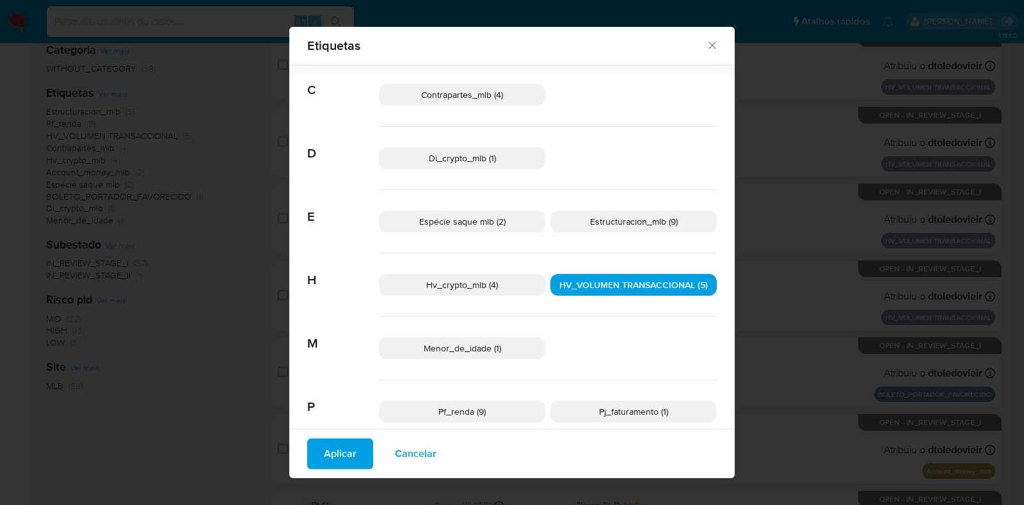
click at [349, 463] on span "Aplicar" at bounding box center [340, 453] width 33 height 28
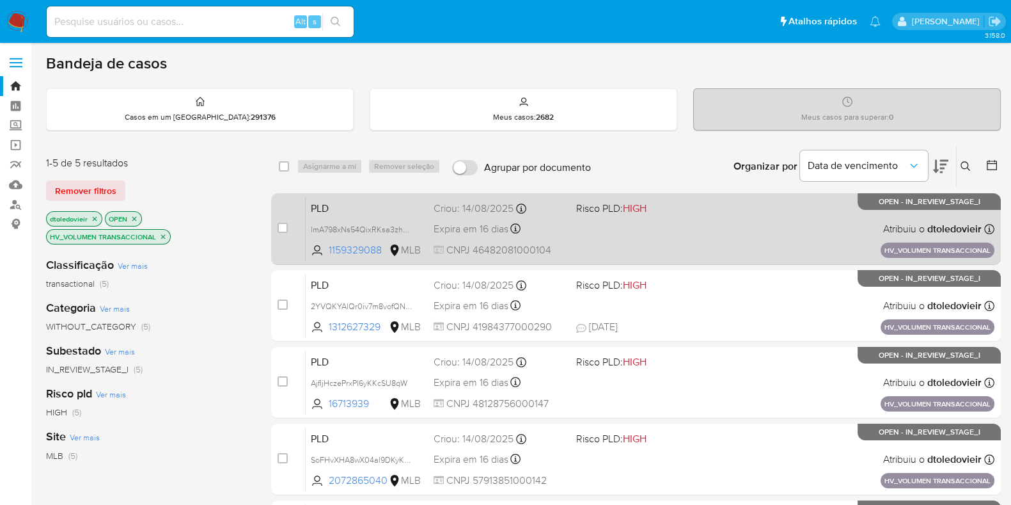
click at [699, 230] on div "PLD lmA798xNs54QixRKsa3zhmF3 1159329088 MLB Risco PLD: HIGH Criou: [DATE] Criou…" at bounding box center [650, 228] width 689 height 65
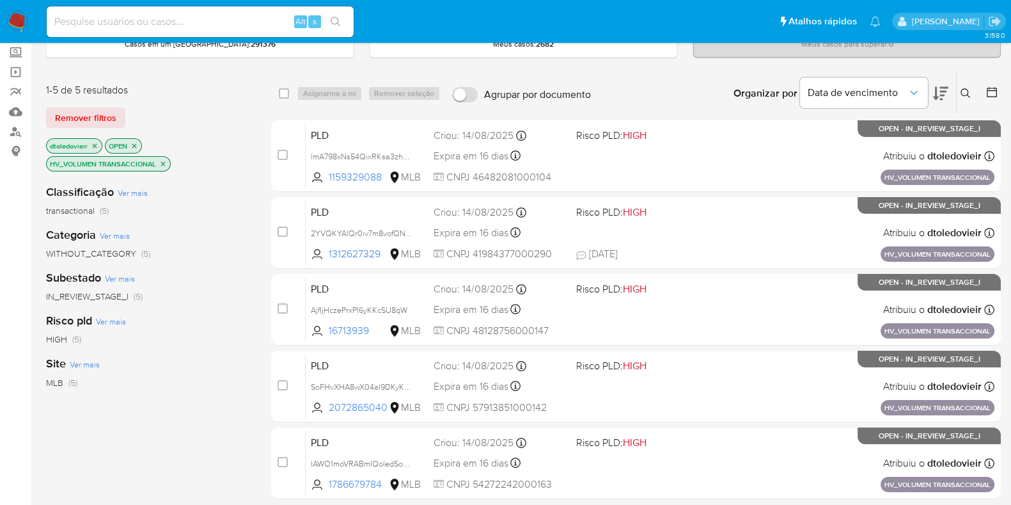
scroll to position [79, 0]
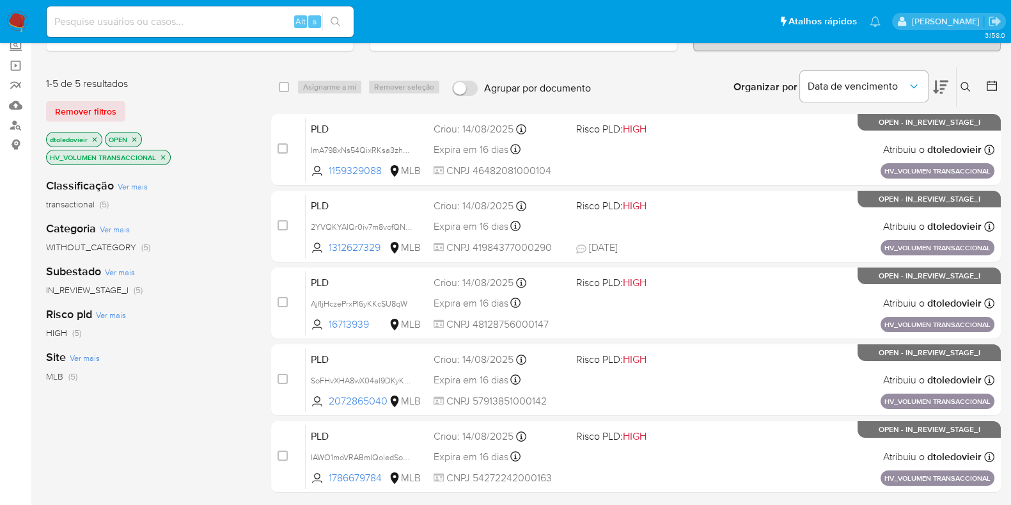
click at [25, 20] on img at bounding box center [17, 22] width 22 height 22
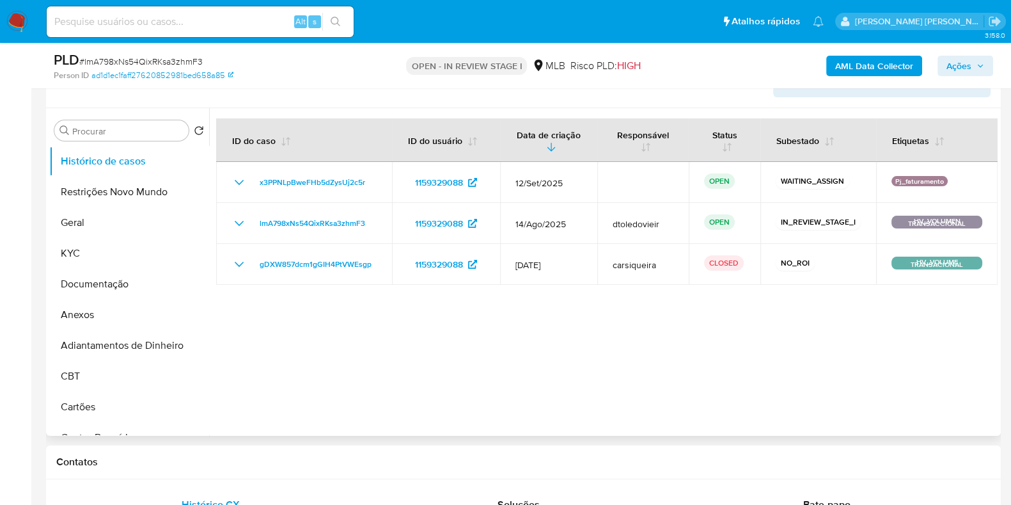
scroll to position [240, 0]
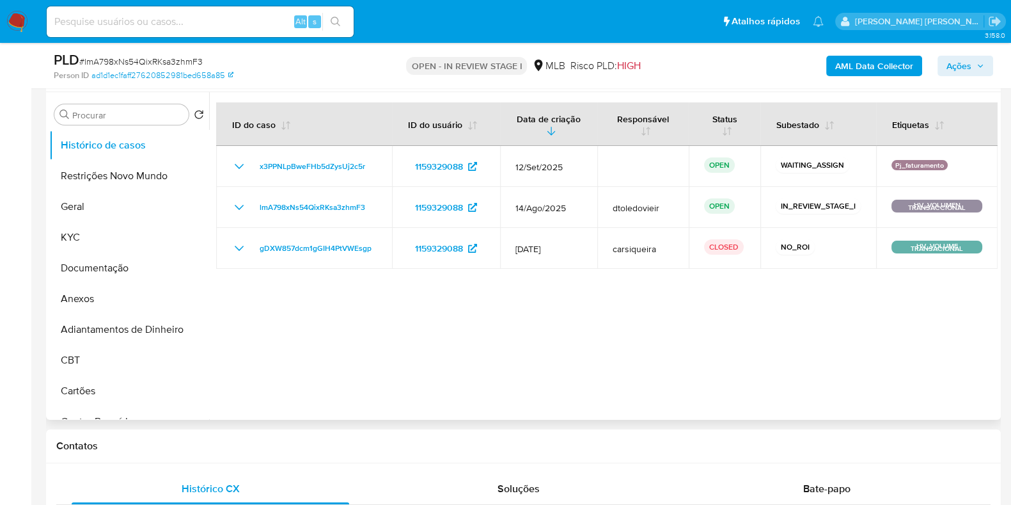
select select "10"
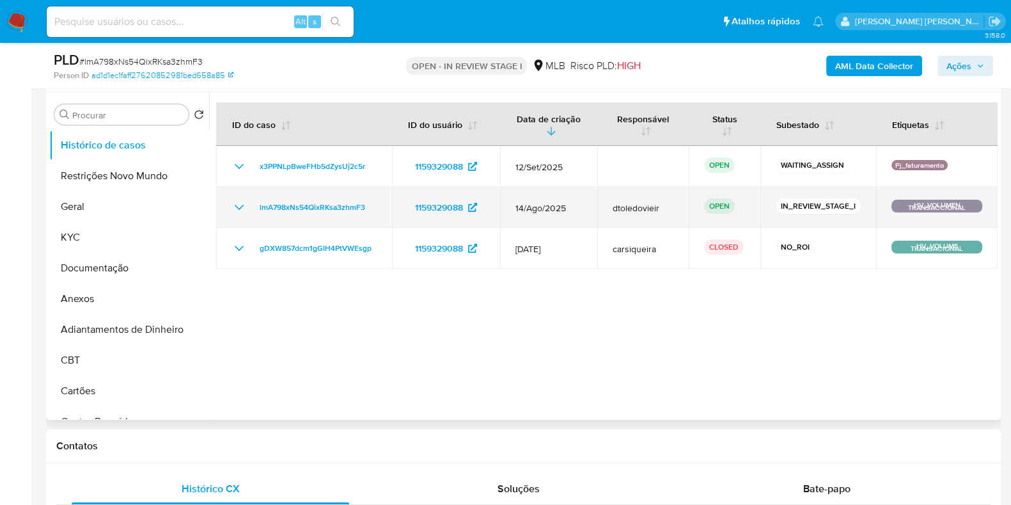
drag, startPoint x: 858, startPoint y: 202, endPoint x: 772, endPoint y: 203, distance: 85.7
click at [772, 203] on td "IN_REVIEW_STAGE_I" at bounding box center [819, 207] width 116 height 41
click at [769, 205] on td "IN_REVIEW_STAGE_I" at bounding box center [819, 207] width 116 height 41
drag, startPoint x: 765, startPoint y: 204, endPoint x: 865, endPoint y: 207, distance: 99.9
click at [865, 207] on td "IN_REVIEW_STAGE_I" at bounding box center [819, 207] width 116 height 41
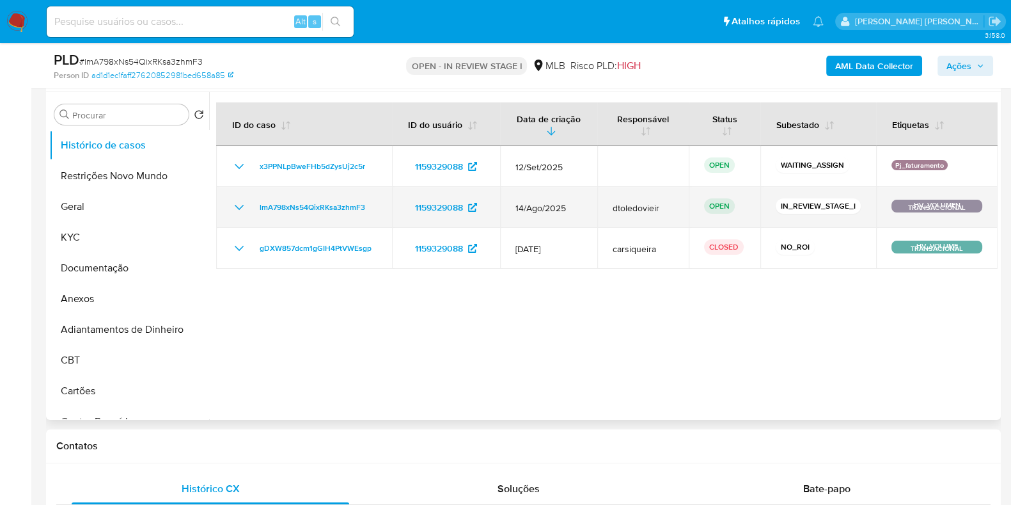
drag, startPoint x: 865, startPoint y: 207, endPoint x: 858, endPoint y: 204, distance: 7.7
click at [858, 204] on td "IN_REVIEW_STAGE_I" at bounding box center [819, 207] width 116 height 41
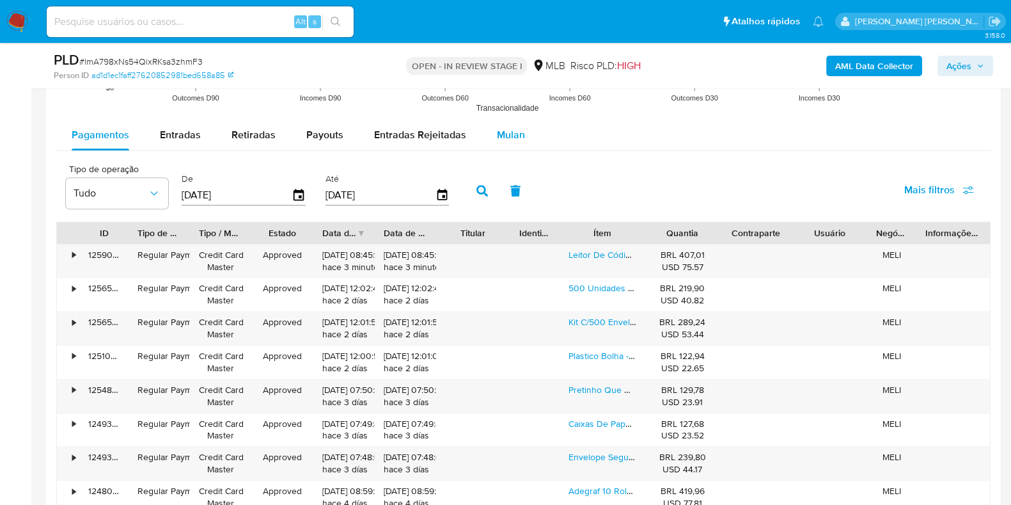
click at [512, 140] on span "Mulan" at bounding box center [511, 134] width 28 height 15
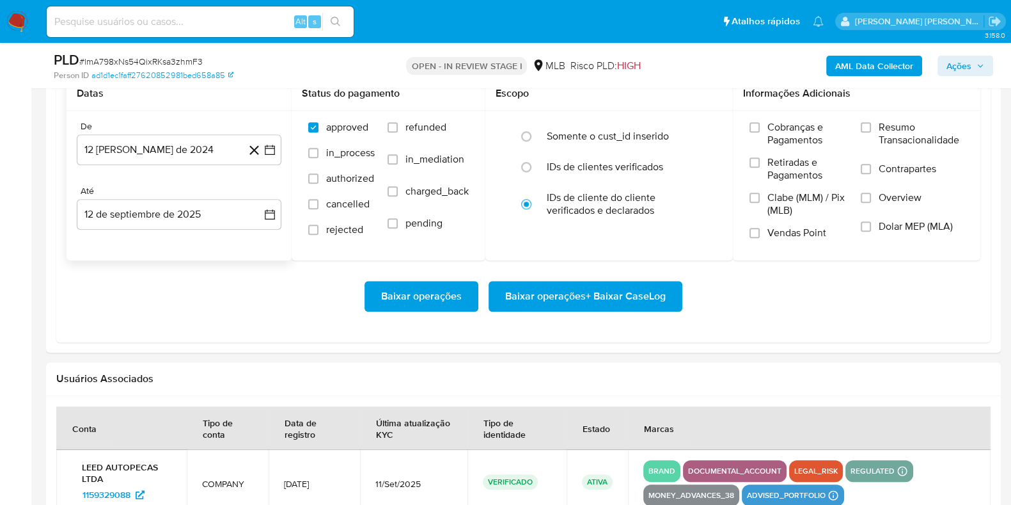
scroll to position [1519, 0]
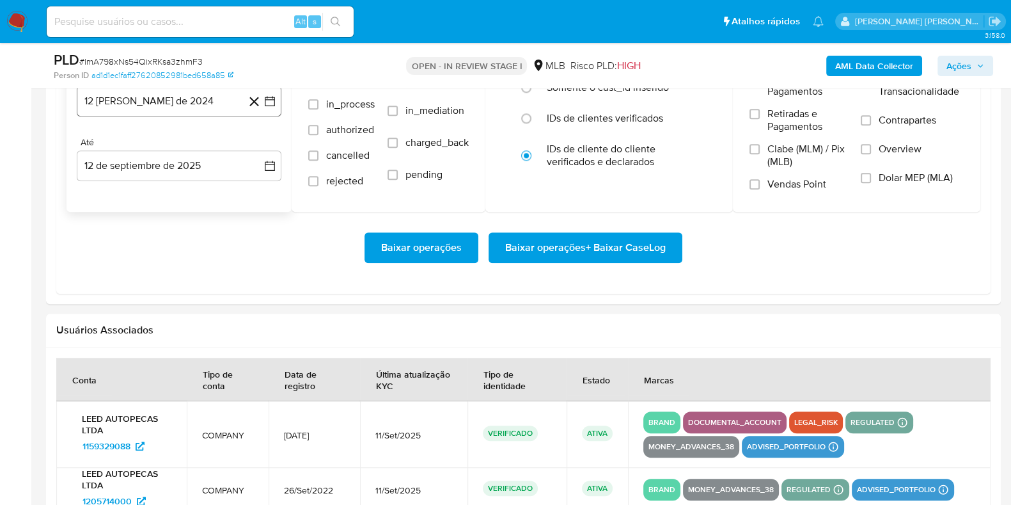
click at [193, 104] on button "12 de agosto de 2024" at bounding box center [179, 101] width 205 height 31
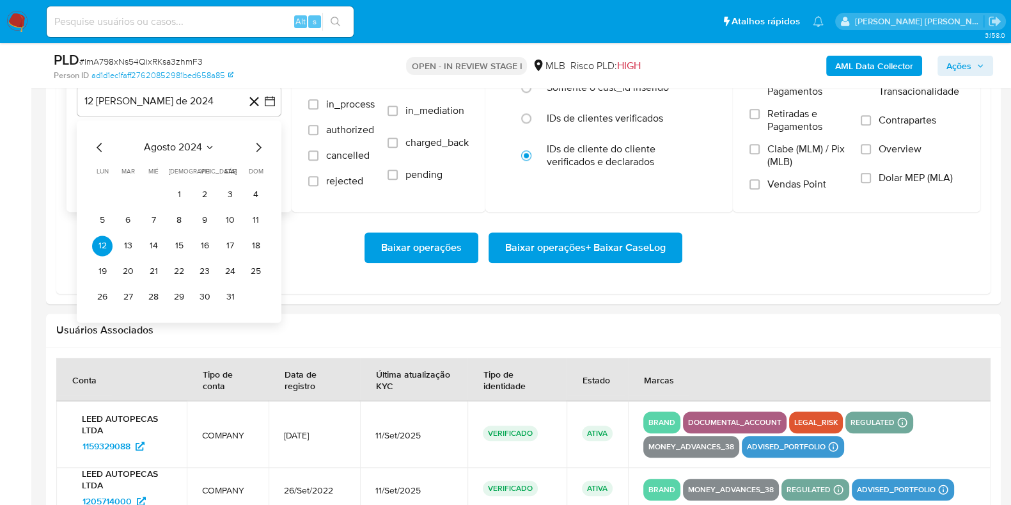
click at [258, 141] on icon "Mes siguiente" at bounding box center [258, 146] width 15 height 15
click at [258, 144] on icon "Mes siguiente" at bounding box center [258, 146] width 15 height 15
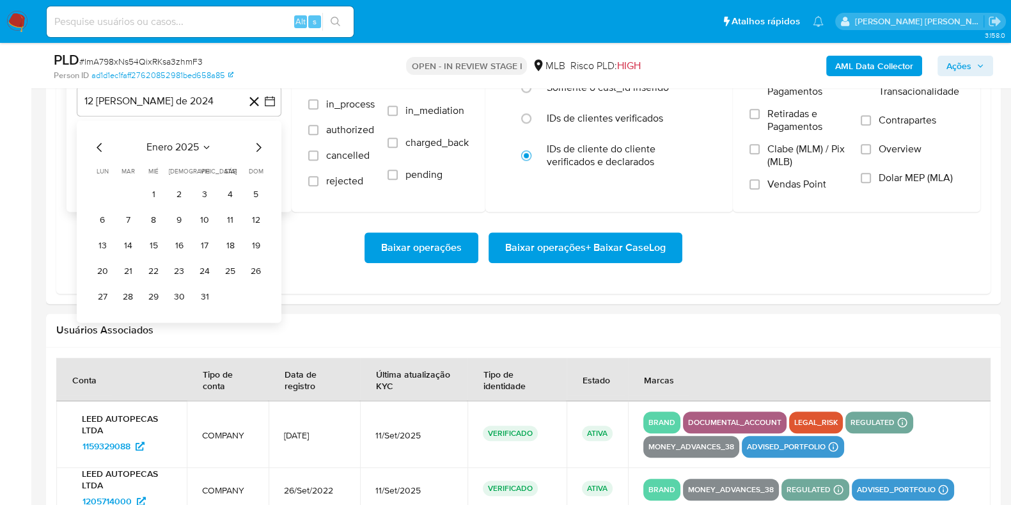
click at [258, 144] on icon "Mes siguiente" at bounding box center [258, 146] width 15 height 15
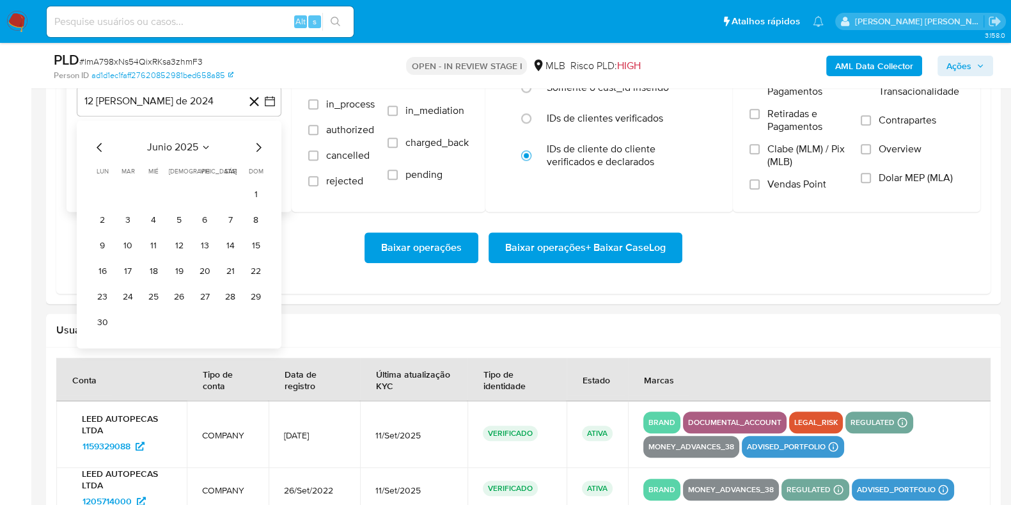
click at [258, 144] on icon "Mes siguiente" at bounding box center [258, 146] width 15 height 15
click at [90, 145] on div "septiembre 2025 septiembre 2025 lun lunes mar martes mié miércoles jue jueves v…" at bounding box center [179, 221] width 205 height 202
click at [97, 145] on icon "Mes anterior" at bounding box center [99, 146] width 15 height 15
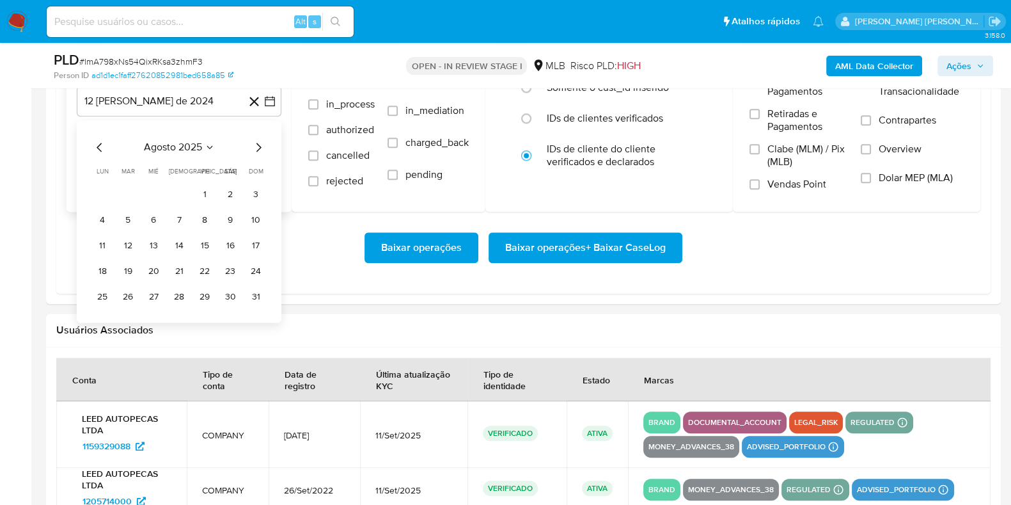
click at [97, 145] on icon "Mes anterior" at bounding box center [99, 146] width 15 height 15
click at [132, 191] on button "1" at bounding box center [128, 194] width 20 height 20
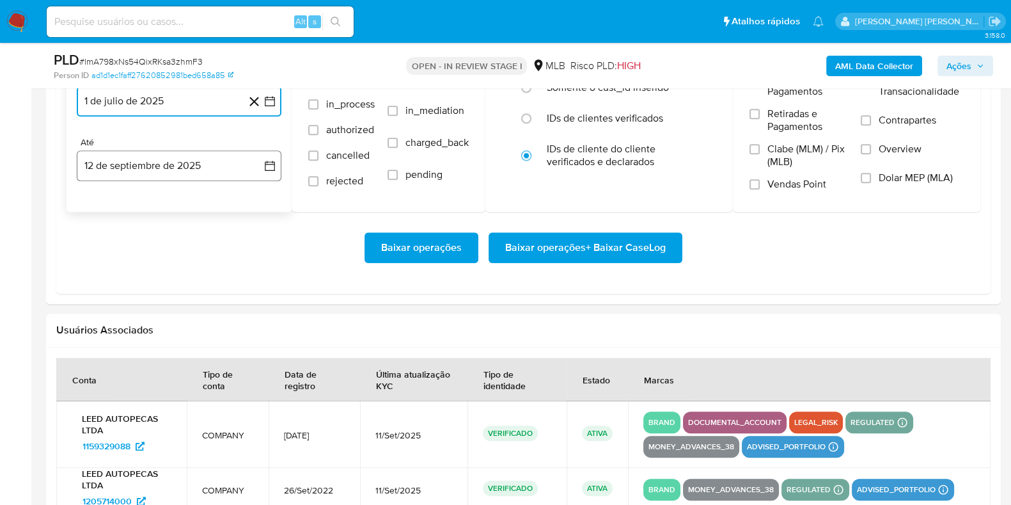
click at [160, 172] on button "12 de septiembre de 2025" at bounding box center [179, 165] width 205 height 31
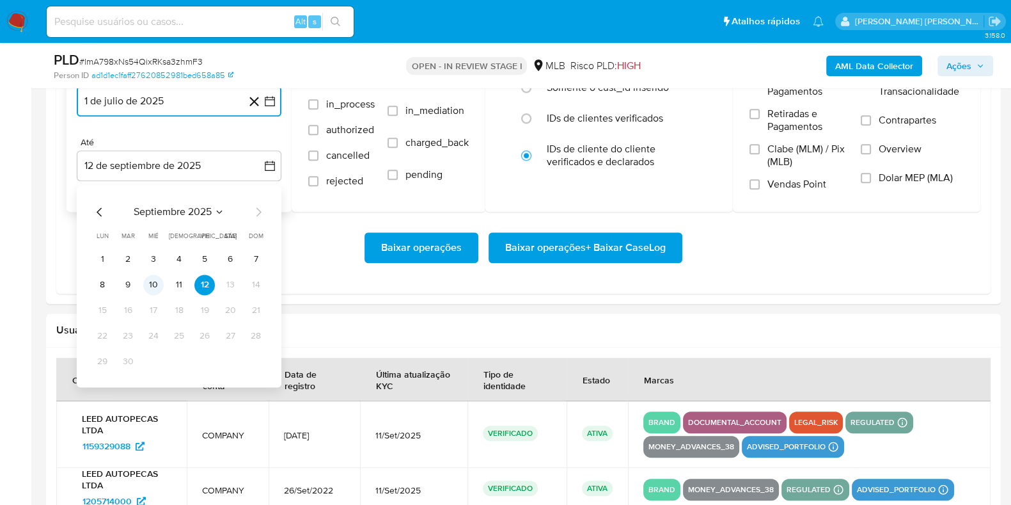
click at [151, 280] on button "10" at bounding box center [153, 284] width 20 height 20
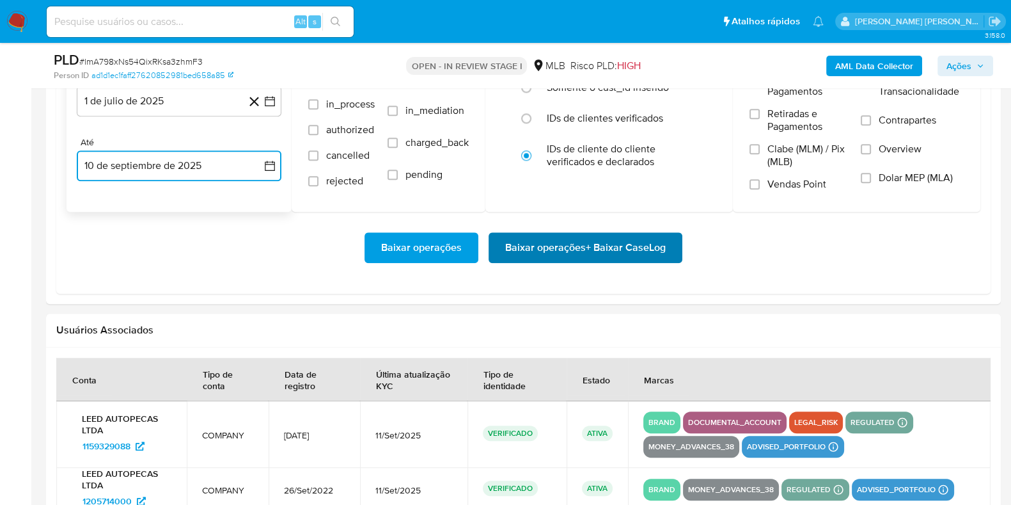
click at [535, 248] on span "Baixar operações + Baixar CaseLog" at bounding box center [585, 248] width 161 height 28
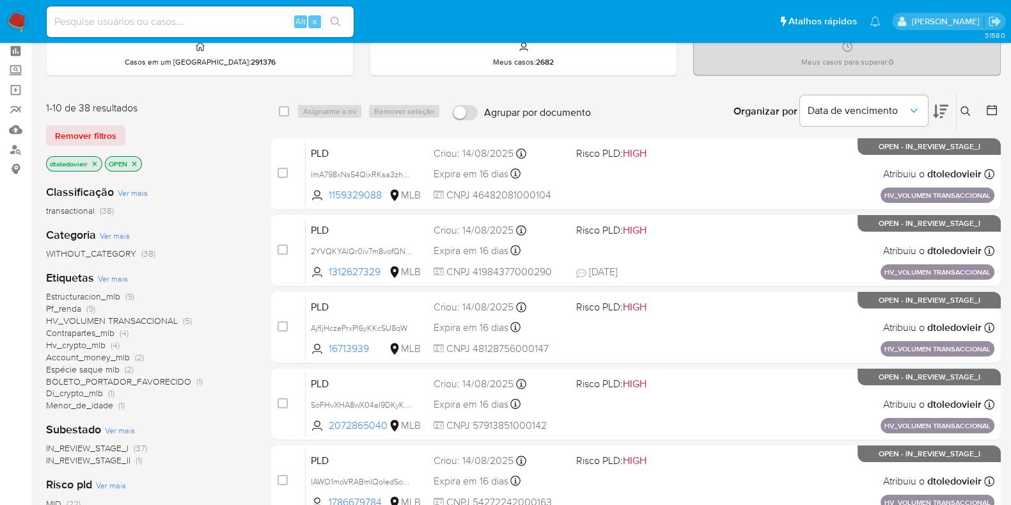
scroll to position [79, 0]
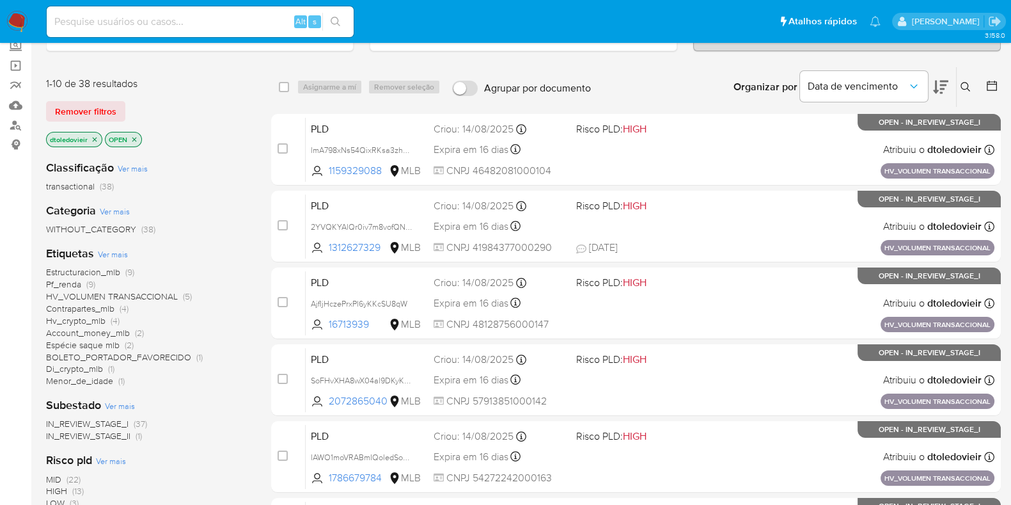
click at [118, 248] on span "Ver mais" at bounding box center [113, 254] width 30 height 12
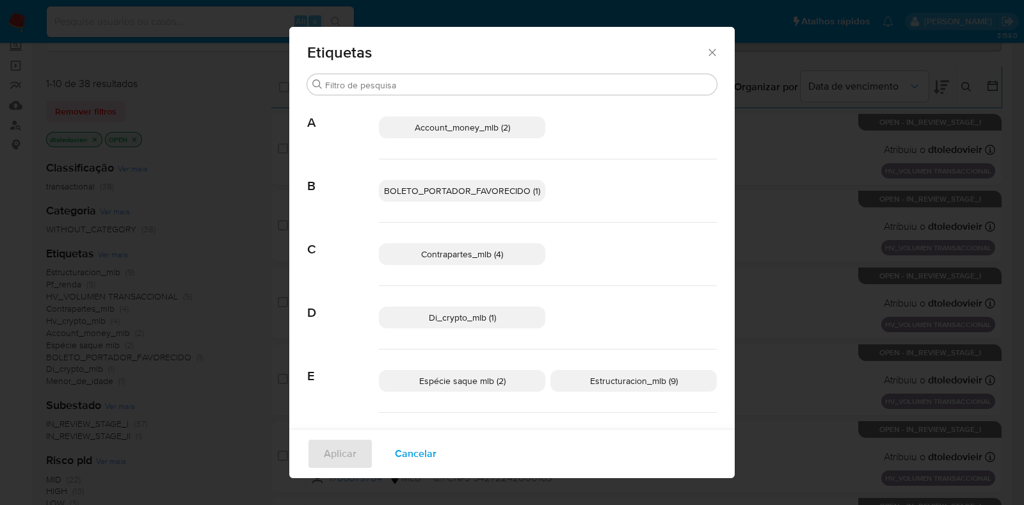
click at [717, 55] on div "Etiquetas" at bounding box center [511, 50] width 445 height 47
drag, startPoint x: 709, startPoint y: 55, endPoint x: 701, endPoint y: 52, distance: 8.7
click at [709, 54] on icon "Fechar" at bounding box center [712, 52] width 13 height 13
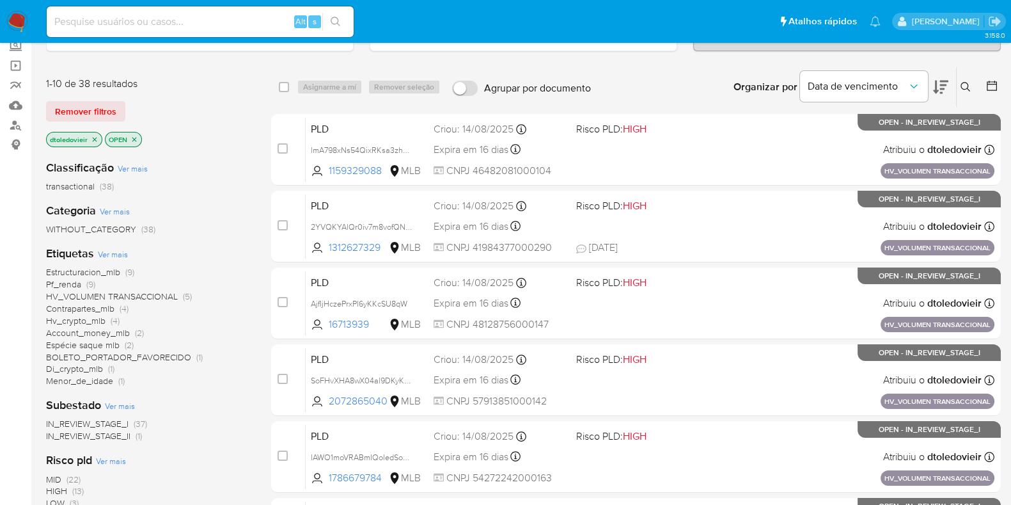
click at [405, 19] on ul "Pausado Ver notificaciones Alt s Atalhos rápidos Presiona las siguientes teclas…" at bounding box center [463, 21] width 847 height 32
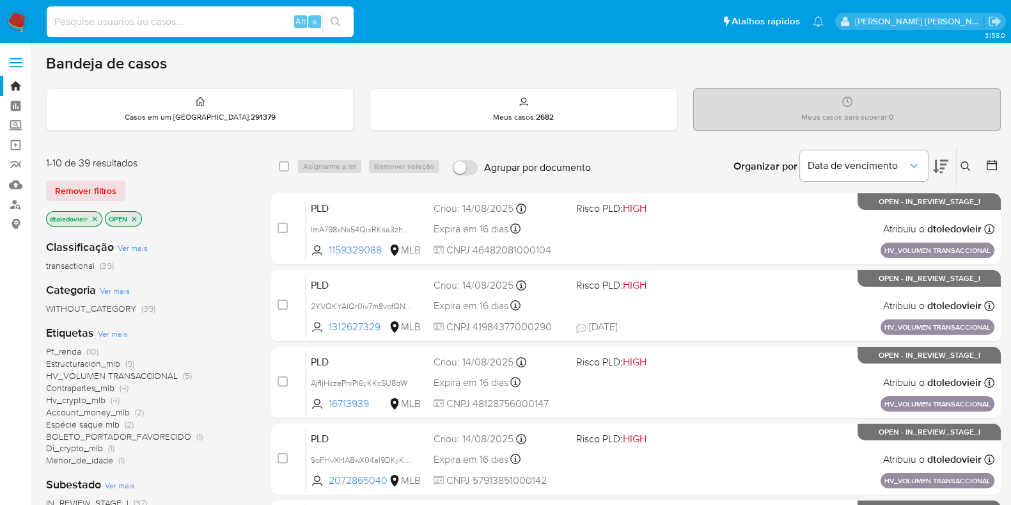
click at [176, 21] on input at bounding box center [200, 21] width 307 height 17
paste input "2636147056"
click at [193, 16] on input "2636147056" at bounding box center [200, 21] width 307 height 17
paste input "2636147056-MLB"
type input "2636147056"
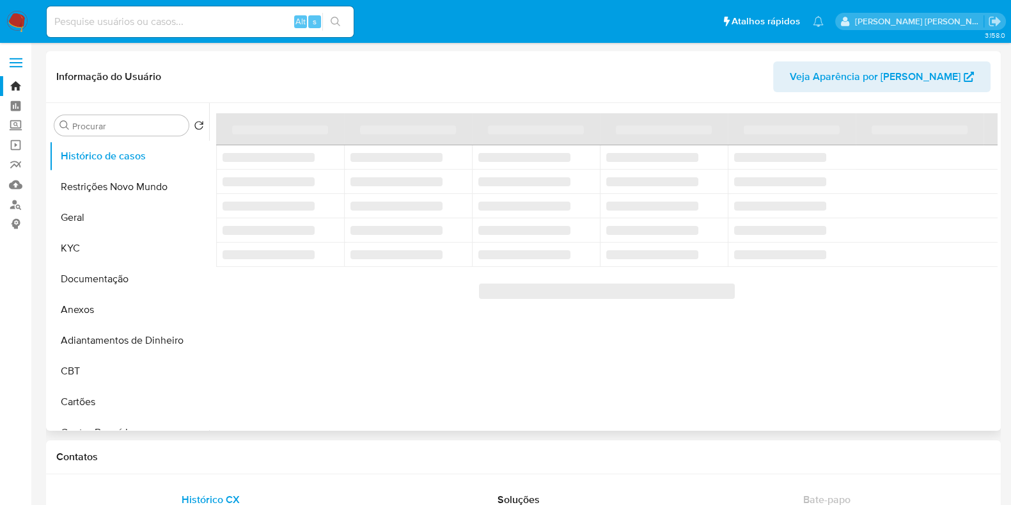
select select "10"
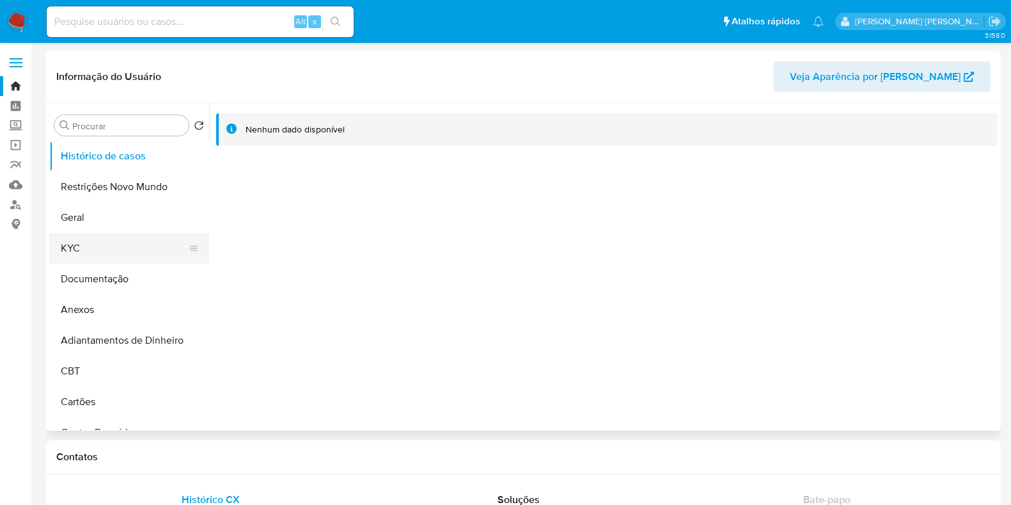
click at [96, 248] on button "KYC" at bounding box center [124, 248] width 150 height 31
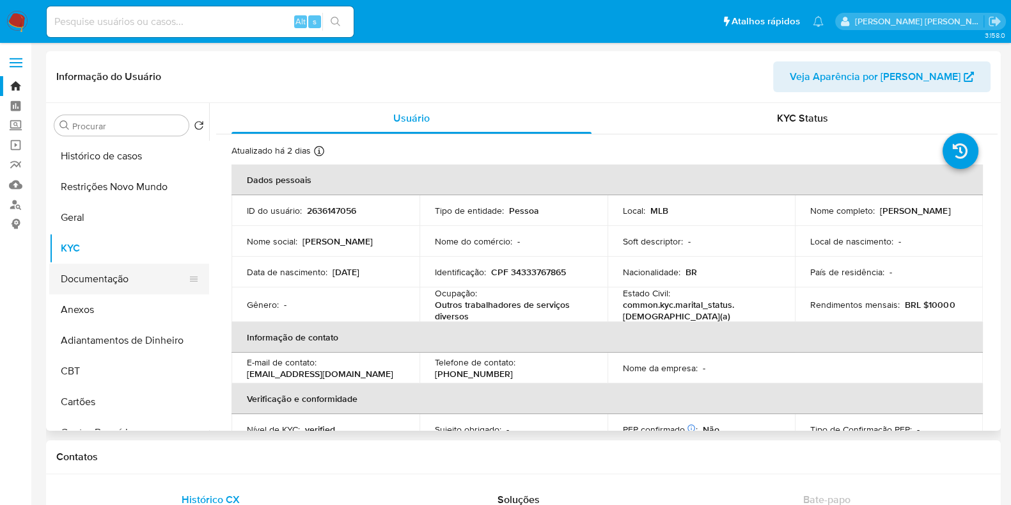
click at [115, 273] on button "Documentação" at bounding box center [124, 279] width 150 height 31
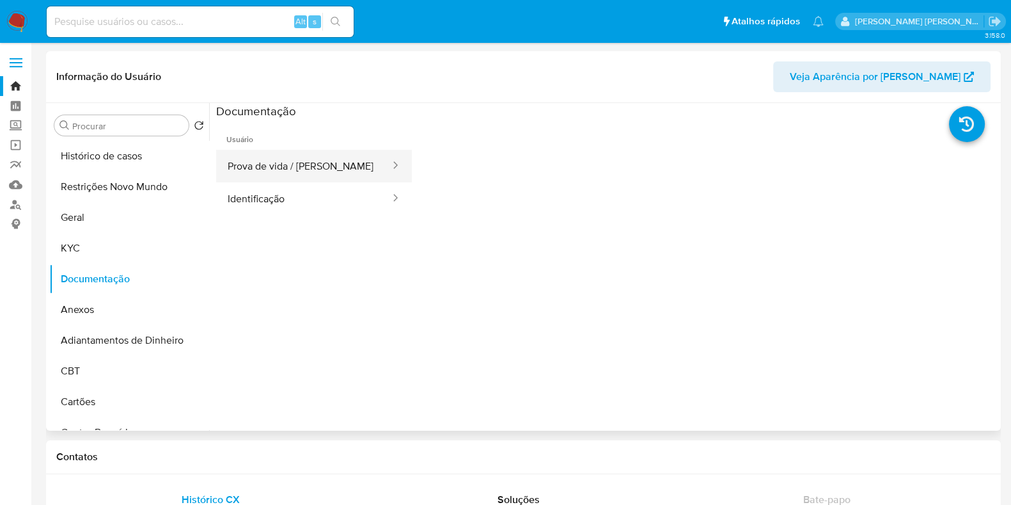
click at [319, 173] on button "Prova de vida / Selfie" at bounding box center [303, 166] width 175 height 33
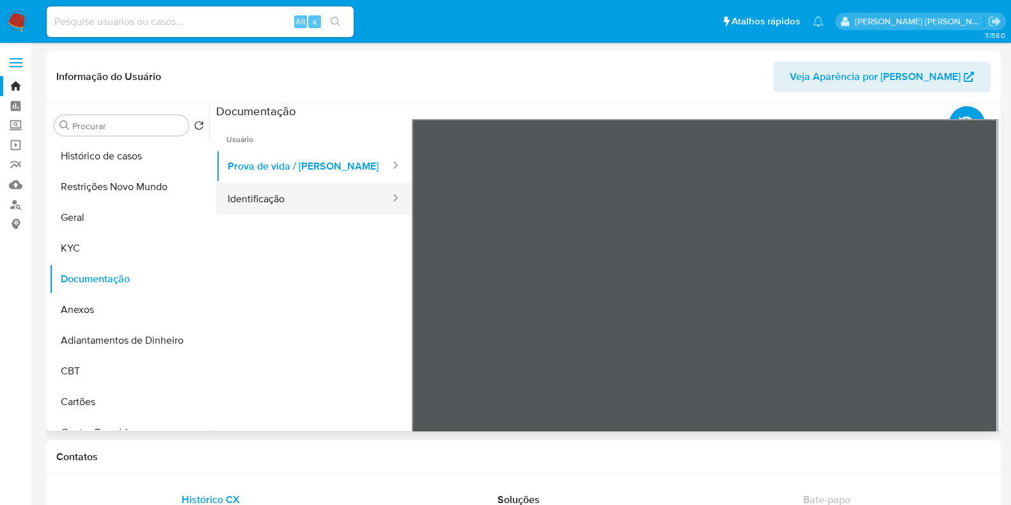
click at [287, 194] on button "Identificação" at bounding box center [303, 198] width 175 height 33
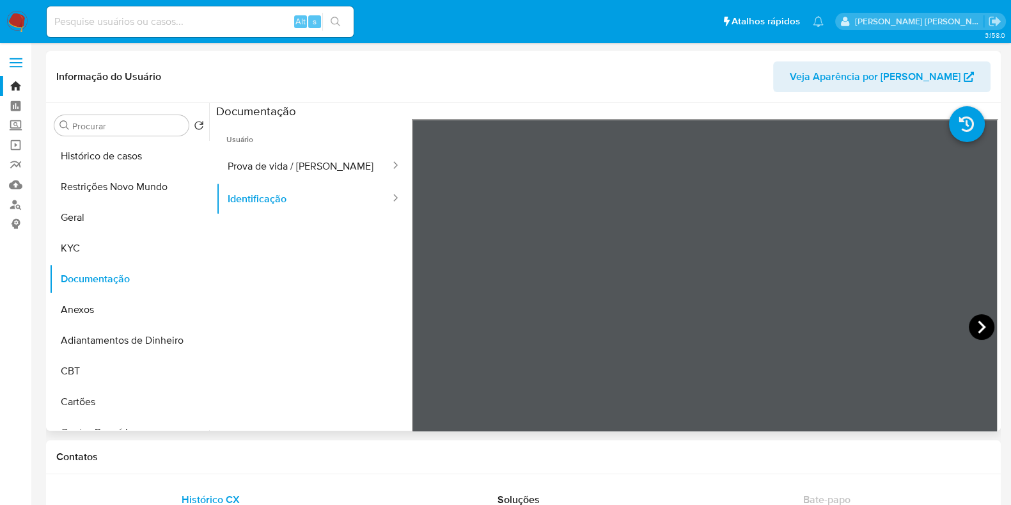
click at [986, 326] on icon at bounding box center [982, 327] width 26 height 26
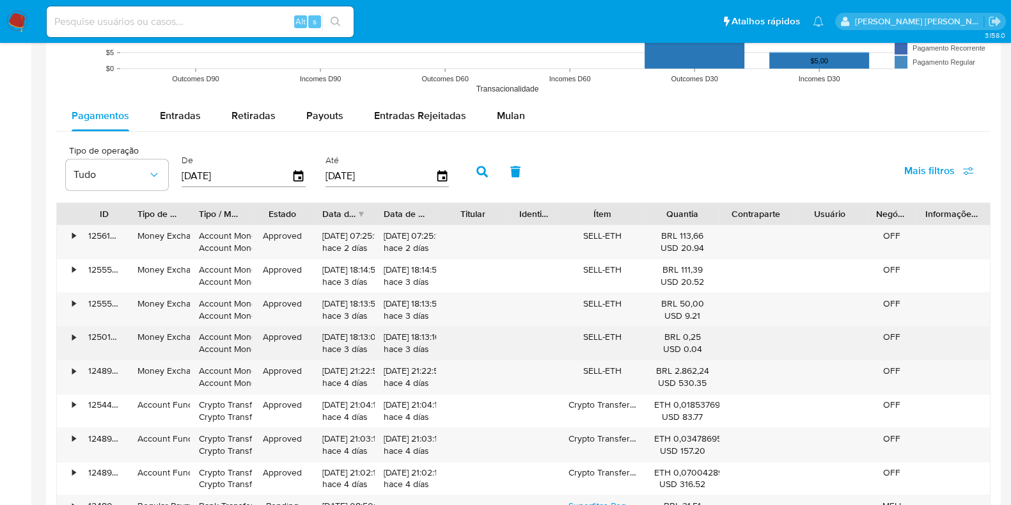
scroll to position [1199, 0]
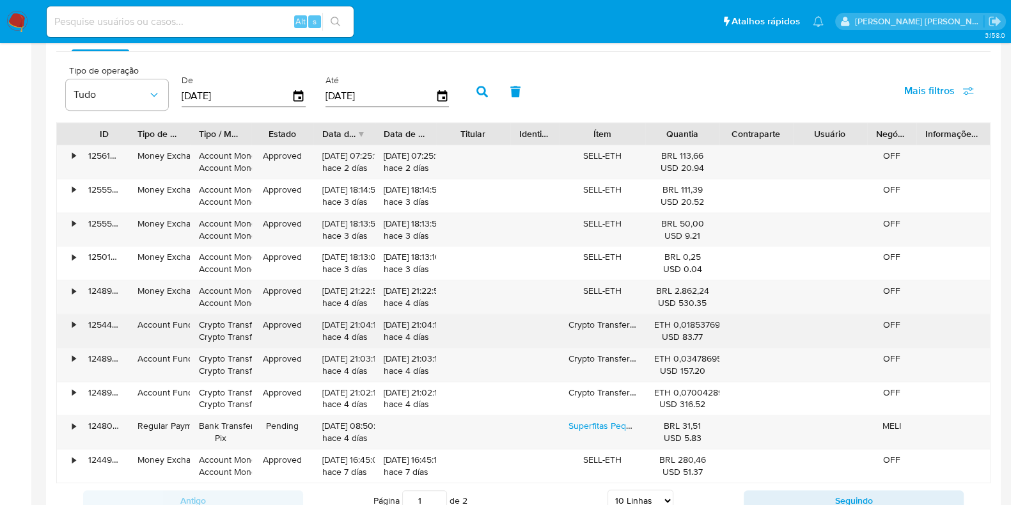
click at [323, 321] on div "• 125443473238 Account Fund Crypto Transfer Crypto Transfer Approved 08/09/2025…" at bounding box center [523, 330] width 933 height 33
click at [320, 321] on div "08/09/2025 21:04:17 hace 4 días" at bounding box center [343, 330] width 61 height 33
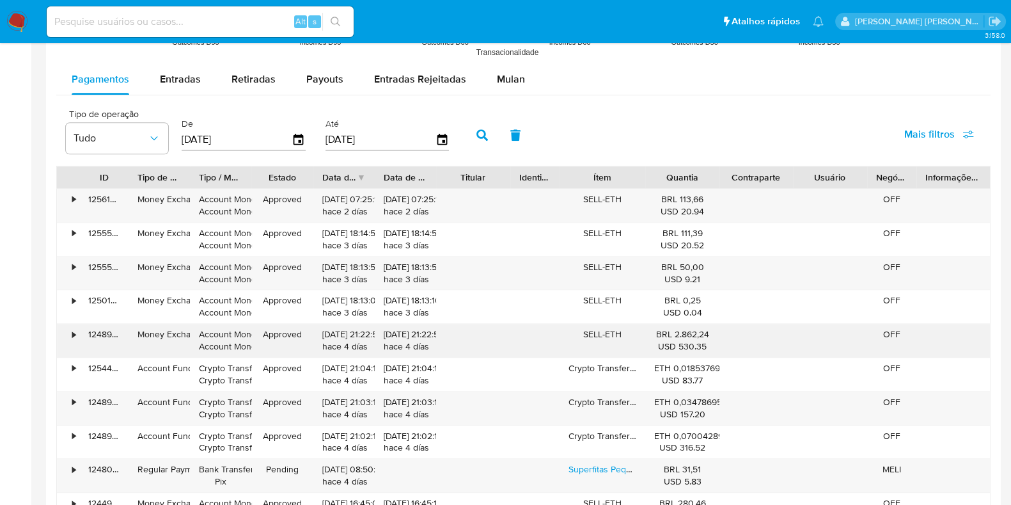
scroll to position [1119, 0]
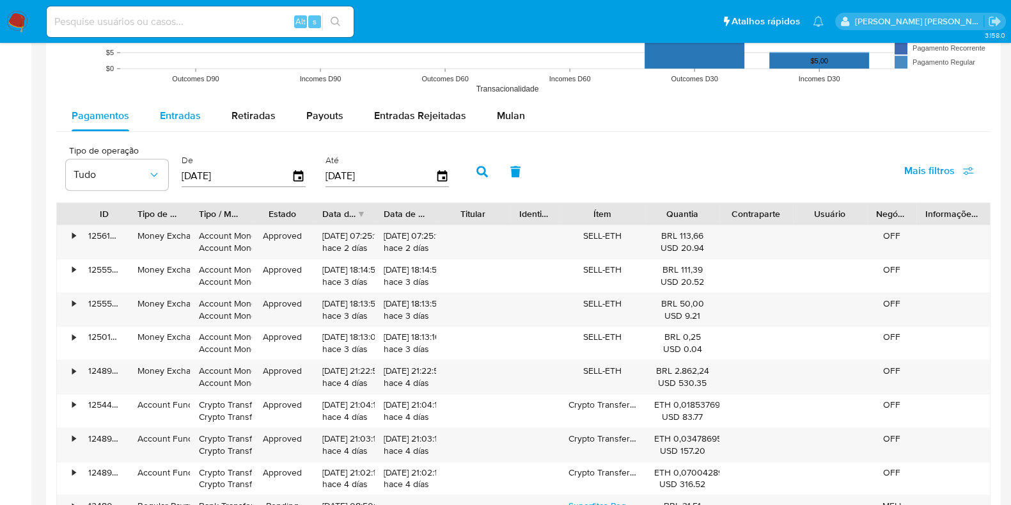
click at [186, 123] on div "Entradas" at bounding box center [180, 115] width 41 height 31
select select "10"
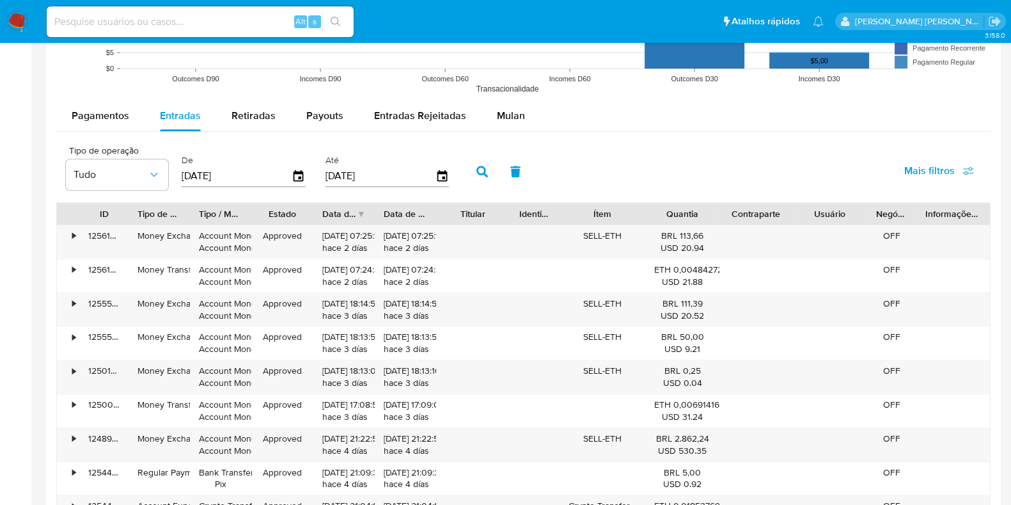
scroll to position [1199, 0]
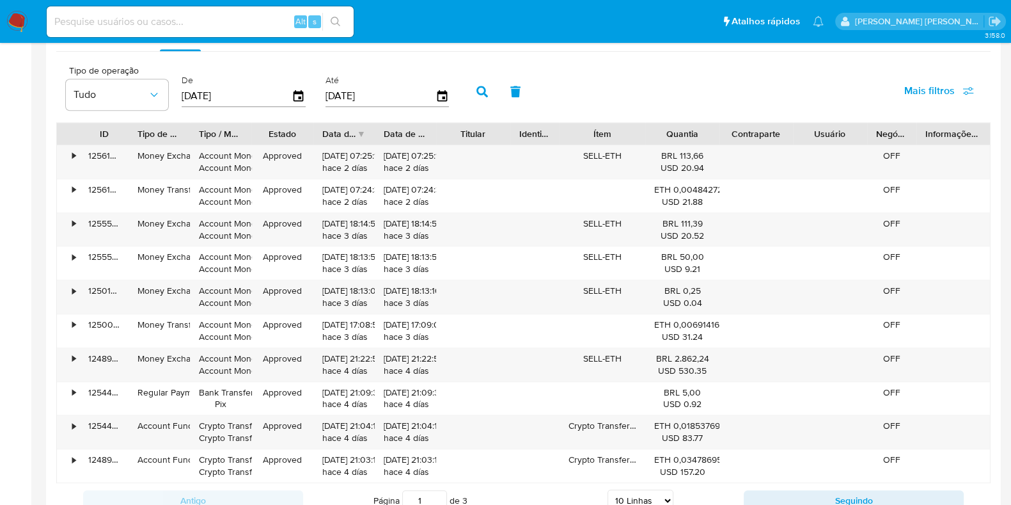
click at [569, 67] on div "Tipo de operação Tudo De 15/06/2025 Até 12/09/2025 Mais filtros" at bounding box center [523, 90] width 935 height 64
click at [144, 19] on input at bounding box center [200, 21] width 307 height 17
paste input "1229510288"
type input "1229510288"
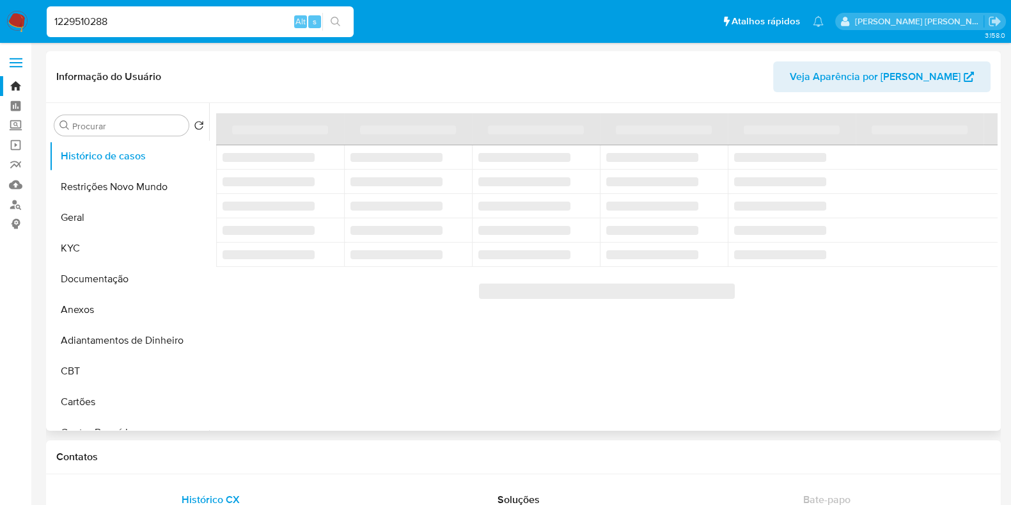
select select "10"
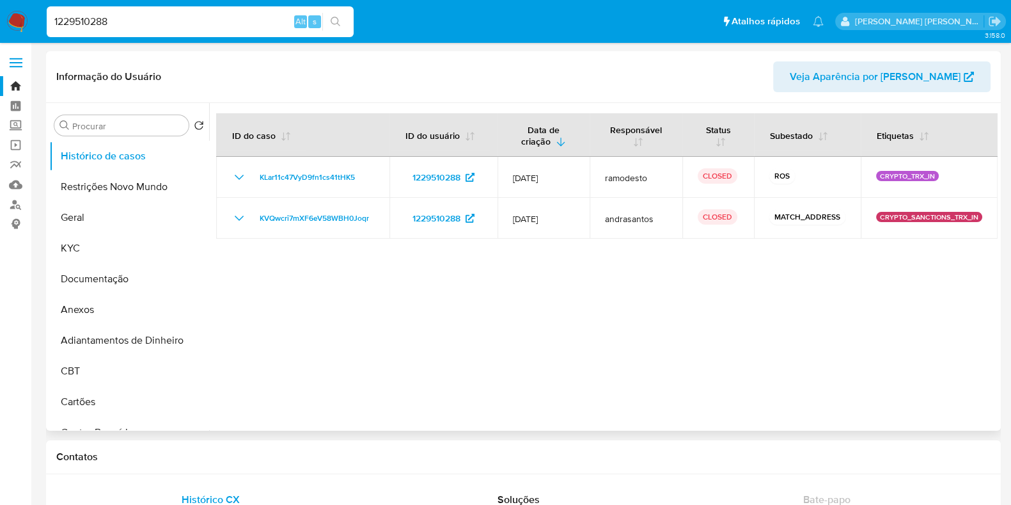
click at [537, 294] on div at bounding box center [603, 267] width 789 height 328
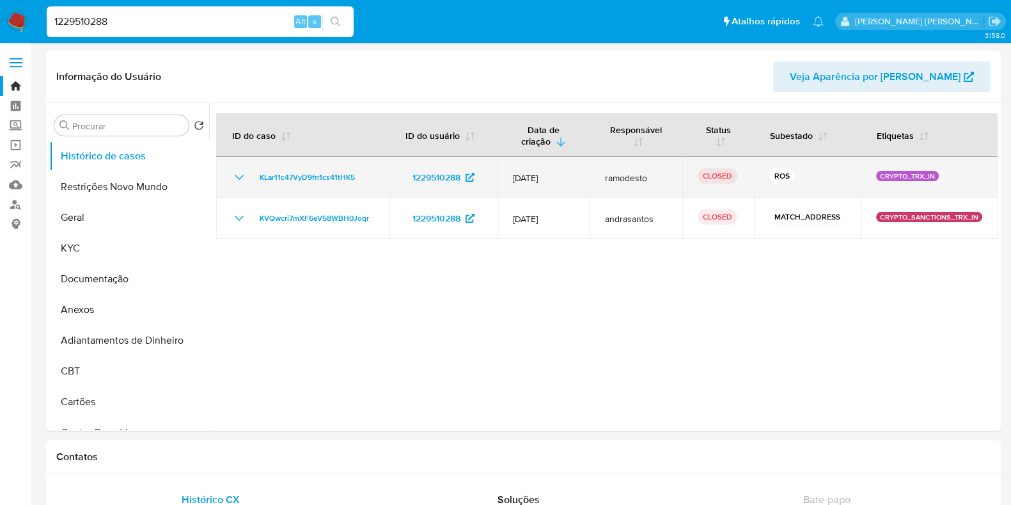
drag, startPoint x: 820, startPoint y: 169, endPoint x: 756, endPoint y: 180, distance: 65.5
click at [757, 179] on td "ROS" at bounding box center [807, 177] width 107 height 41
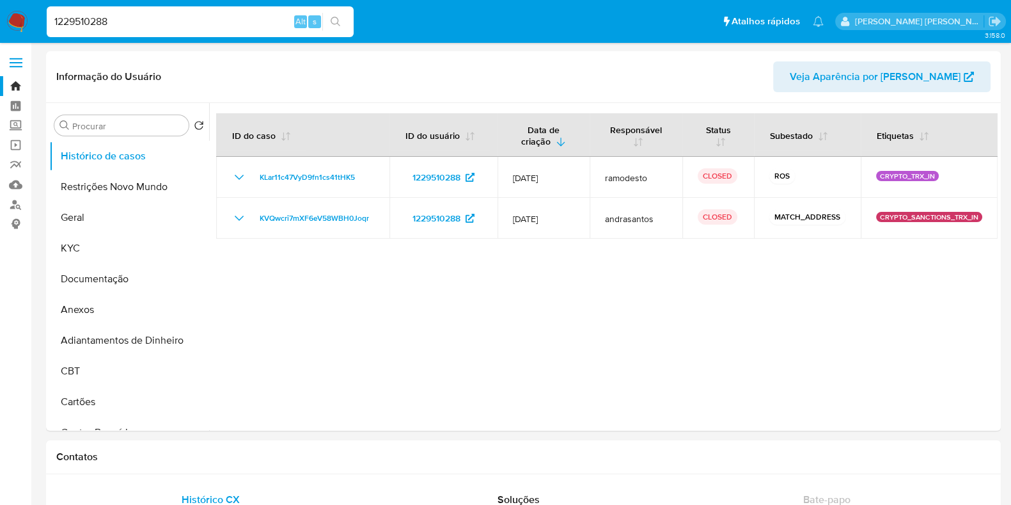
click at [655, 290] on div at bounding box center [603, 267] width 789 height 328
click at [223, 23] on input "1229510288" at bounding box center [200, 21] width 307 height 17
paste input "2636147056"
type input "2636147056"
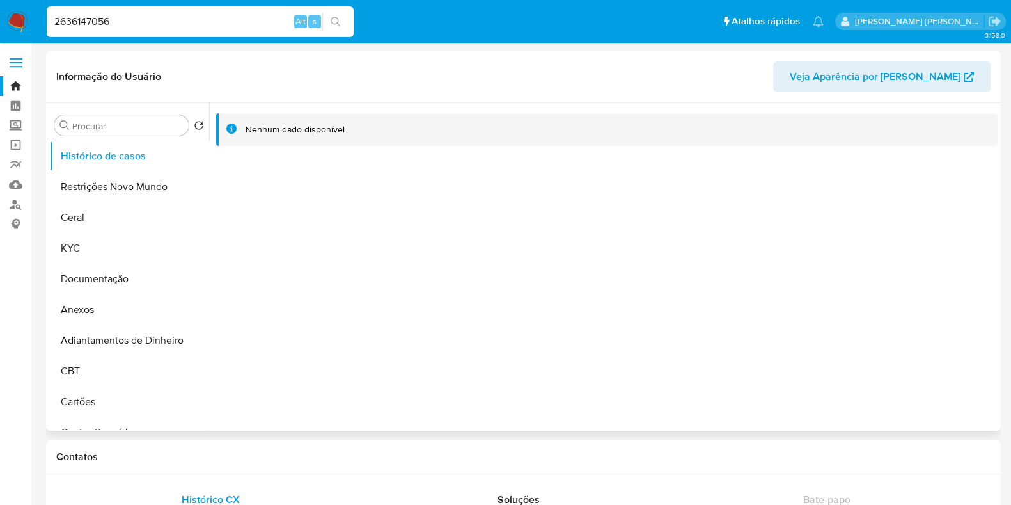
select select "10"
drag, startPoint x: 358, startPoint y: 133, endPoint x: 261, endPoint y: 134, distance: 97.2
click at [262, 134] on div "Nenhum dado disponível" at bounding box center [617, 129] width 742 height 12
click at [495, 116] on div "Nenhum dado disponível" at bounding box center [607, 129] width 782 height 33
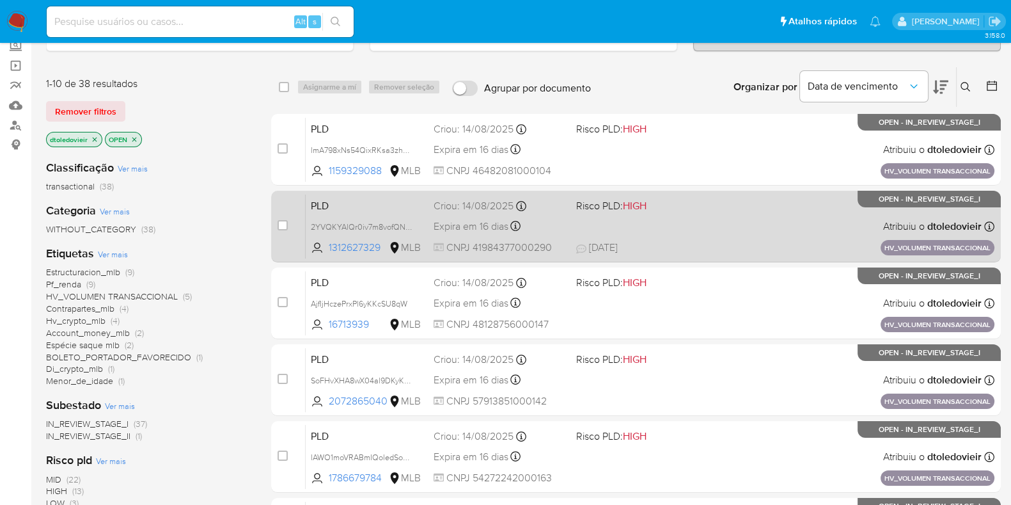
scroll to position [79, 0]
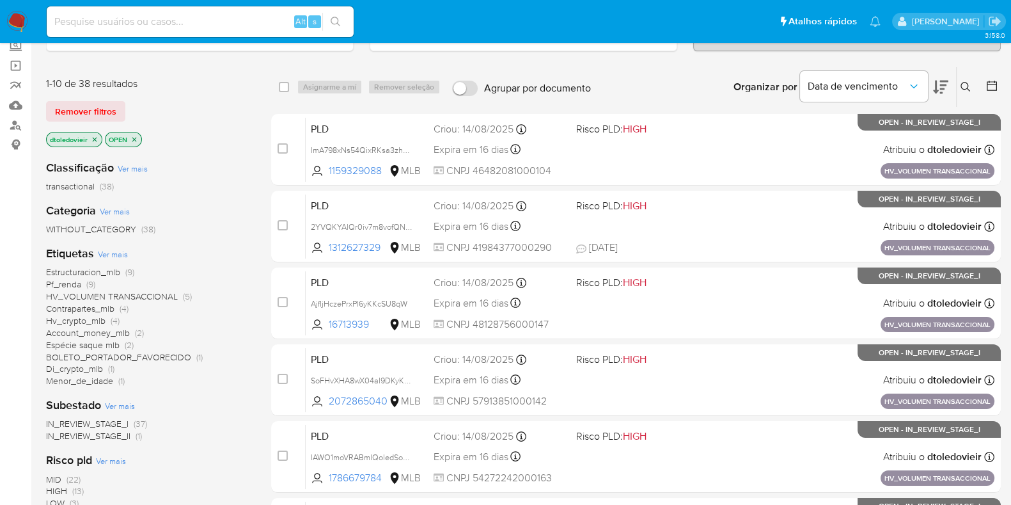
click at [235, 23] on input at bounding box center [200, 21] width 307 height 17
paste input "2636147056"
click at [107, 22] on input "2636147056" at bounding box center [200, 21] width 307 height 17
paste input "1229510288"
type input "1229510288"
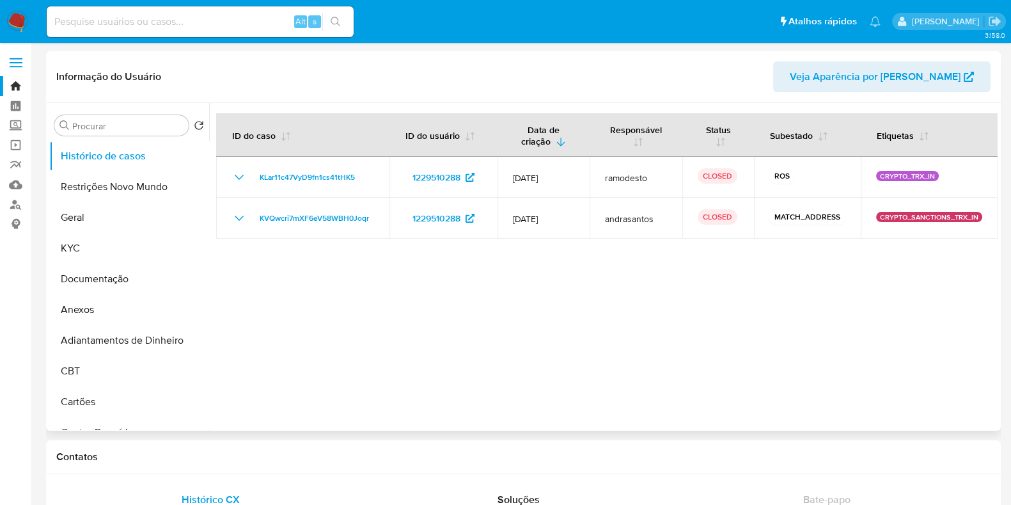
select select "10"
click at [237, 24] on input at bounding box center [200, 21] width 307 height 17
paste input "1229510288"
type input "1229510288"
click at [100, 209] on button "Geral" at bounding box center [124, 217] width 150 height 31
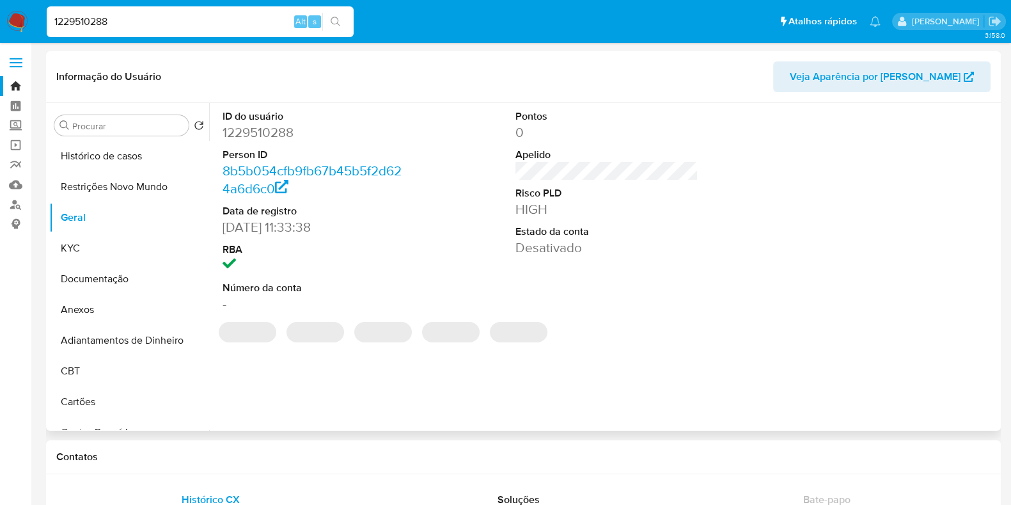
drag, startPoint x: 234, startPoint y: 136, endPoint x: 300, endPoint y: 129, distance: 66.8
click at [286, 131] on dd "1229510288" at bounding box center [314, 132] width 183 height 18
click at [318, 126] on dd "1229510288" at bounding box center [314, 132] width 183 height 18
click at [97, 164] on button "Histórico de casos" at bounding box center [124, 156] width 150 height 31
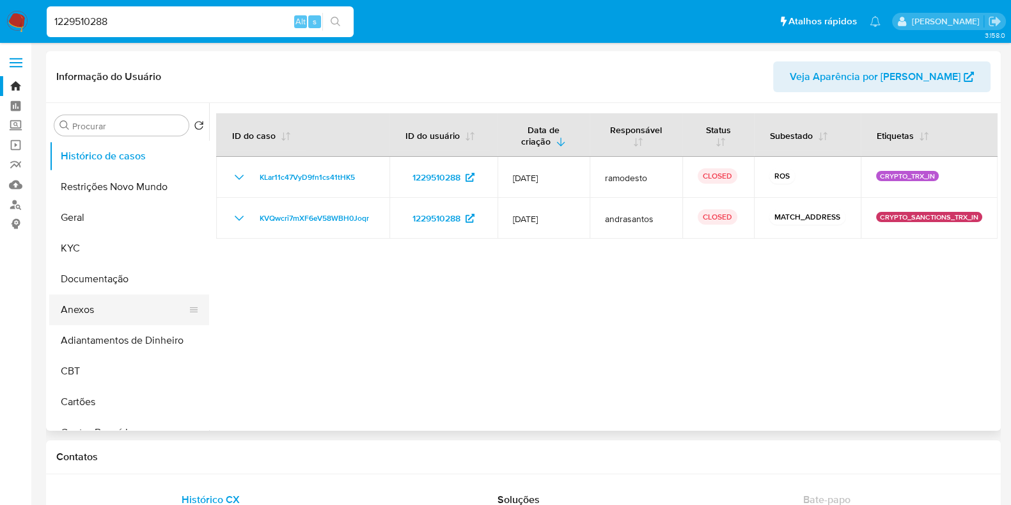
click at [139, 316] on button "Anexos" at bounding box center [124, 309] width 150 height 31
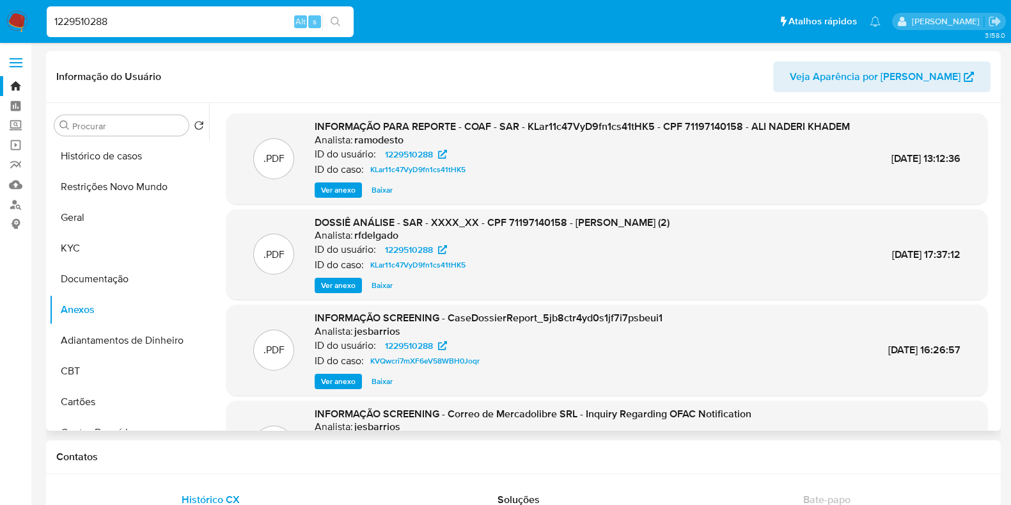
click at [339, 196] on span "Ver anexo" at bounding box center [338, 190] width 35 height 13
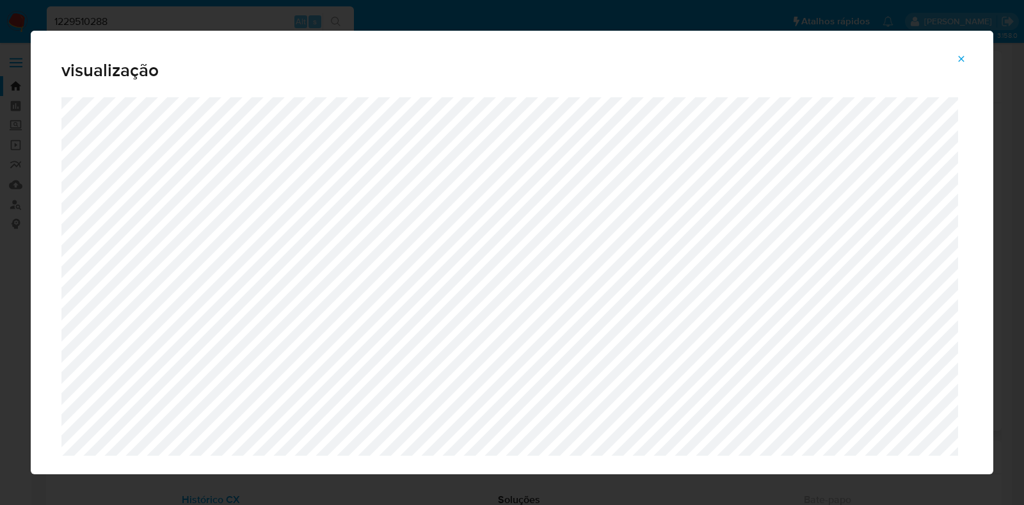
click at [962, 54] on icon "Attachment preview" at bounding box center [961, 59] width 10 height 10
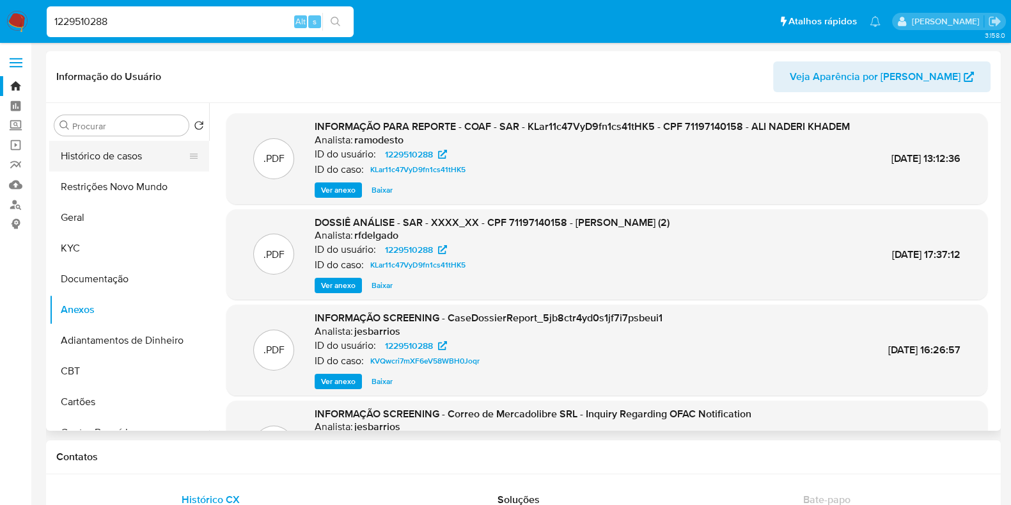
click at [123, 155] on button "Histórico de casos" at bounding box center [124, 156] width 150 height 31
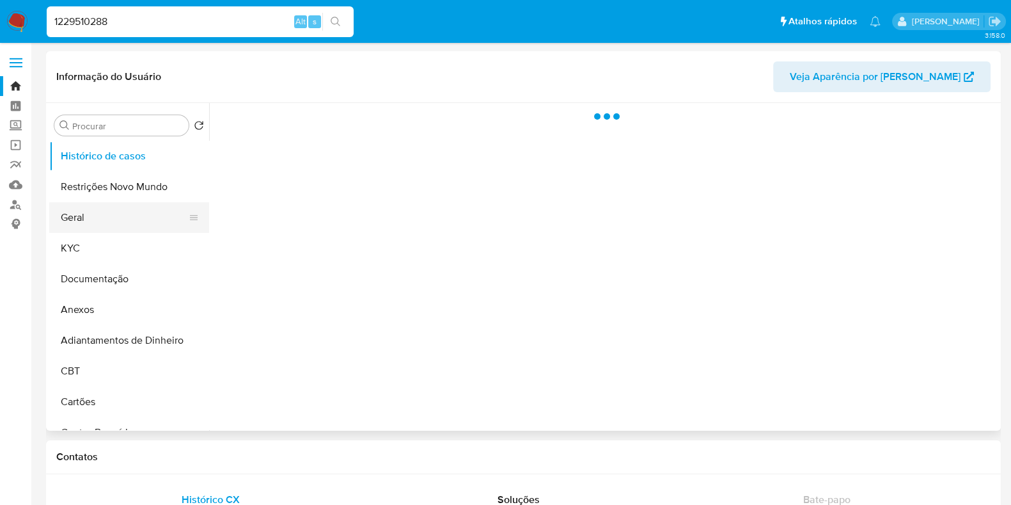
click at [100, 221] on button "Geral" at bounding box center [124, 217] width 150 height 31
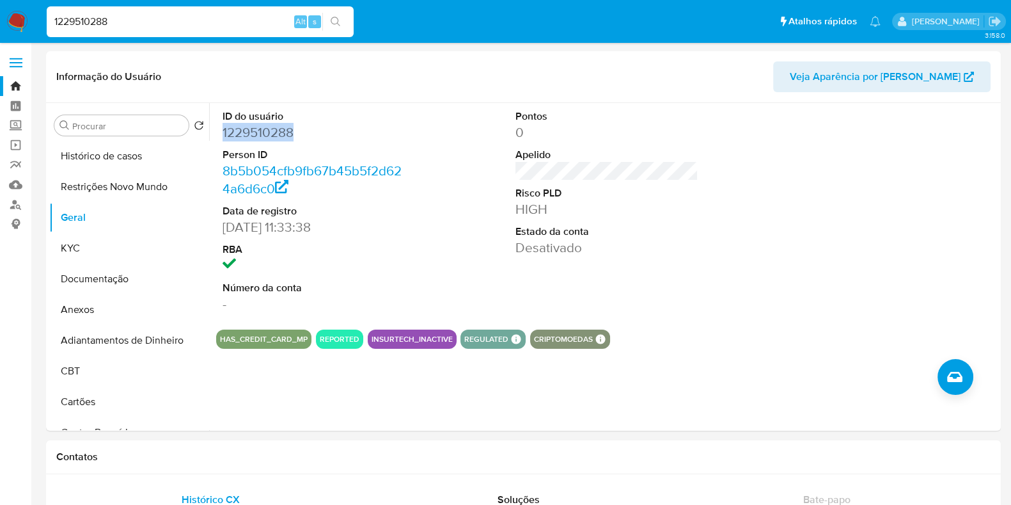
drag, startPoint x: 273, startPoint y: 135, endPoint x: 224, endPoint y: 134, distance: 49.3
click at [224, 134] on dd "1229510288" at bounding box center [314, 132] width 183 height 18
click at [321, 127] on dd "1229510288" at bounding box center [314, 132] width 183 height 18
drag, startPoint x: 226, startPoint y: 132, endPoint x: 285, endPoint y: 125, distance: 58.7
click at [274, 125] on dd "1229510288" at bounding box center [314, 132] width 183 height 18
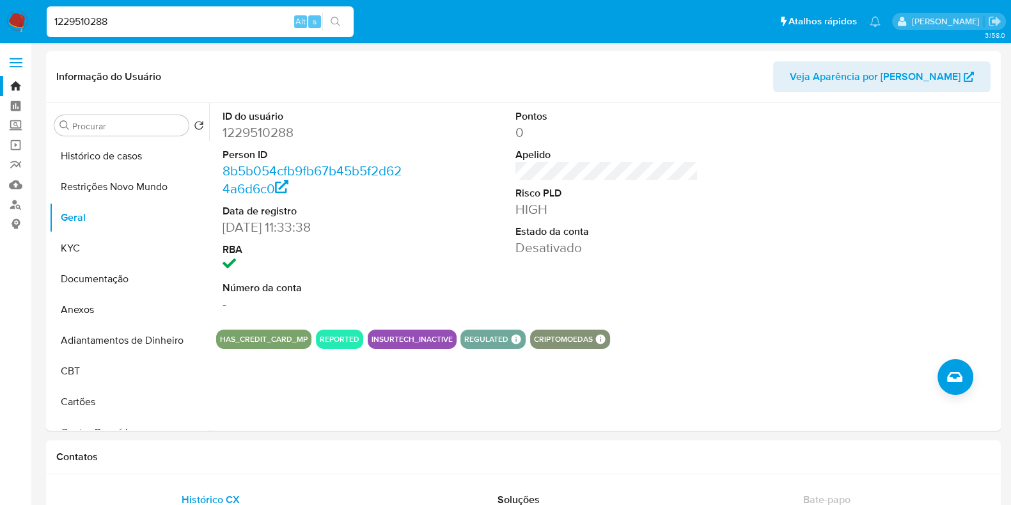
click at [307, 128] on dd "1229510288" at bounding box center [314, 132] width 183 height 18
click at [955, 376] on icon "Criar caso manual" at bounding box center [954, 376] width 15 height 15
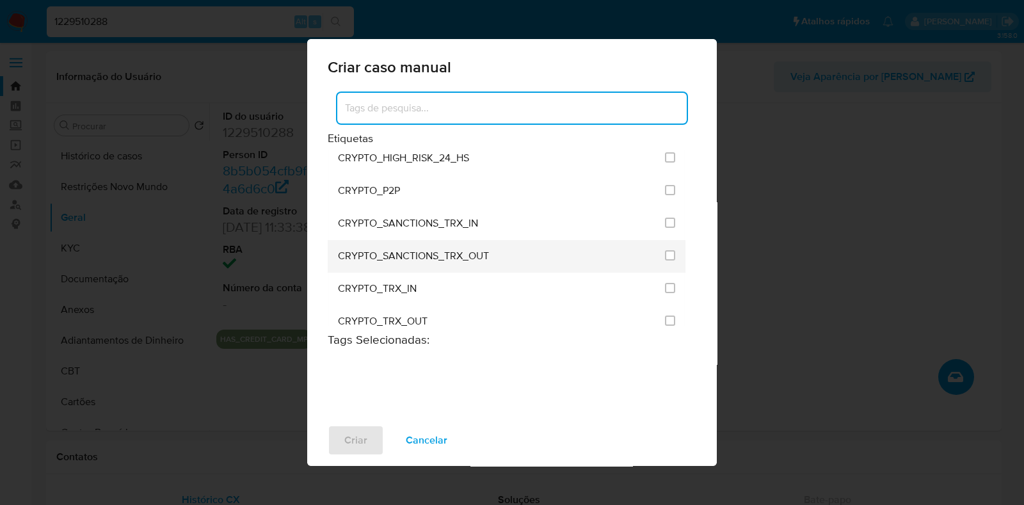
scroll to position [480, 0]
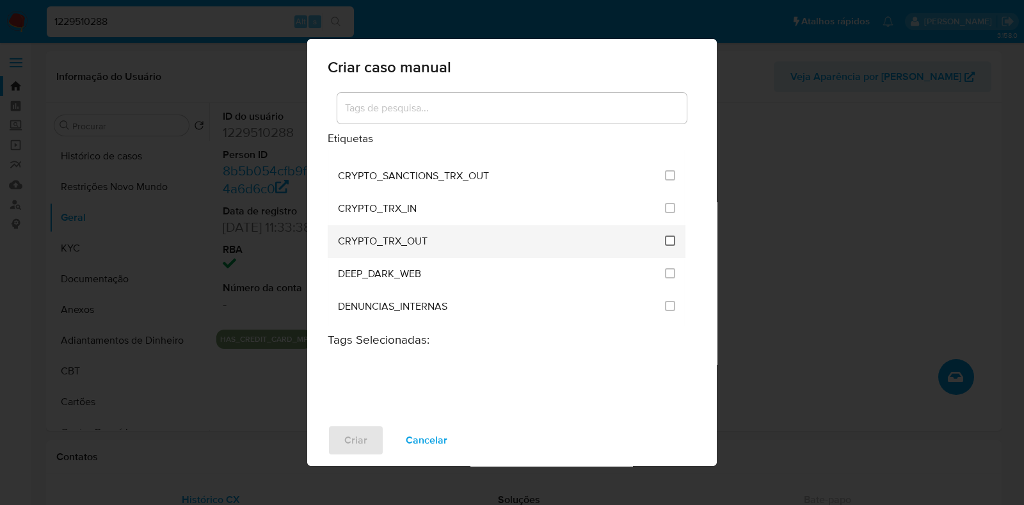
click at [665, 235] on input "1965" at bounding box center [670, 240] width 10 height 10
checkbox input "true"
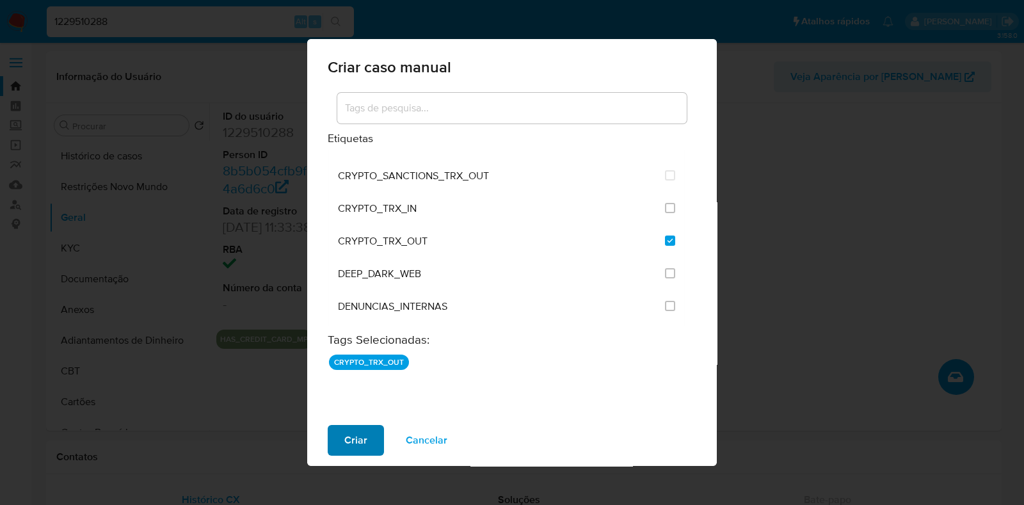
click at [349, 443] on span "Criar" at bounding box center [355, 440] width 23 height 28
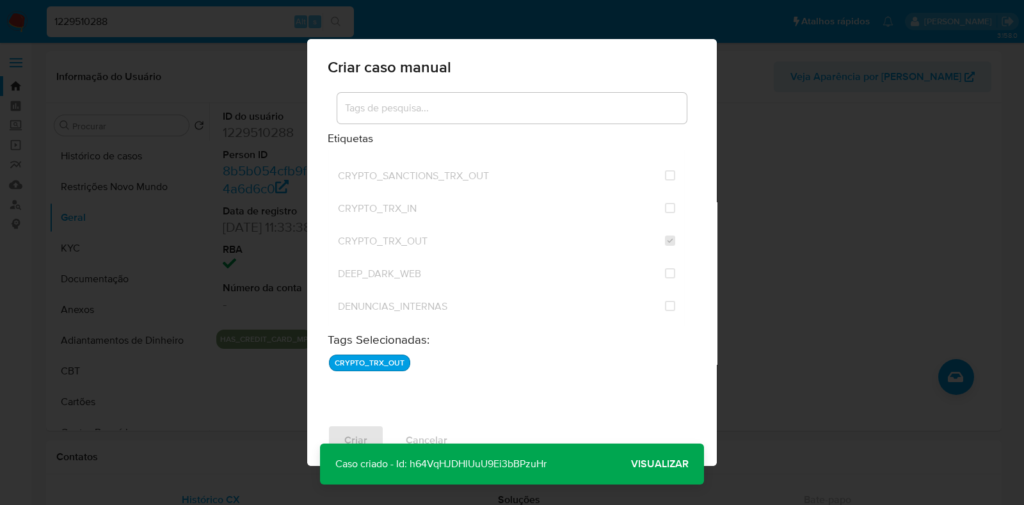
click at [675, 464] on span "Visualizar" at bounding box center [660, 464] width 58 height 0
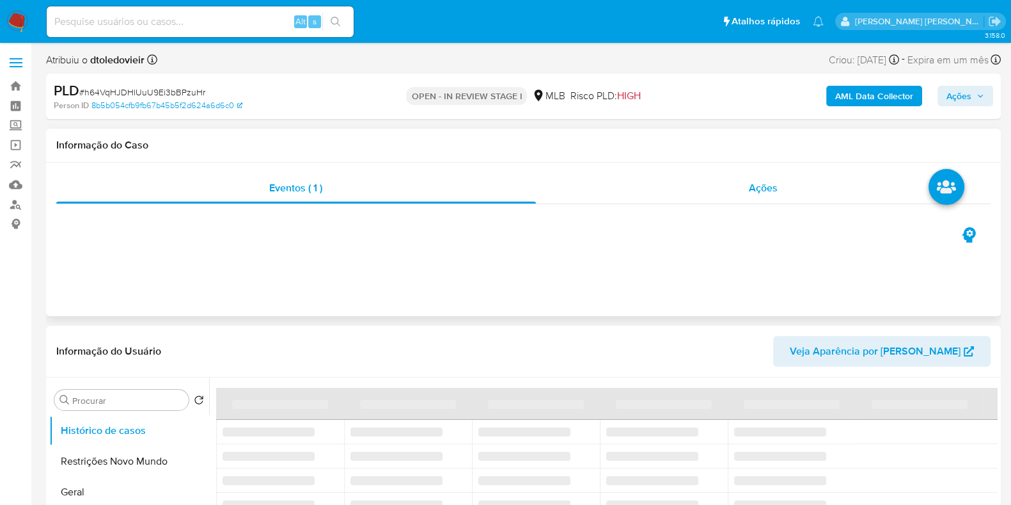
select select "10"
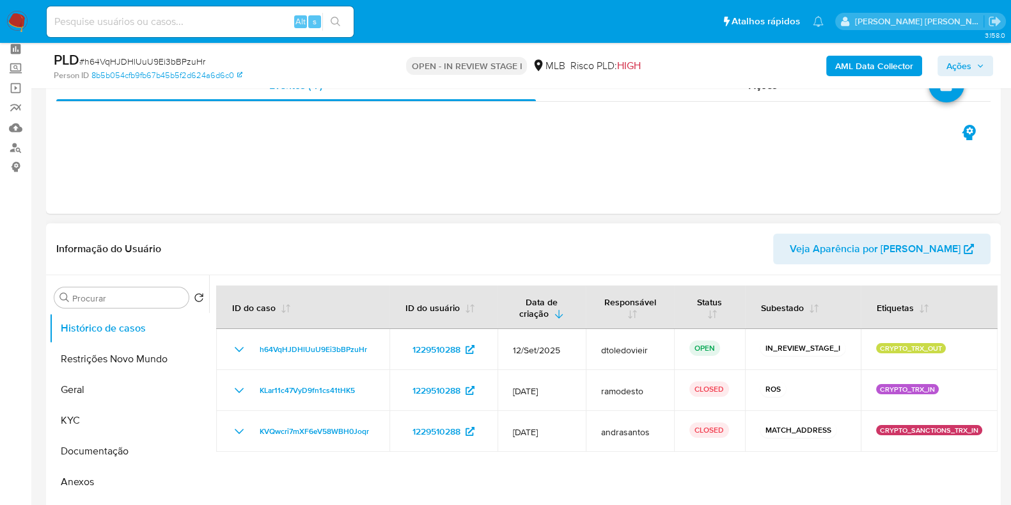
scroll to position [79, 0]
